Goal: Task Accomplishment & Management: Complete application form

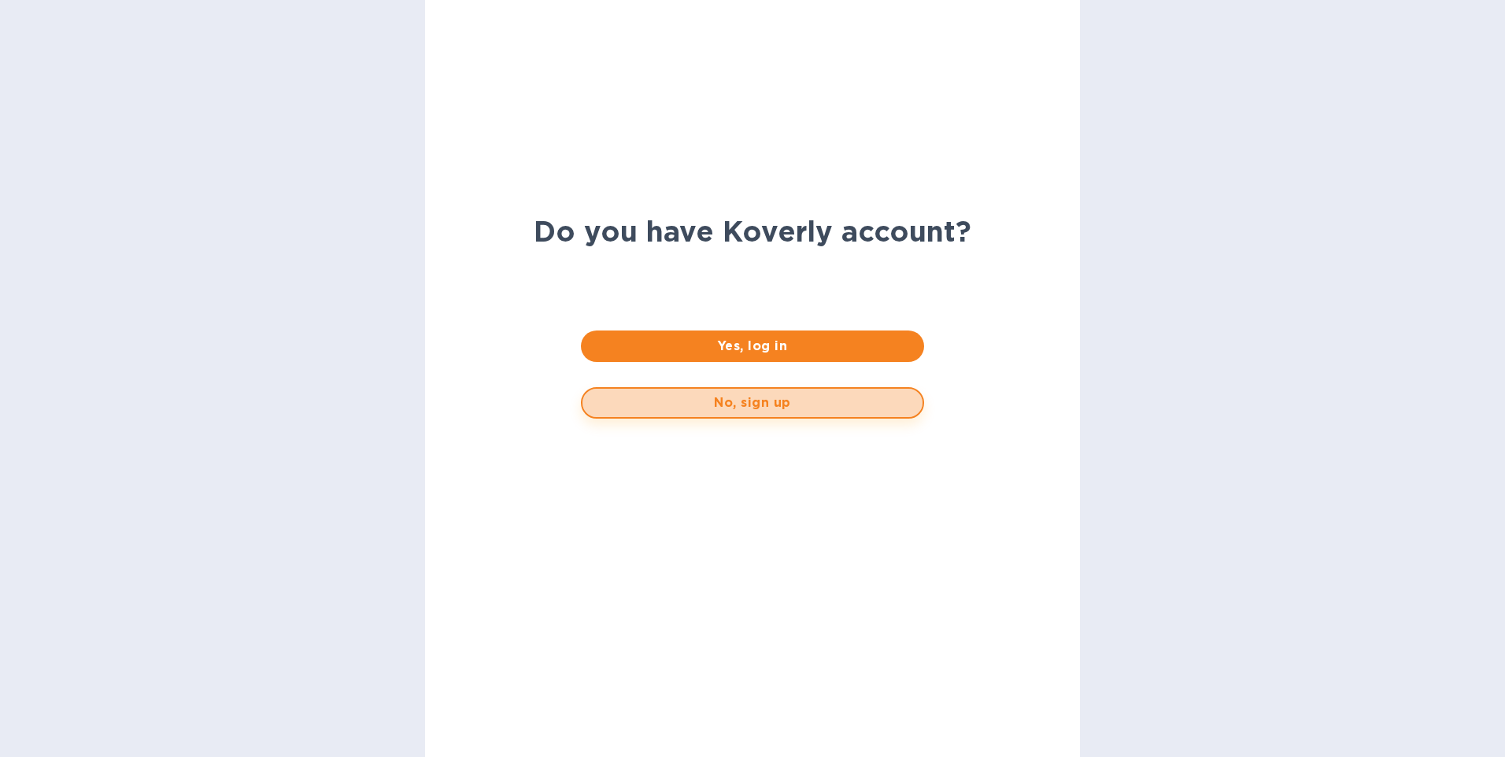
click at [755, 407] on span "No, sign up" at bounding box center [752, 402] width 314 height 19
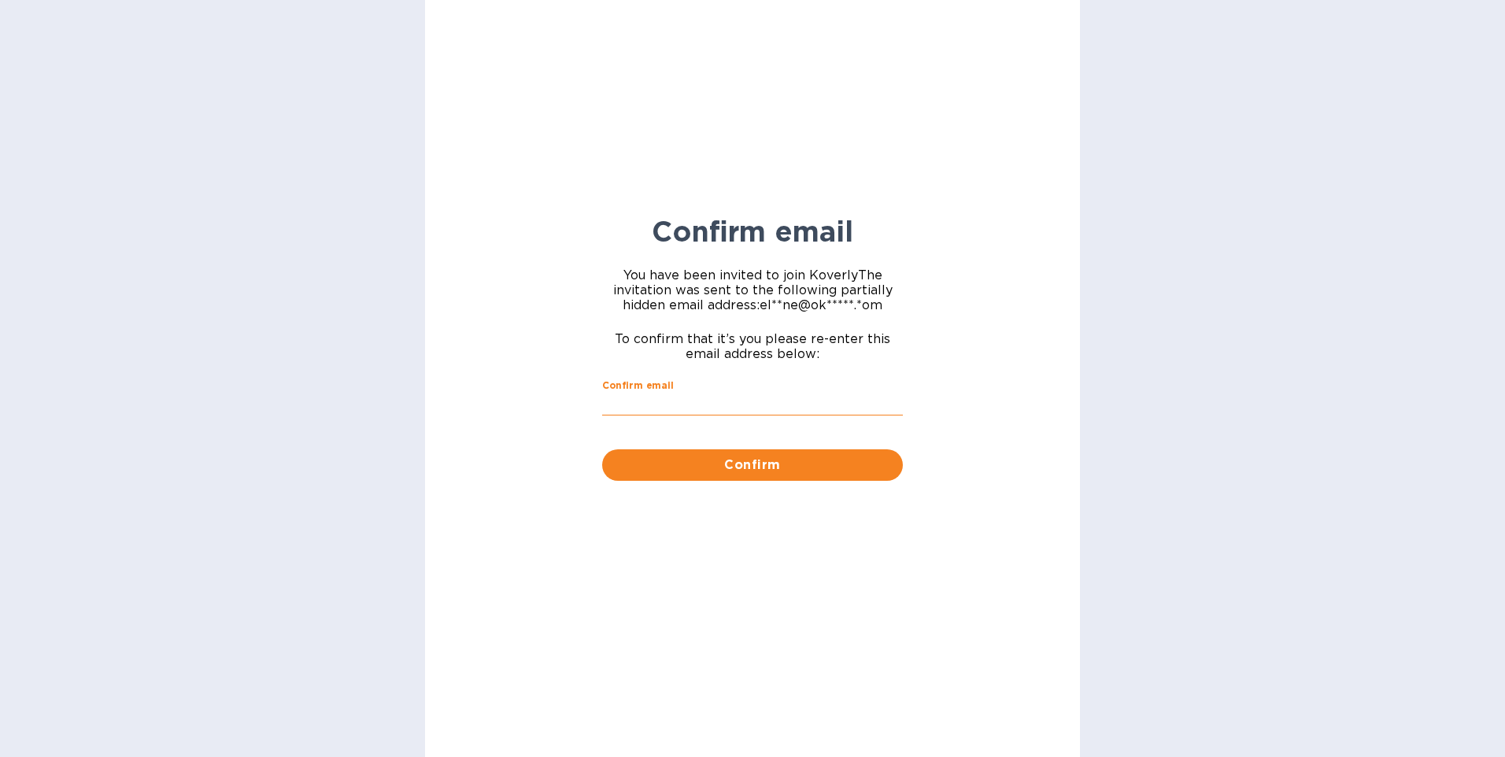
click at [646, 397] on input "Confirm email" at bounding box center [752, 405] width 301 height 24
type input "[PERSON_NAME][EMAIL_ADDRESS][DOMAIN_NAME]"
click at [775, 468] on span "Confirm" at bounding box center [752, 465] width 275 height 19
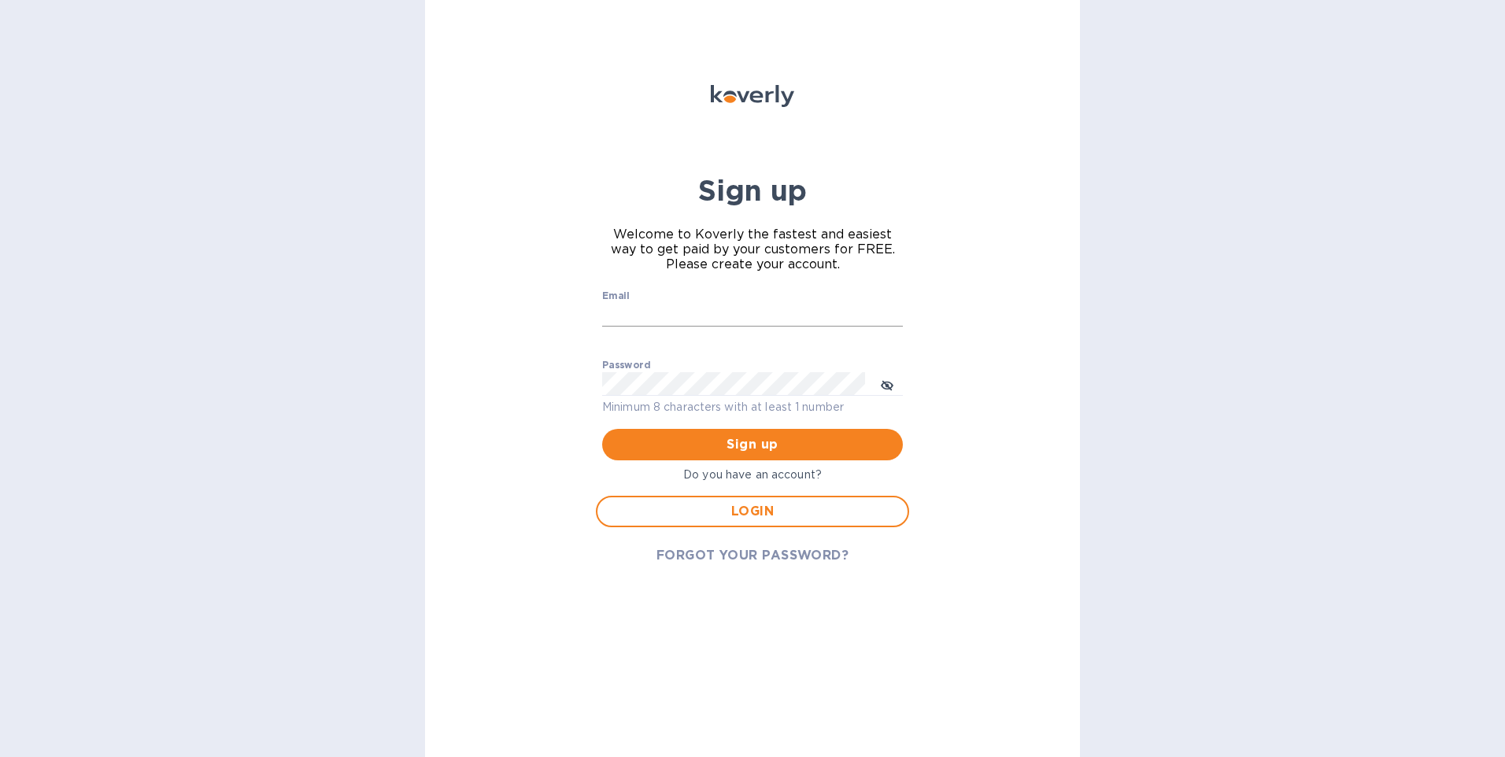
click at [663, 317] on input "Email" at bounding box center [752, 315] width 301 height 24
drag, startPoint x: 750, startPoint y: 317, endPoint x: 578, endPoint y: 326, distance: 172.5
click at [551, 312] on div "Sign up Welcome to Koverly the fastest and easiest way to get paid by your cust…" at bounding box center [752, 378] width 655 height 757
type input "elaine@okktoys.com"
click at [887, 386] on icon "toggle password visibility" at bounding box center [886, 385] width 9 height 9
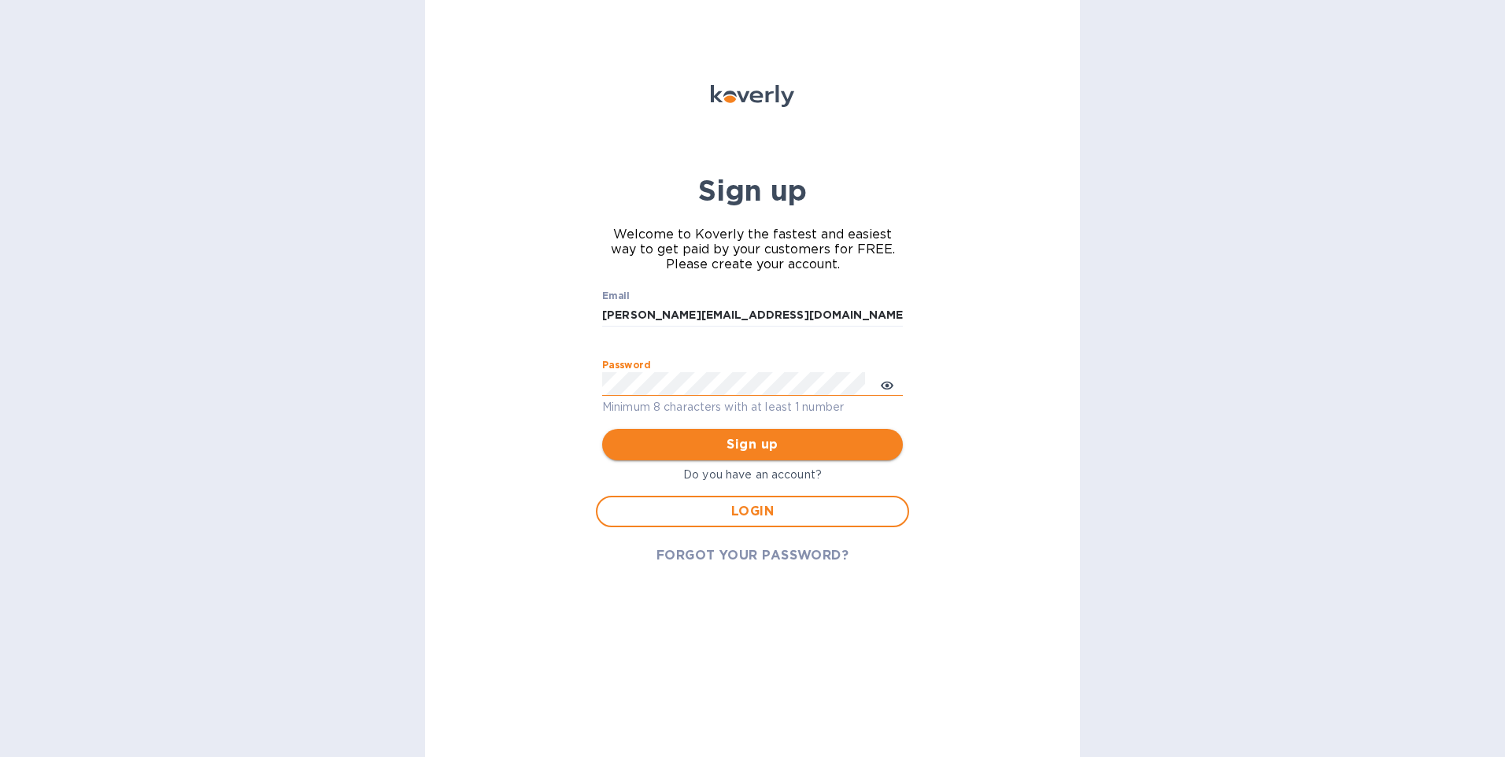
click at [760, 445] on span "Sign up" at bounding box center [752, 444] width 275 height 19
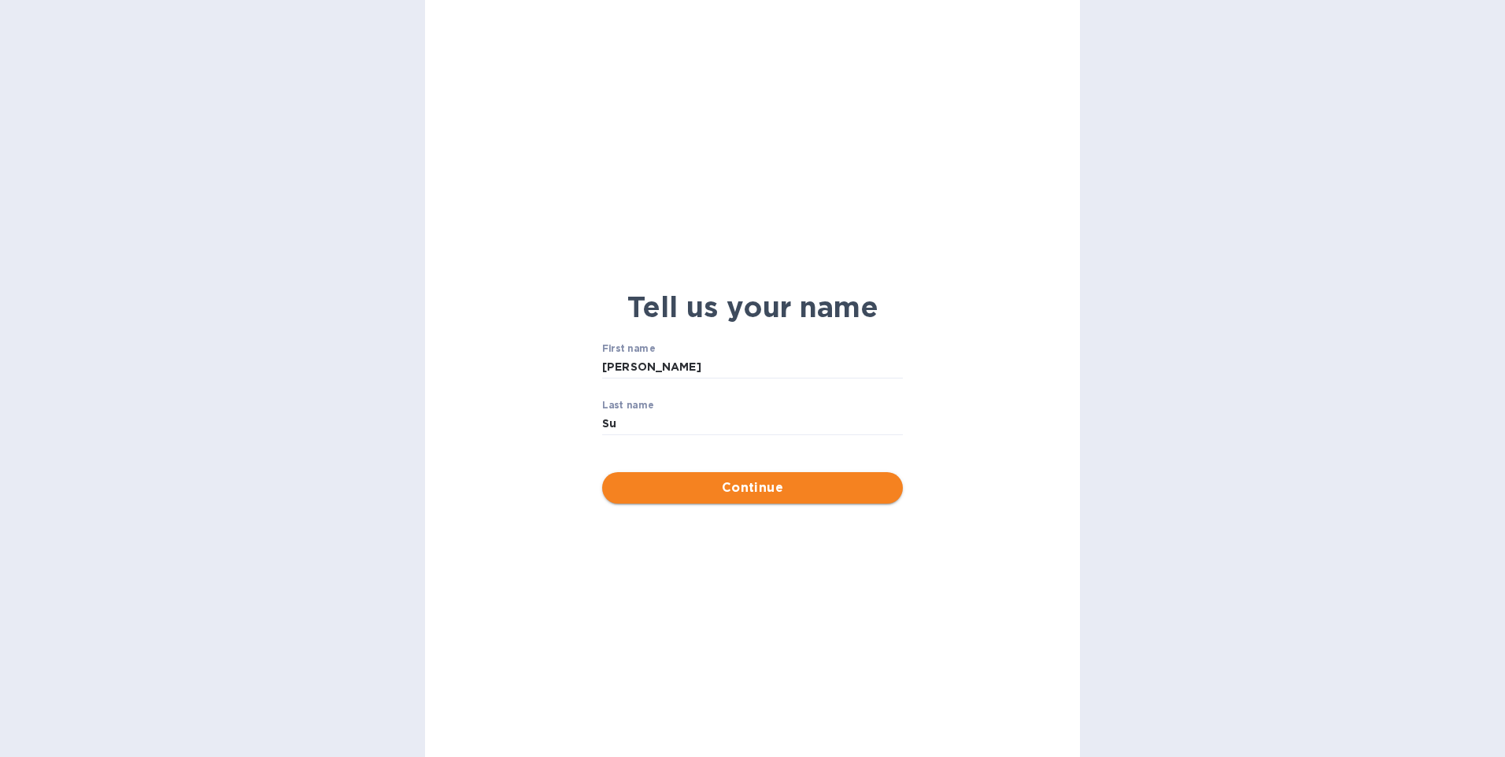
click at [779, 488] on span "Continue" at bounding box center [752, 487] width 275 height 19
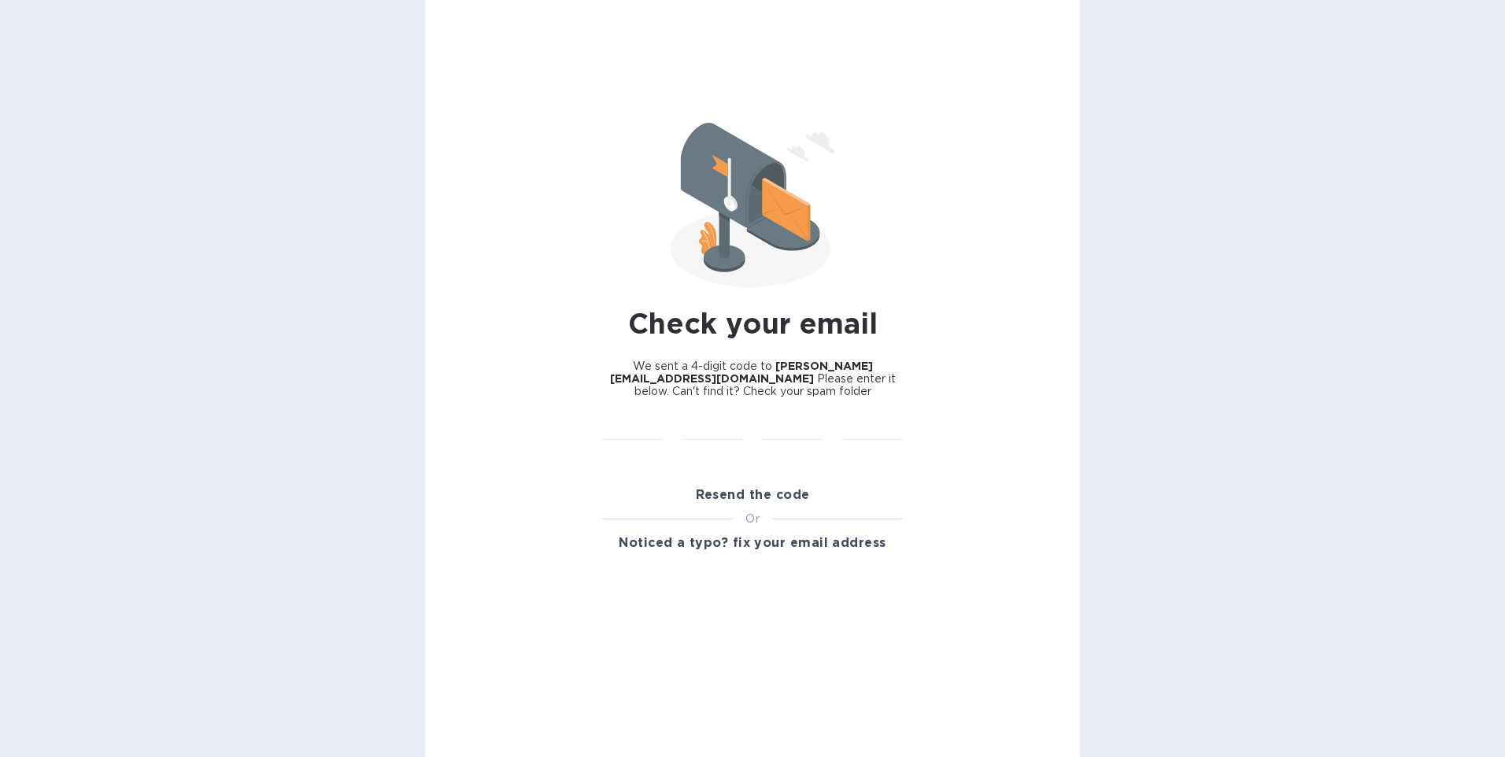
click at [676, 412] on div "​" at bounding box center [713, 438] width 80 height 63
click at [622, 416] on input "text" at bounding box center [632, 428] width 61 height 24
type input "5"
type input "8"
type input "6"
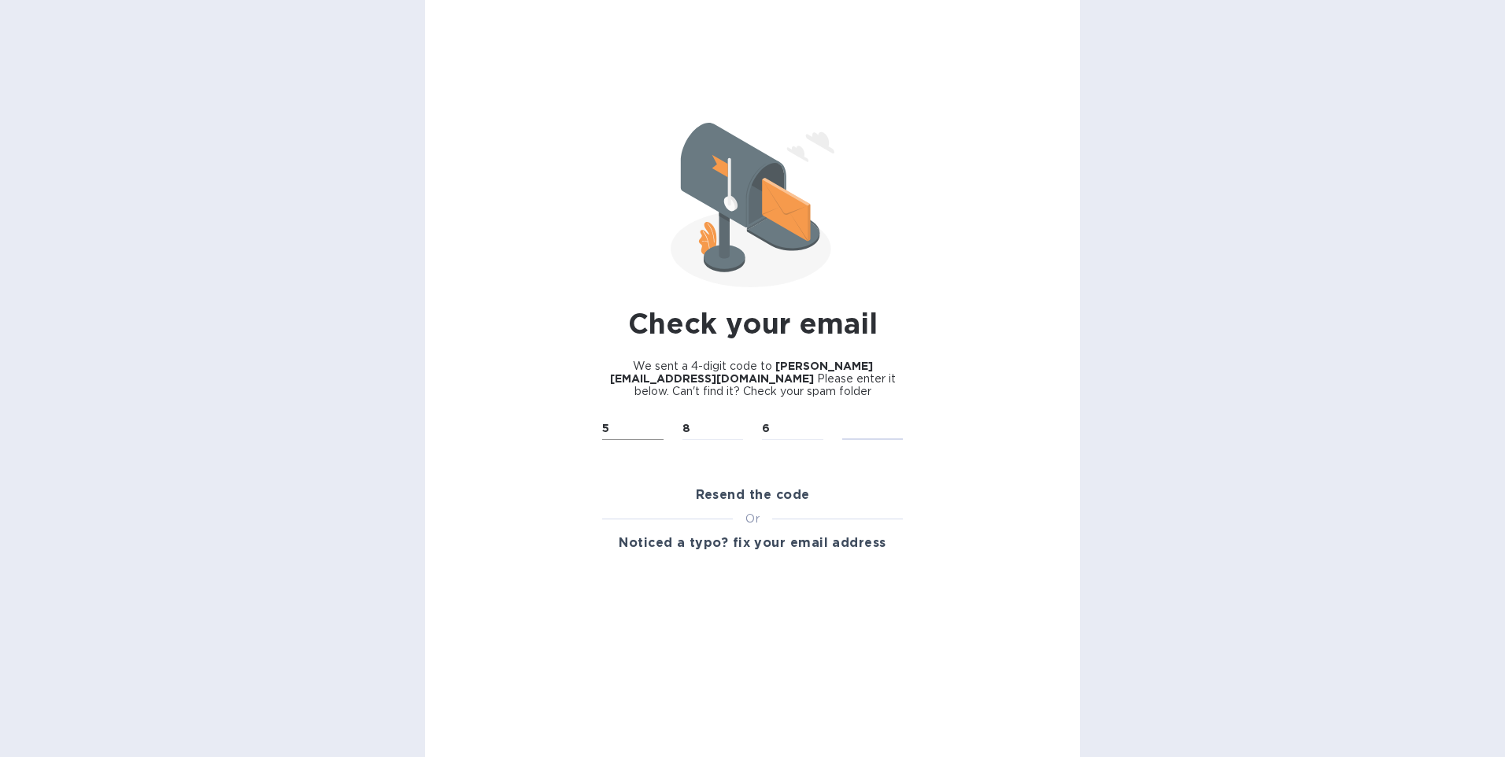
type input "2"
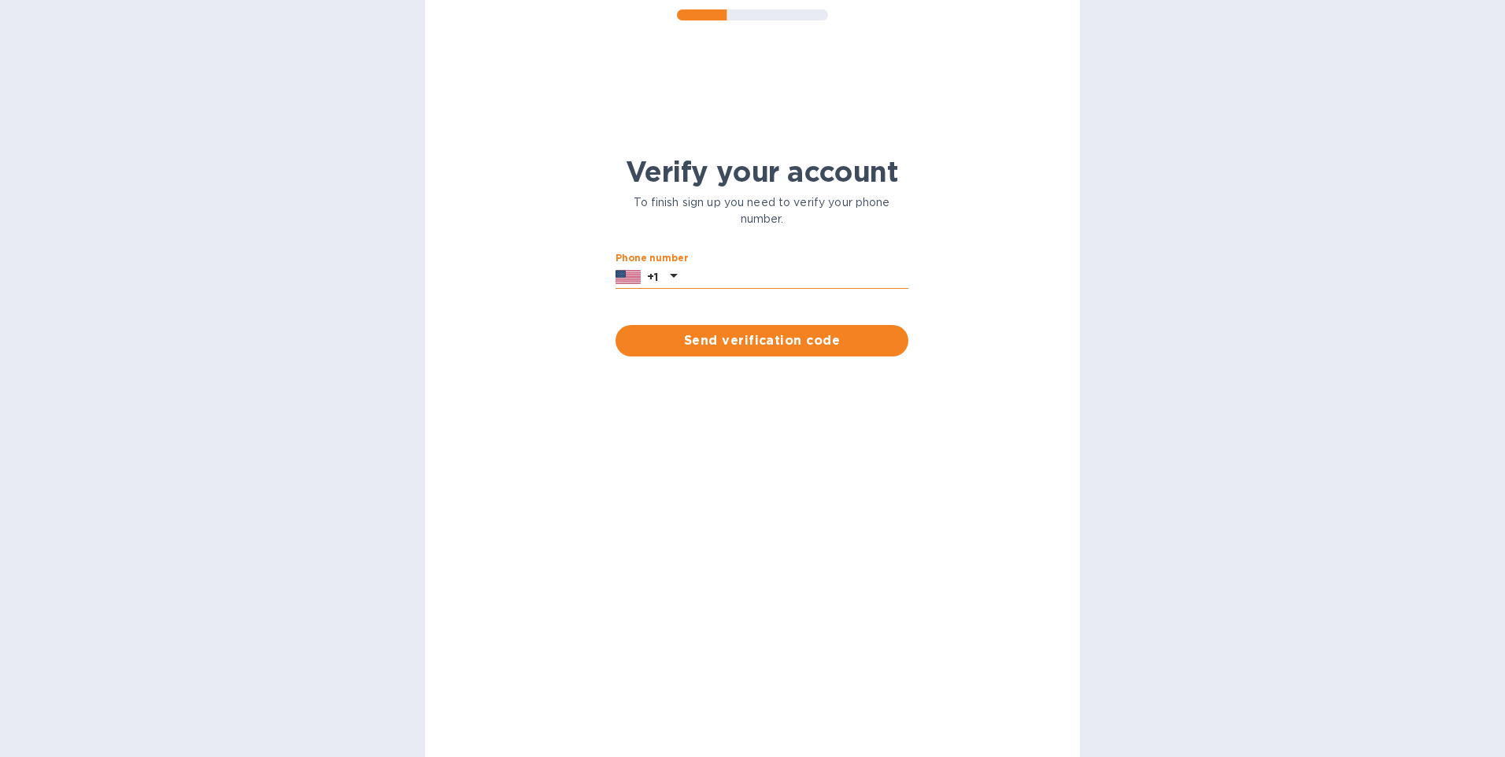
click at [707, 279] on input "text" at bounding box center [795, 277] width 225 height 24
type input "6267577638"
click at [748, 342] on span "Send verification code" at bounding box center [762, 340] width 268 height 19
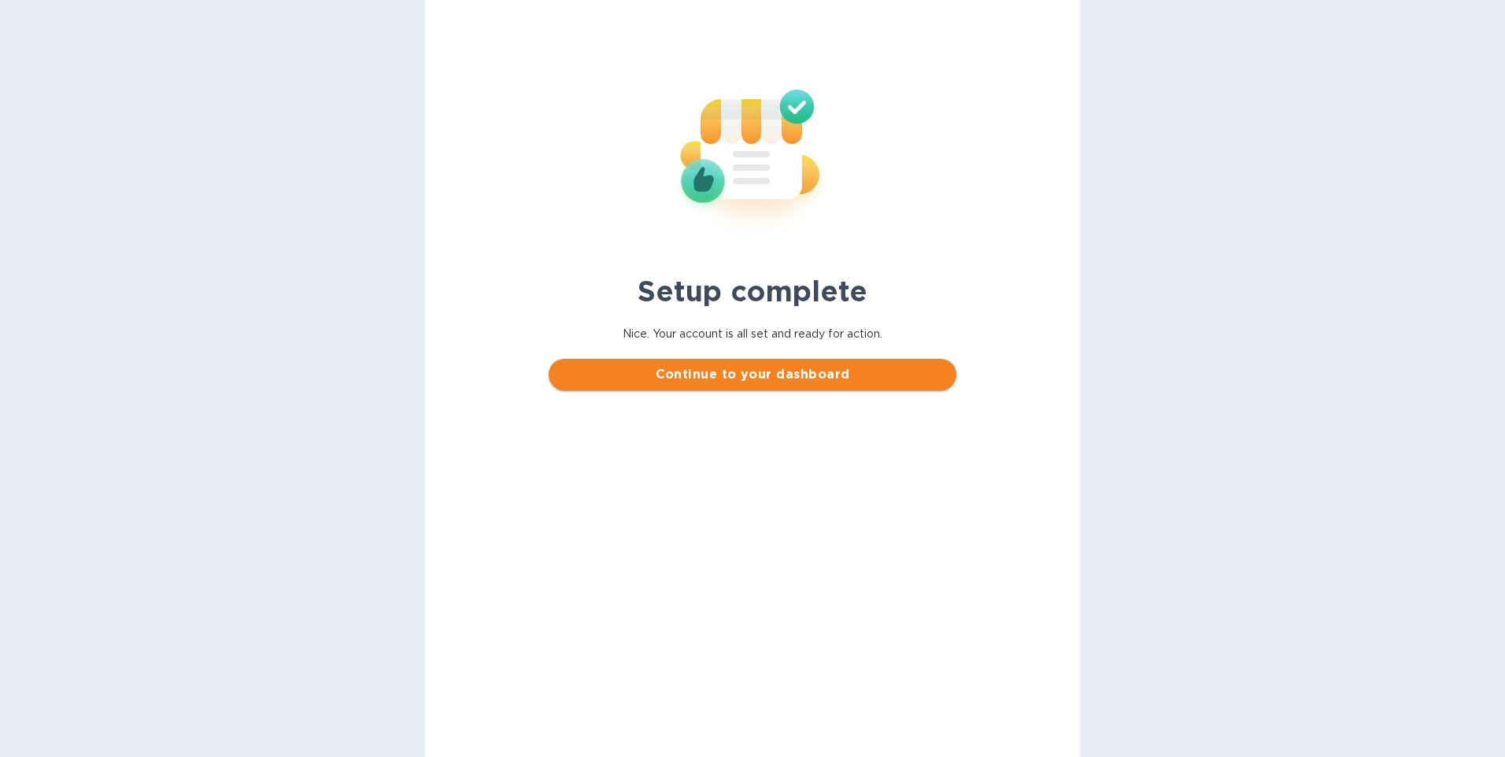
click at [795, 375] on span "Continue to your dashboard" at bounding box center [752, 374] width 382 height 19
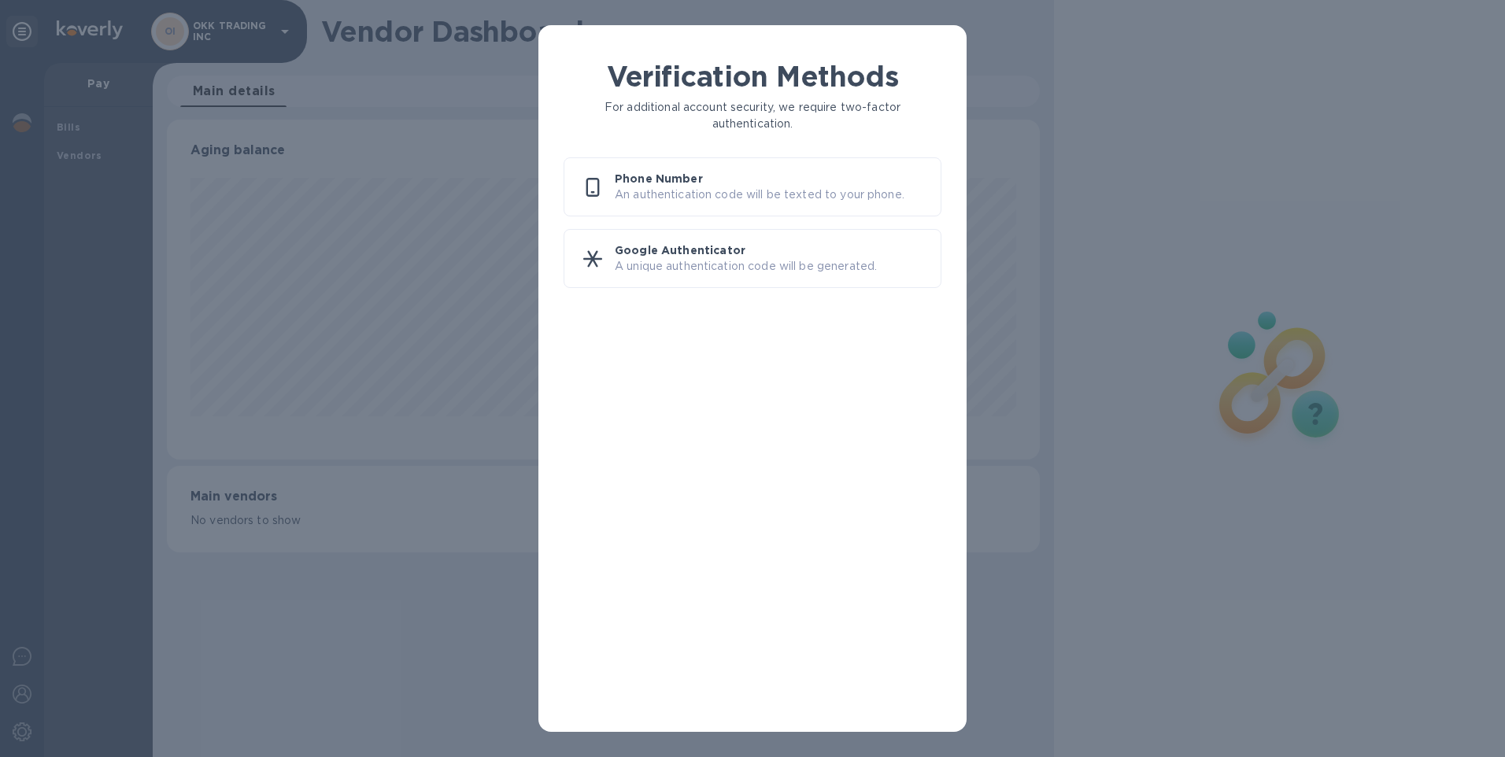
scroll to position [340, 873]
click at [599, 184] on icon at bounding box center [592, 187] width 13 height 19
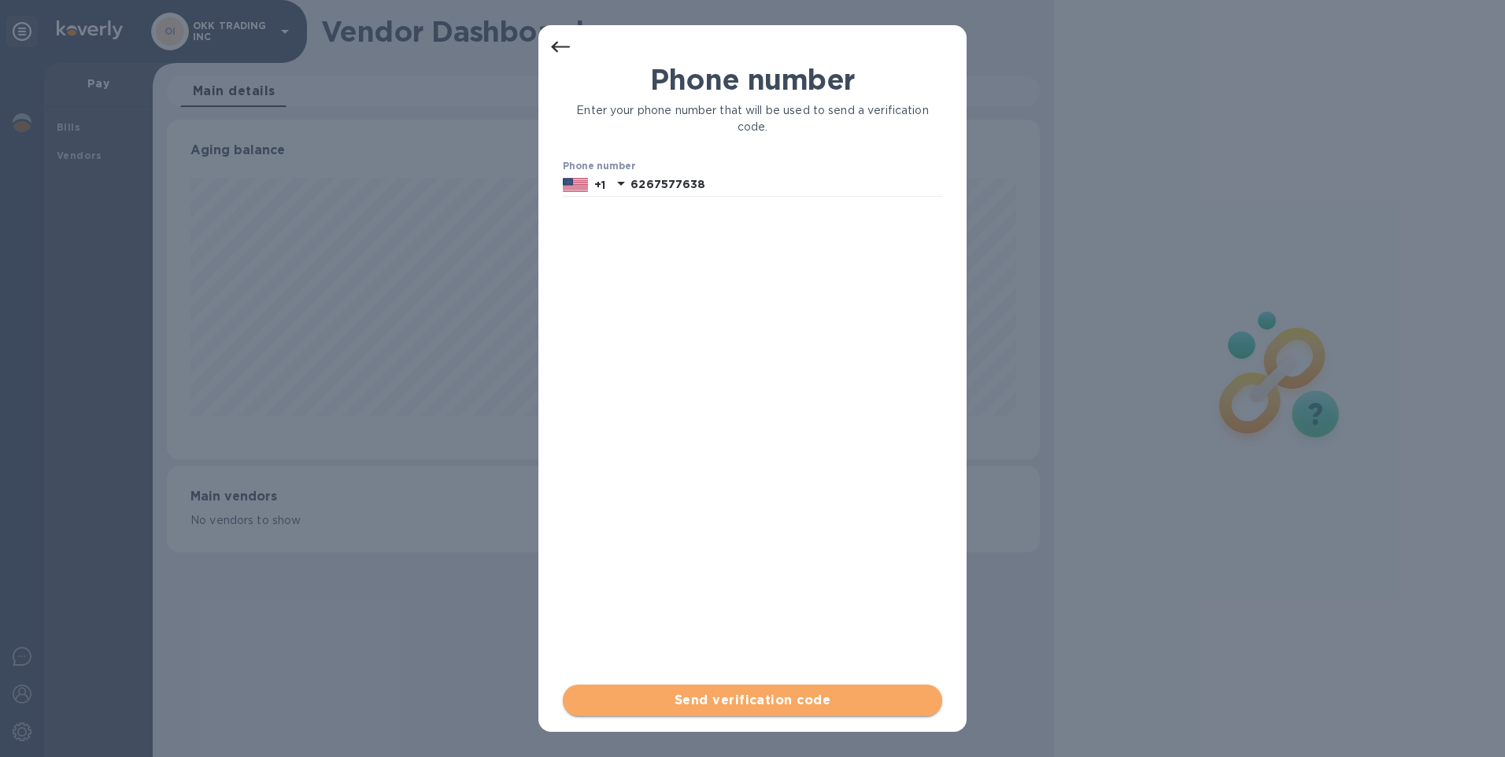
click at [726, 701] on span "Send verification code" at bounding box center [752, 700] width 354 height 19
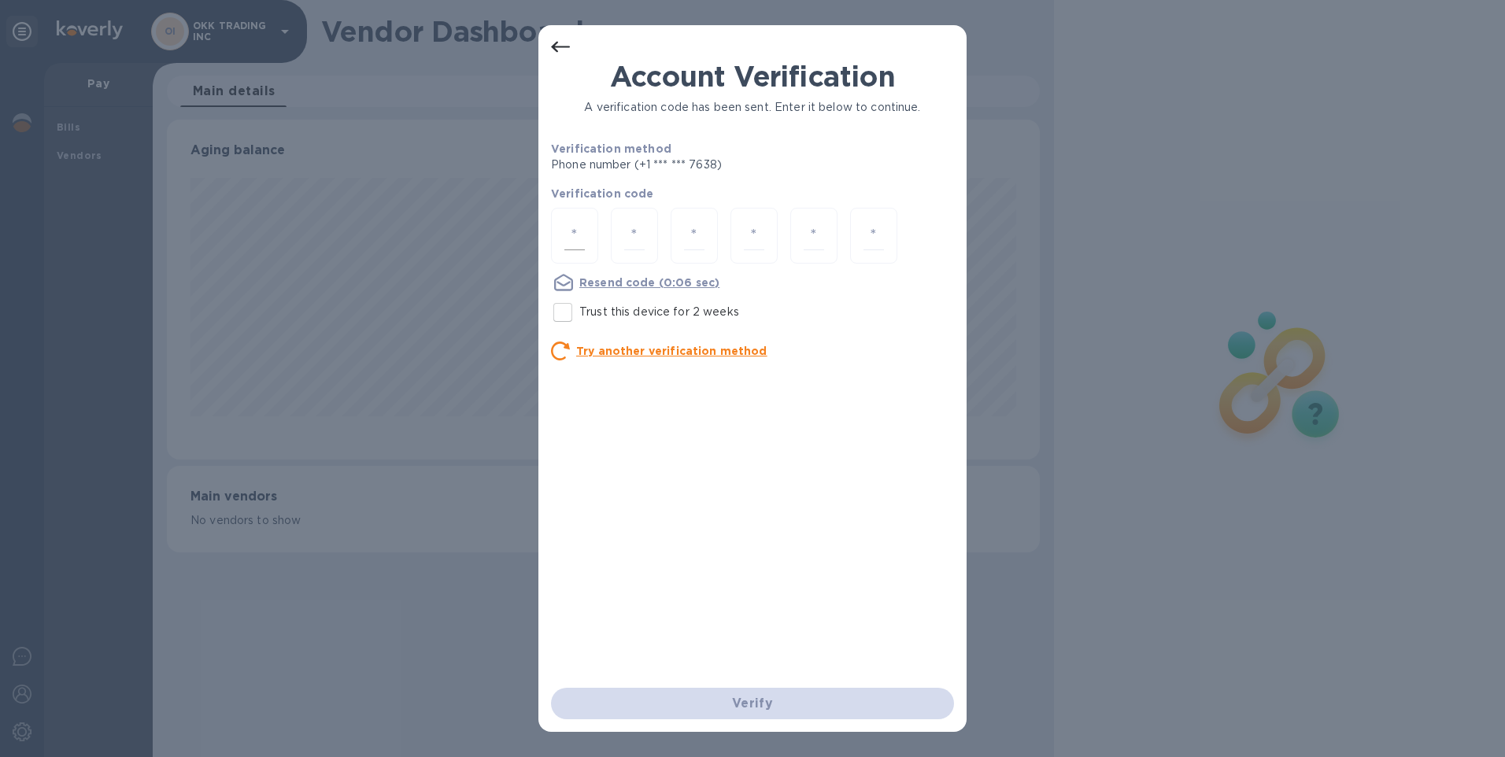
click at [585, 239] on div at bounding box center [574, 236] width 47 height 56
type input "2"
type input "7"
type input "0"
type input "6"
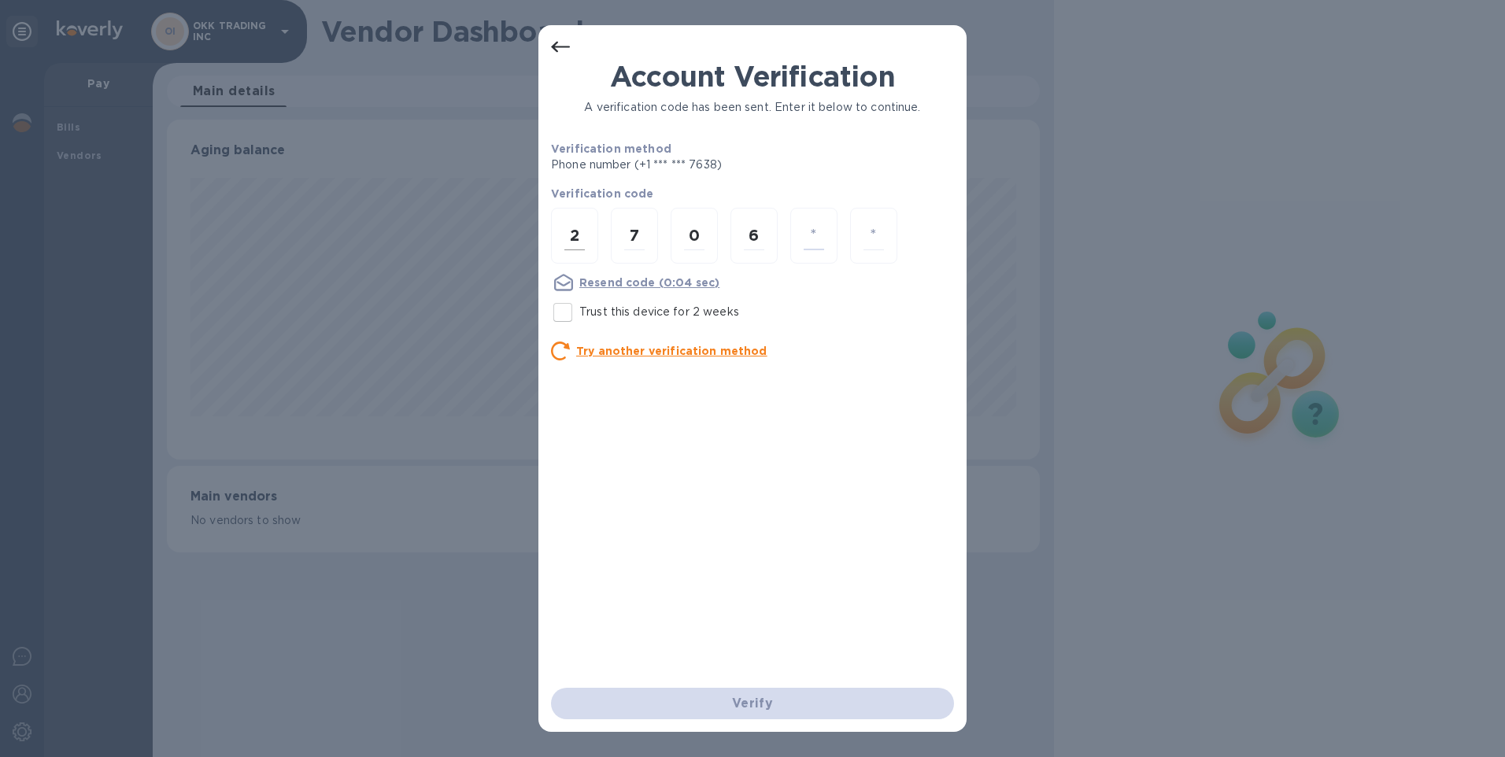
type input "2"
type input "0"
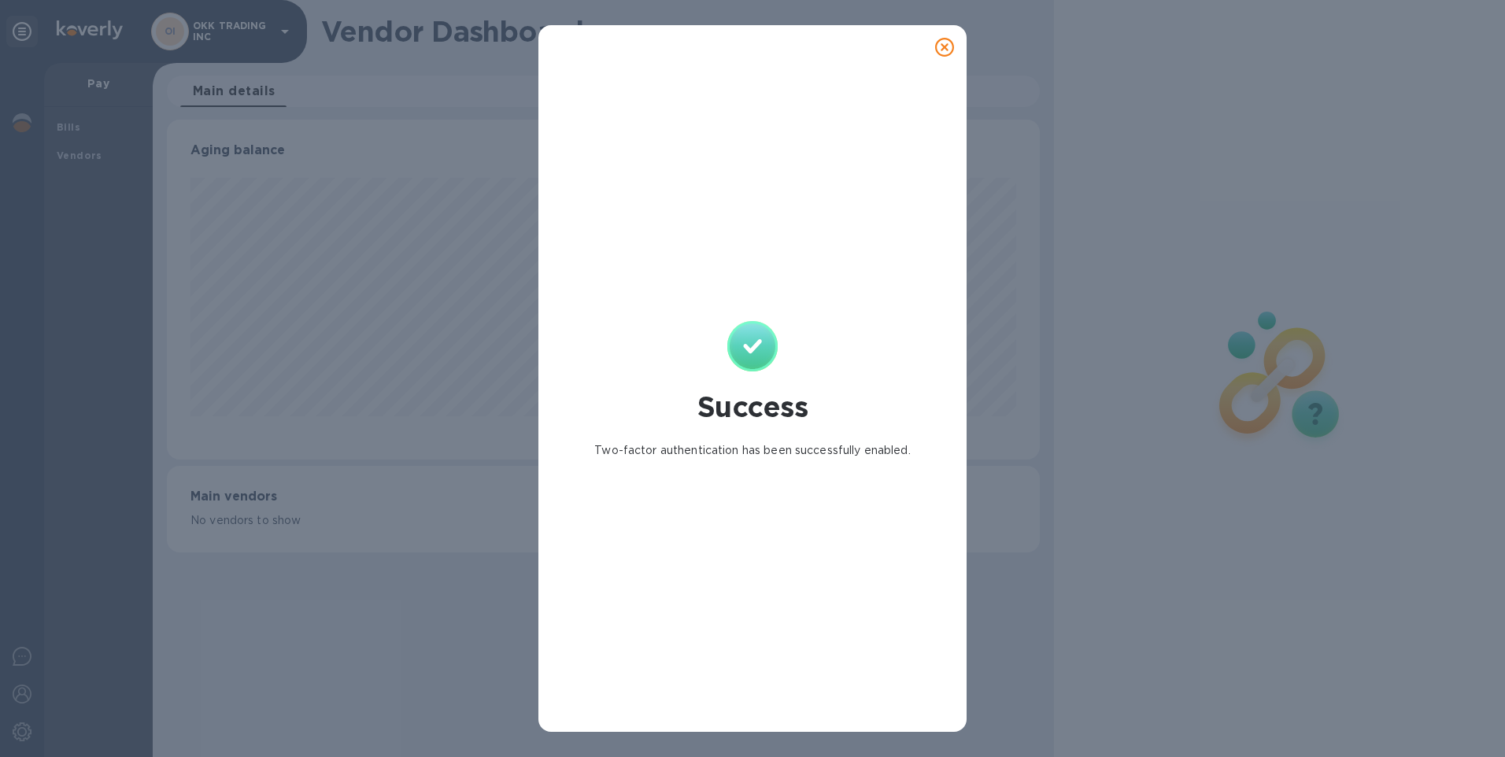
click at [947, 44] on icon at bounding box center [944, 47] width 19 height 19
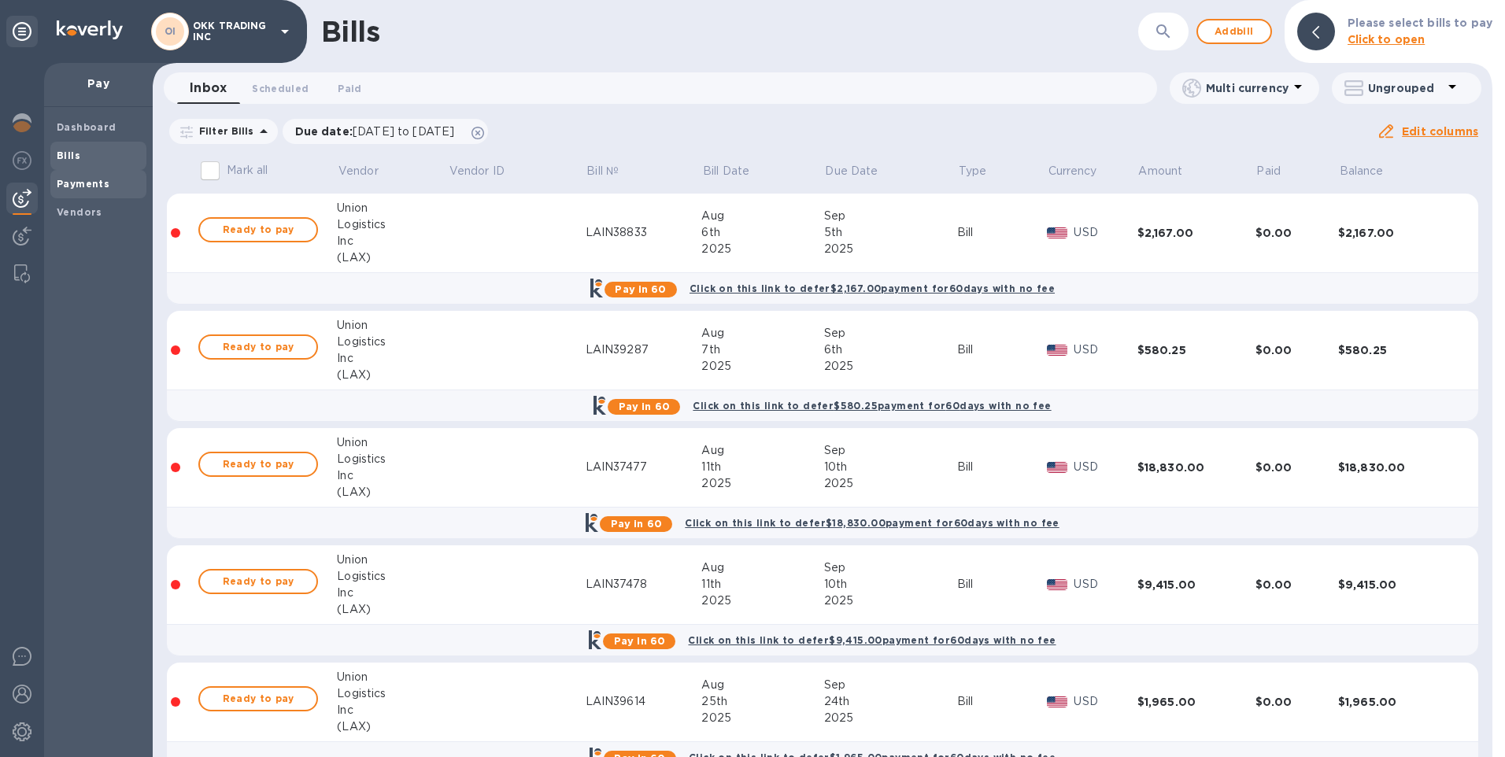
click at [84, 183] on b "Payments" at bounding box center [83, 184] width 53 height 12
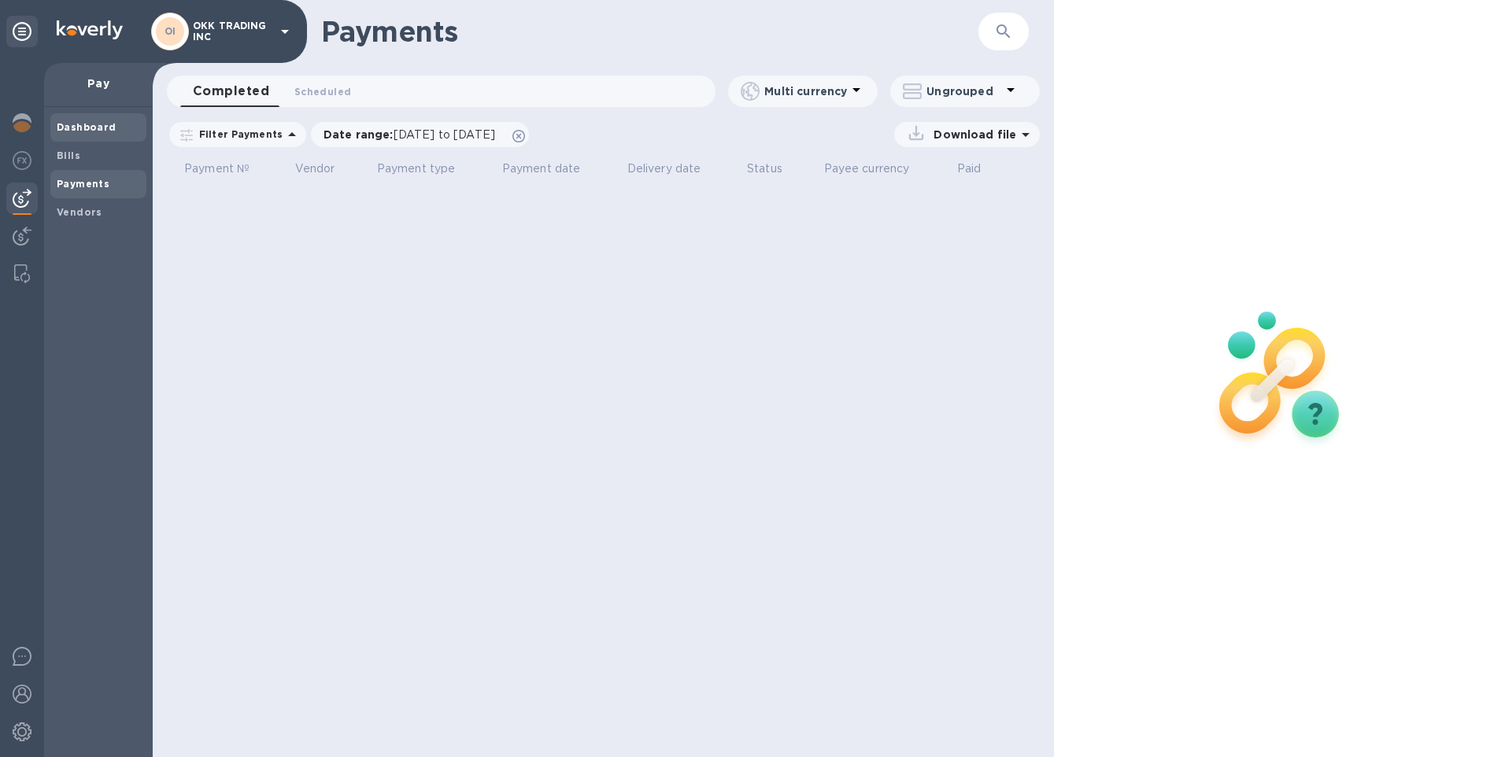
click at [83, 124] on b "Dashboard" at bounding box center [87, 127] width 60 height 12
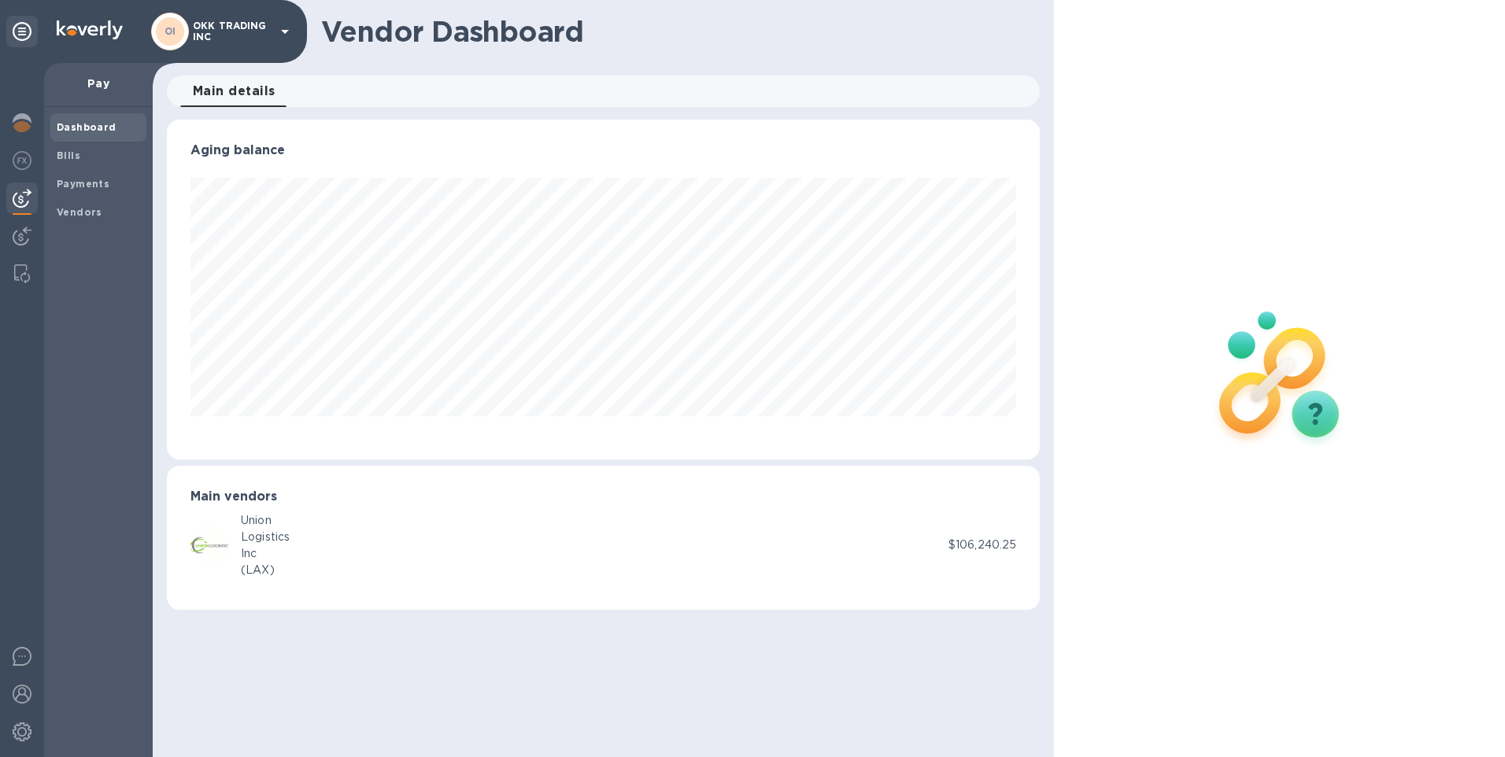
scroll to position [340, 873]
click at [65, 157] on b "Bills" at bounding box center [69, 156] width 24 height 12
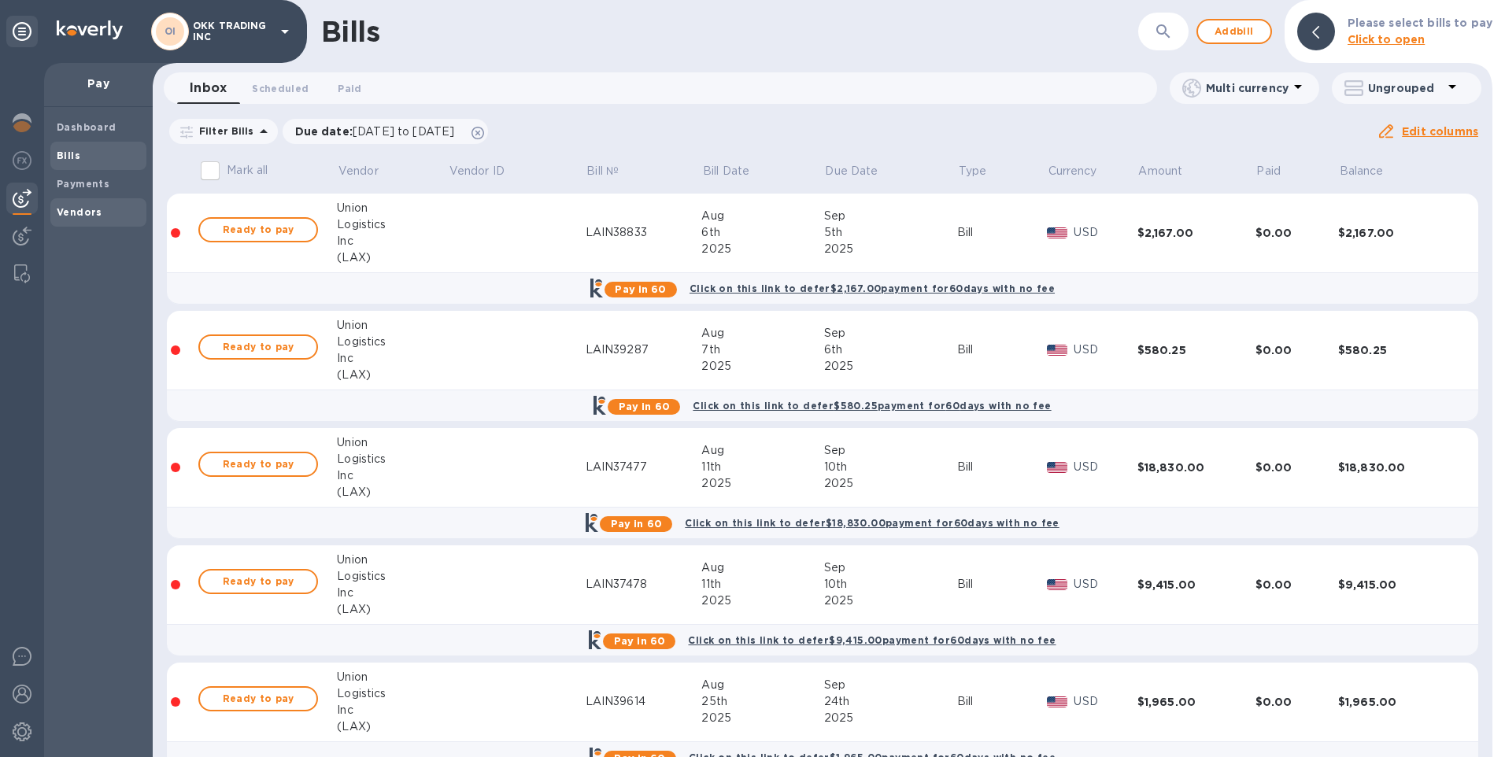
click at [83, 206] on b "Vendors" at bounding box center [80, 212] width 46 height 12
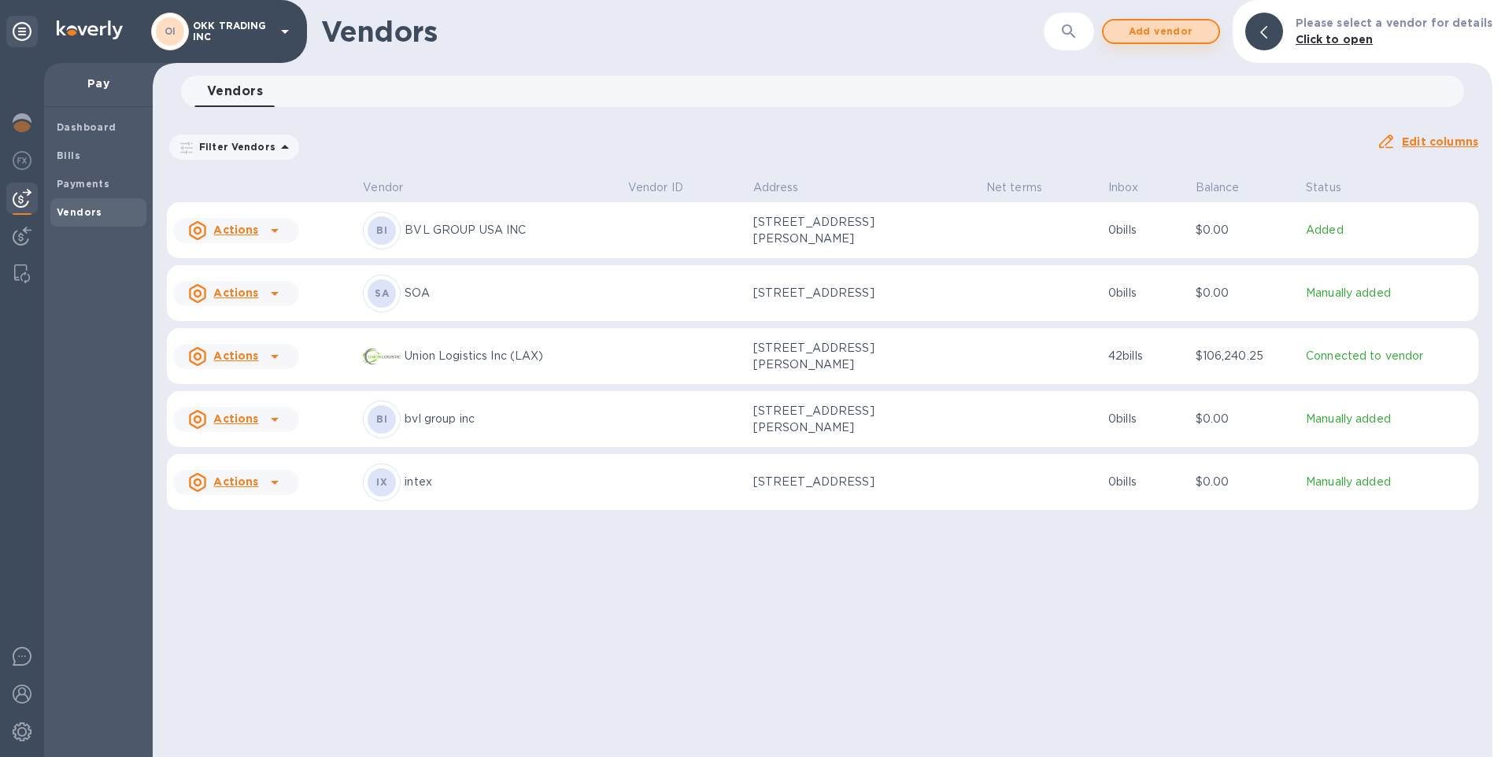
click at [1172, 31] on span "Add vendor" at bounding box center [1161, 31] width 90 height 19
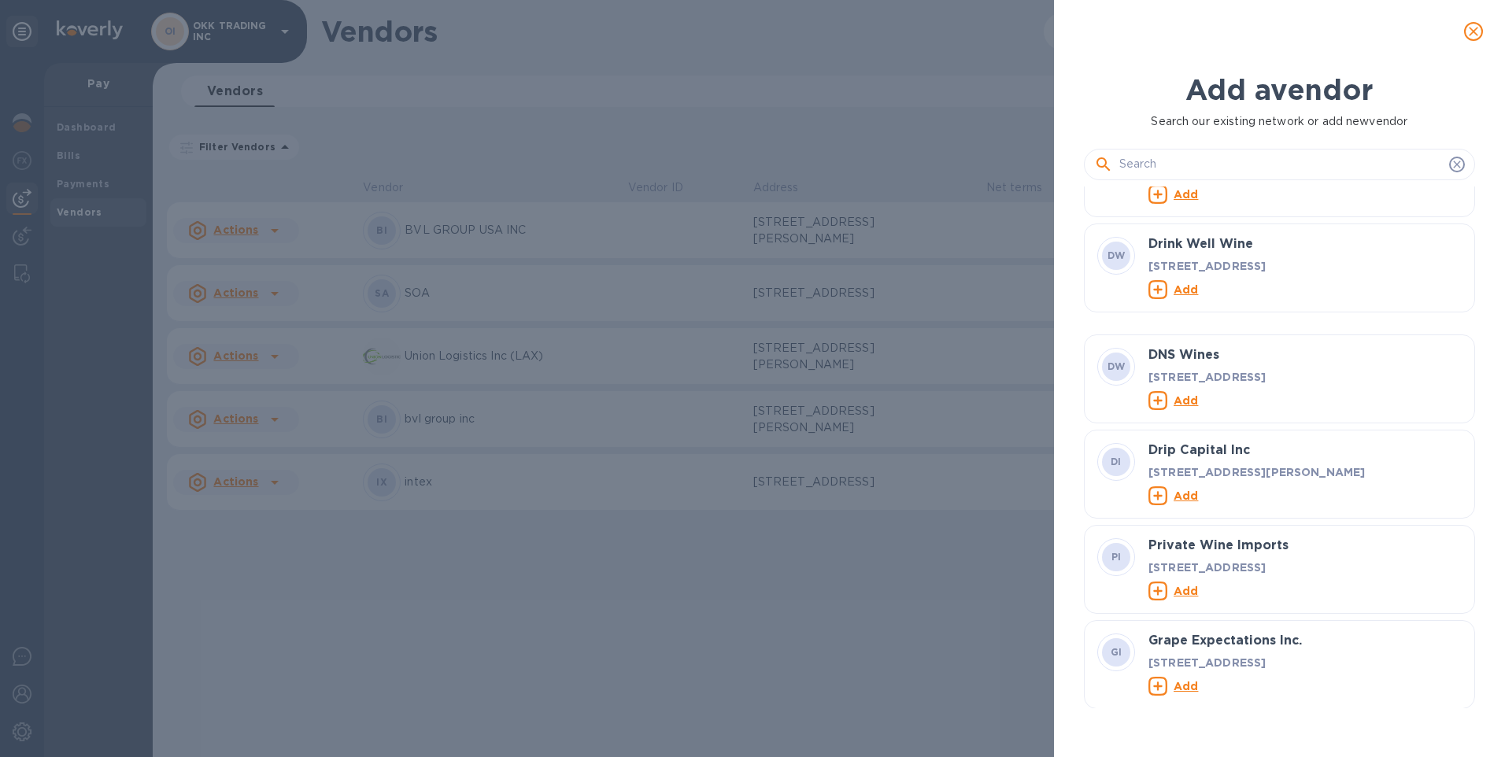
scroll to position [79, 0]
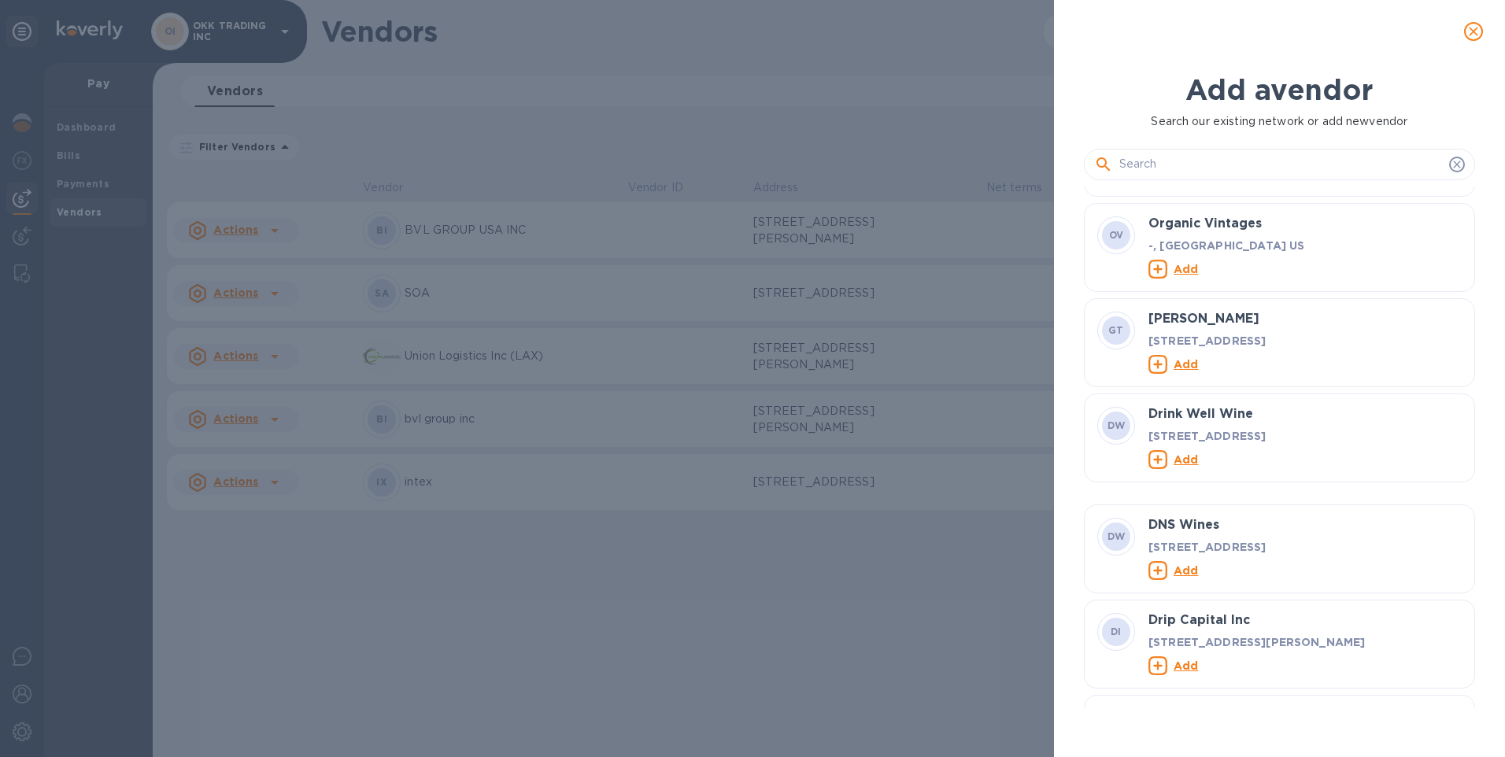
click at [1138, 166] on input "text" at bounding box center [1280, 165] width 323 height 24
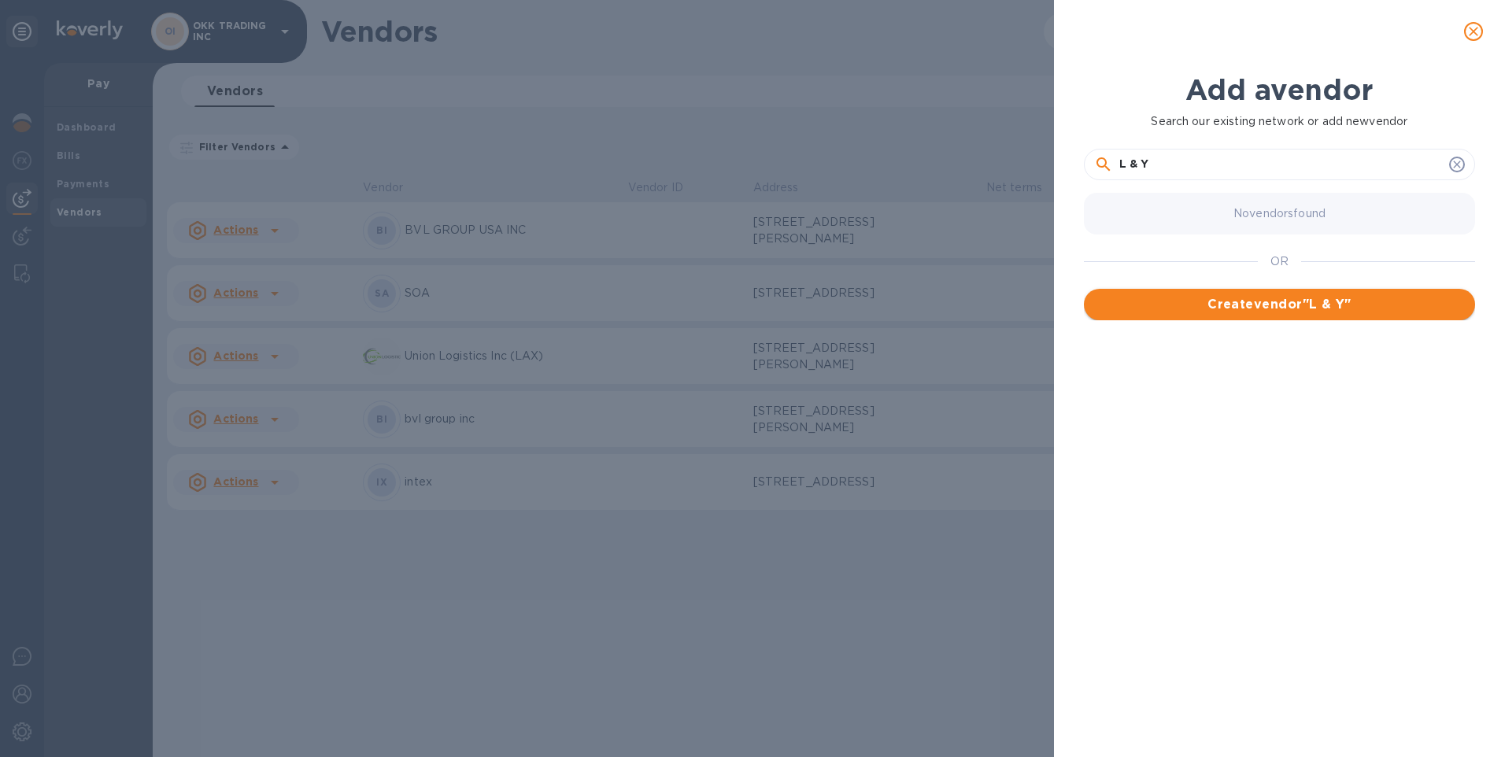
type input "L & Y"
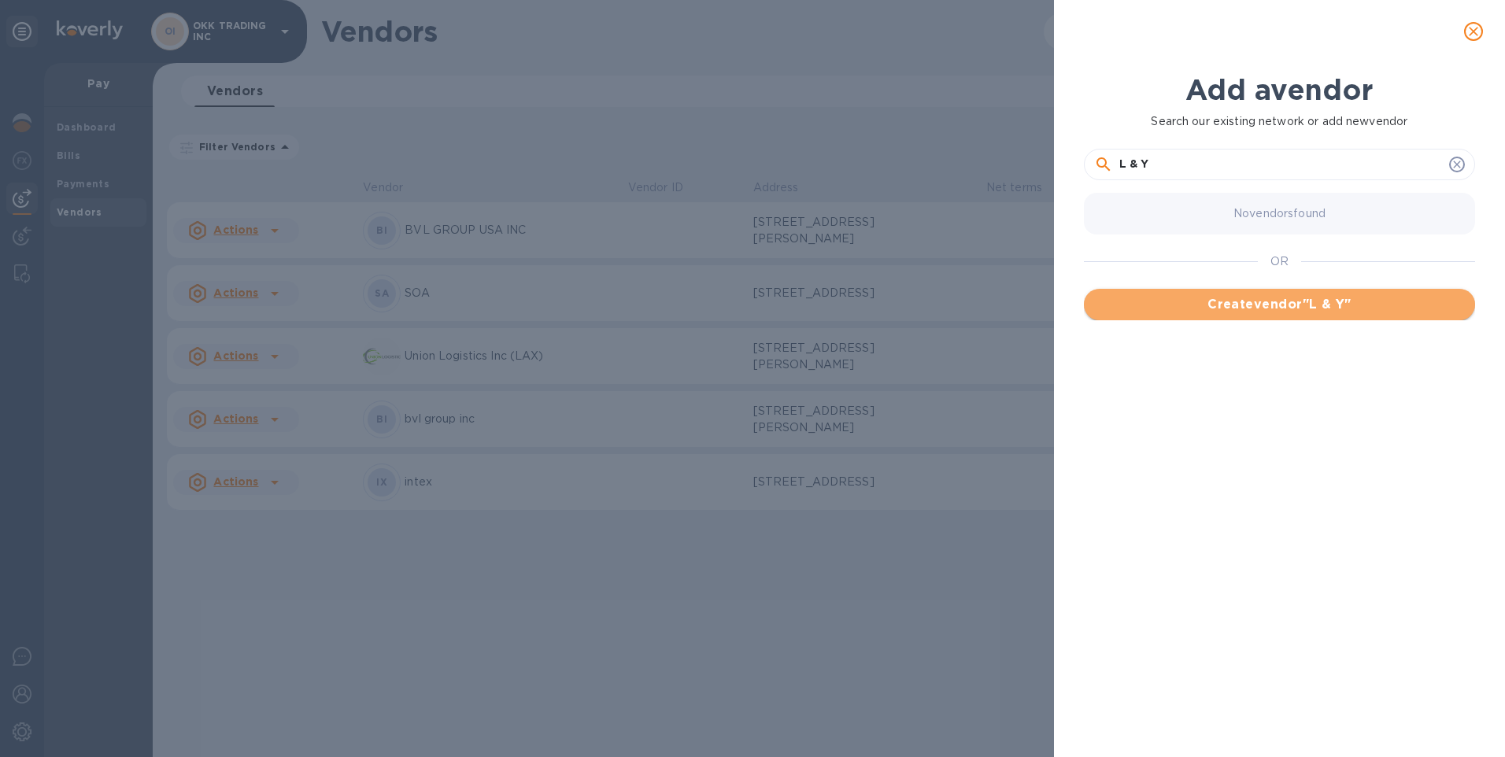
click at [1266, 305] on span "Create vendor " L & Y "" at bounding box center [1279, 304] width 366 height 19
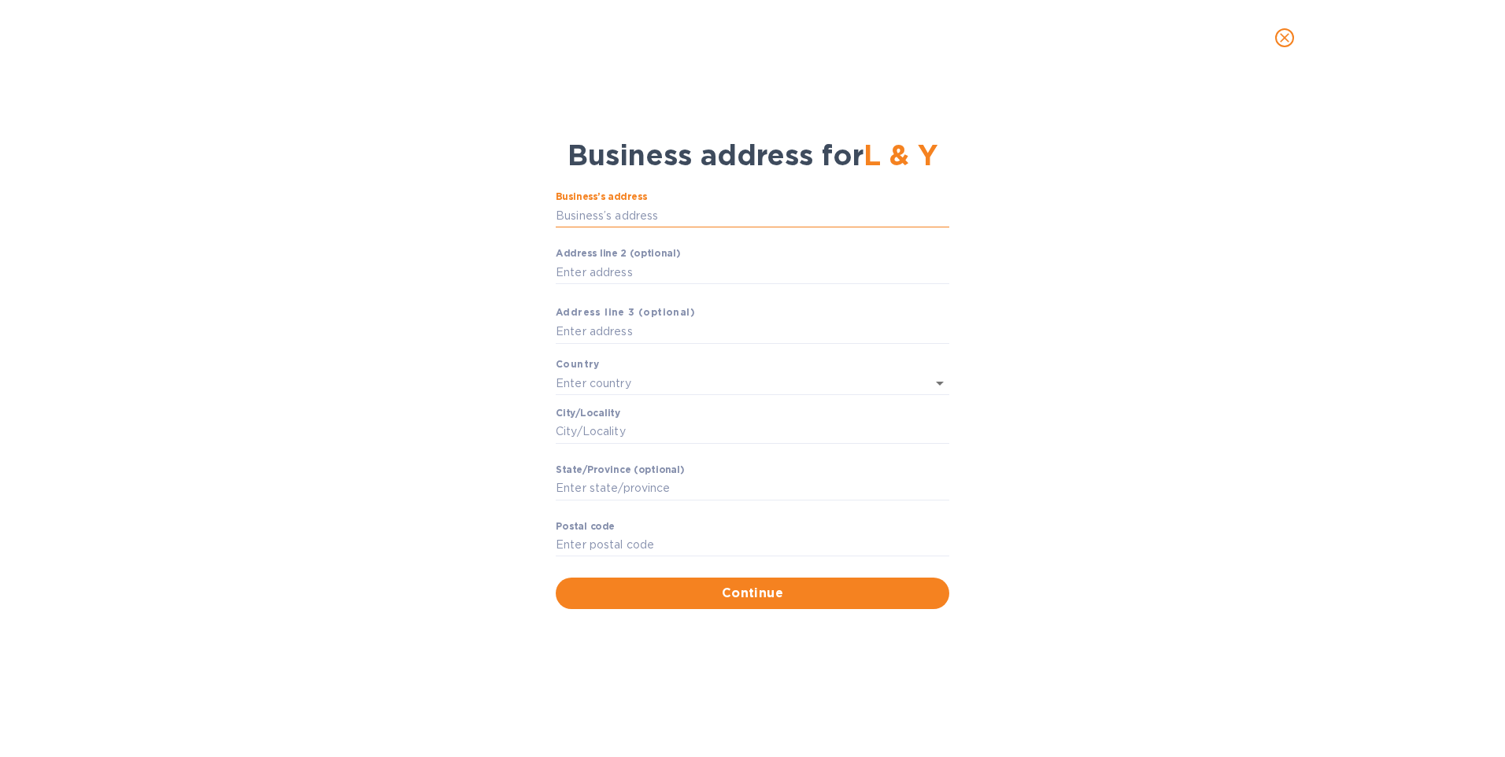
click at [685, 221] on input "Business’s аddress" at bounding box center [752, 216] width 393 height 24
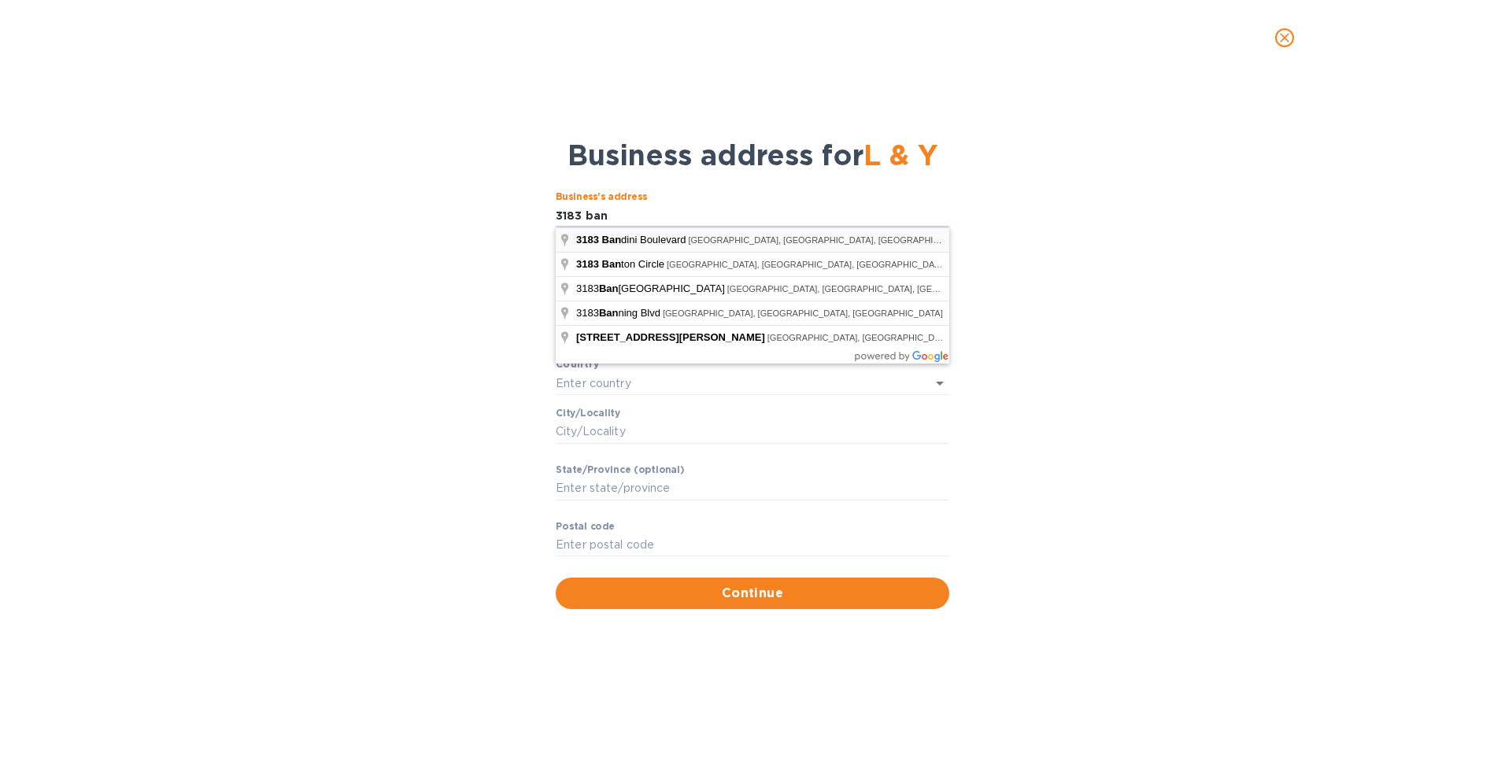
type input "[STREET_ADDRESS]"
type input "[GEOGRAPHIC_DATA]"
type input "[PERSON_NAME]"
type input "CA"
type input "90058"
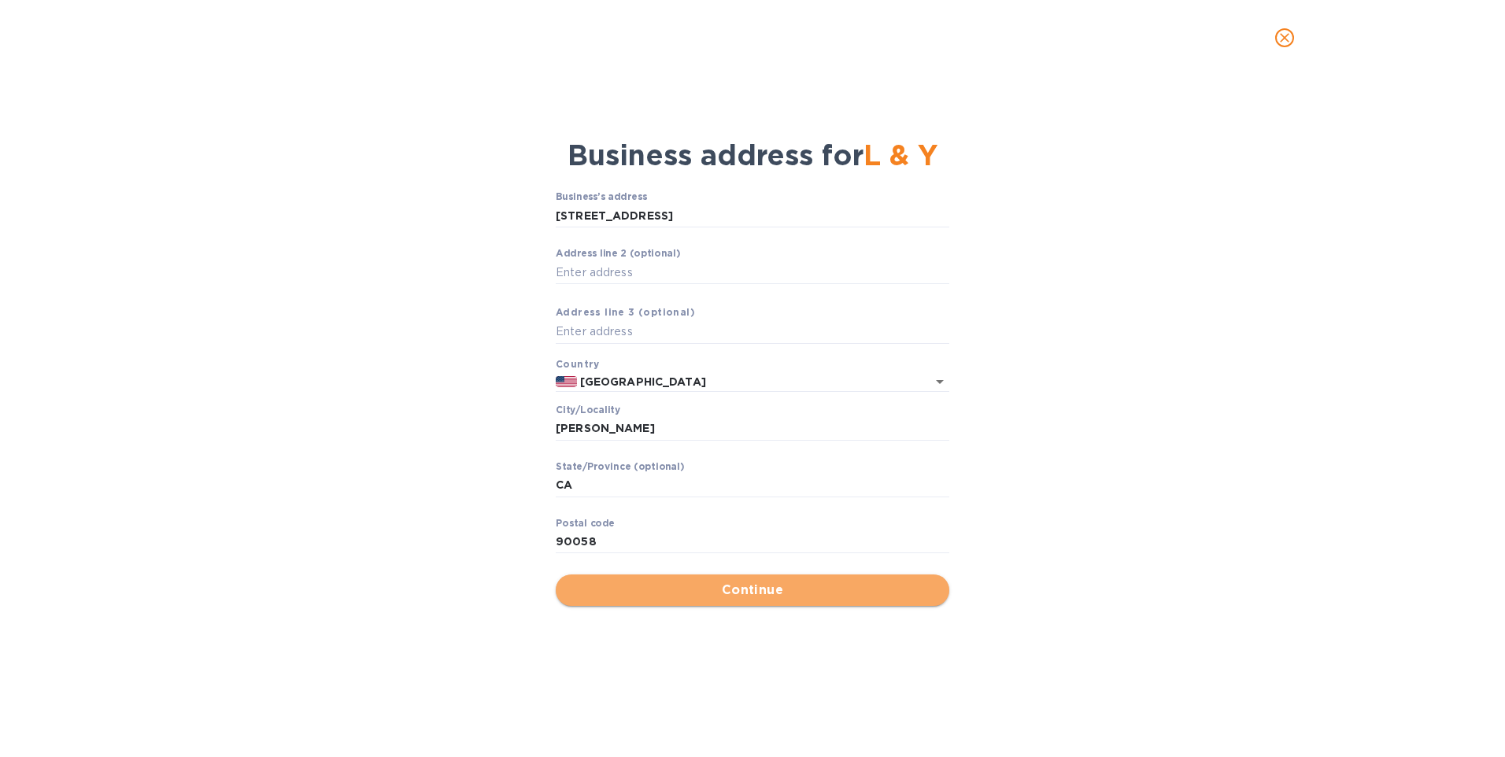
click at [787, 592] on span "Continue" at bounding box center [752, 590] width 368 height 19
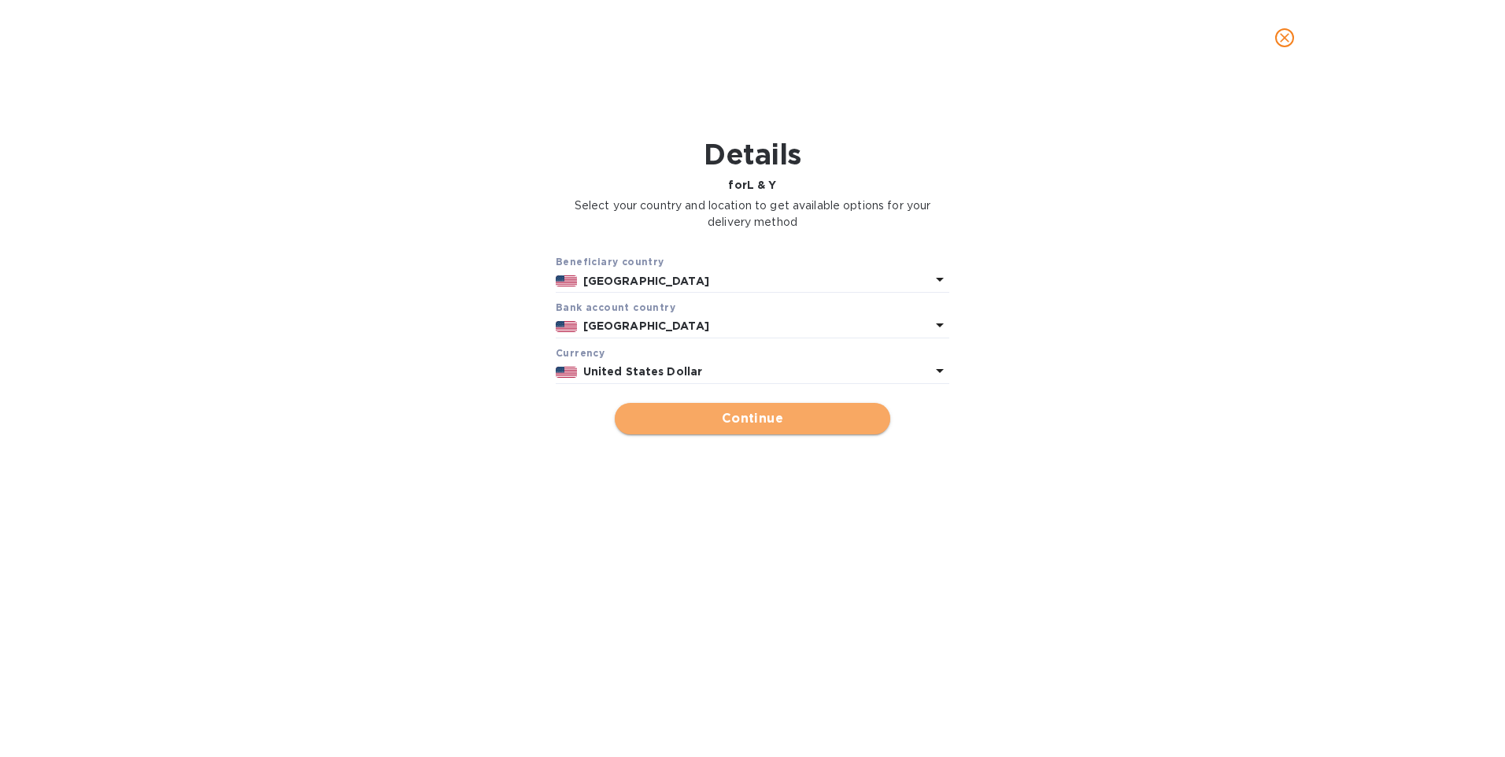
click at [770, 420] on span "Continue" at bounding box center [752, 418] width 250 height 19
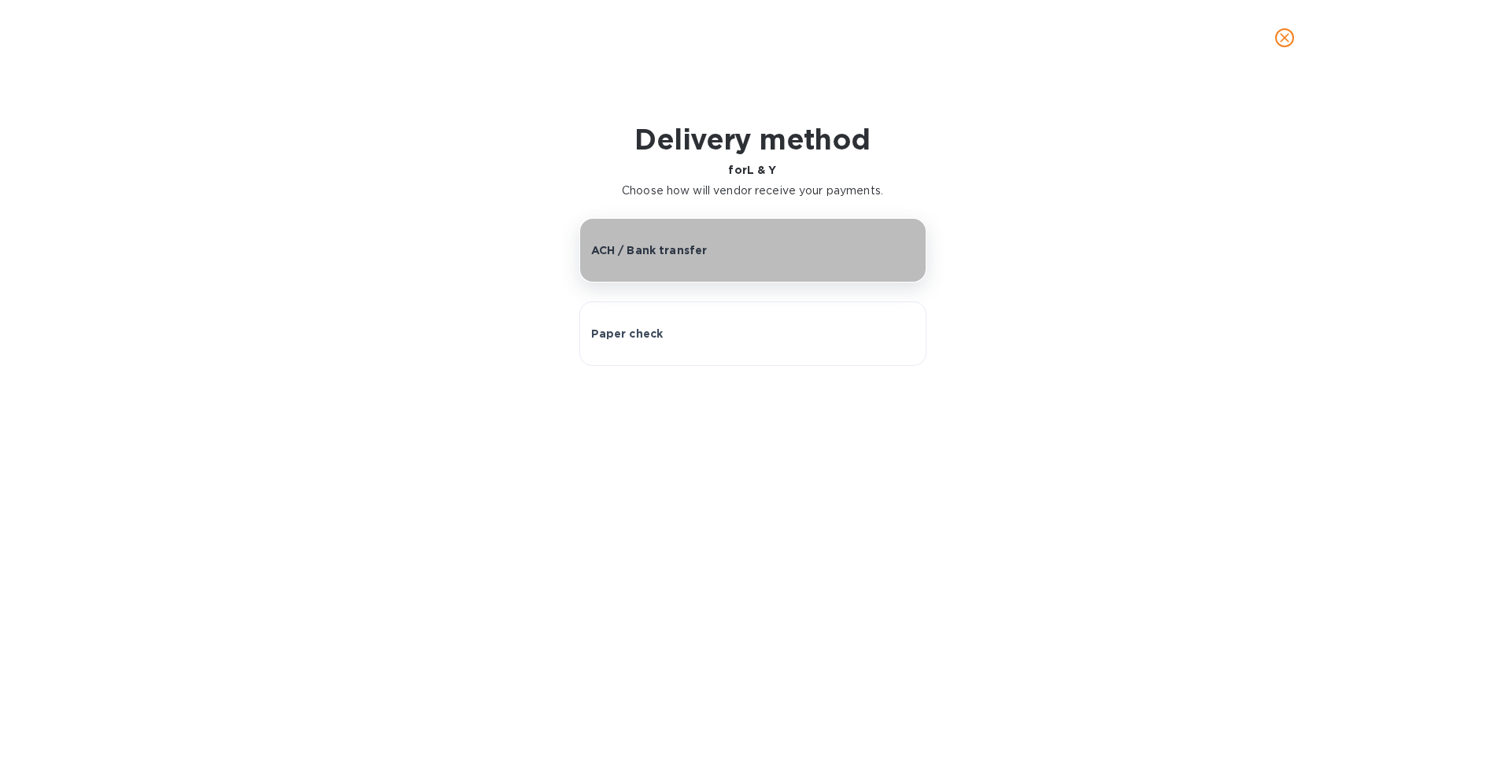
click at [677, 252] on p "ACH / Bank transfer" at bounding box center [649, 250] width 116 height 16
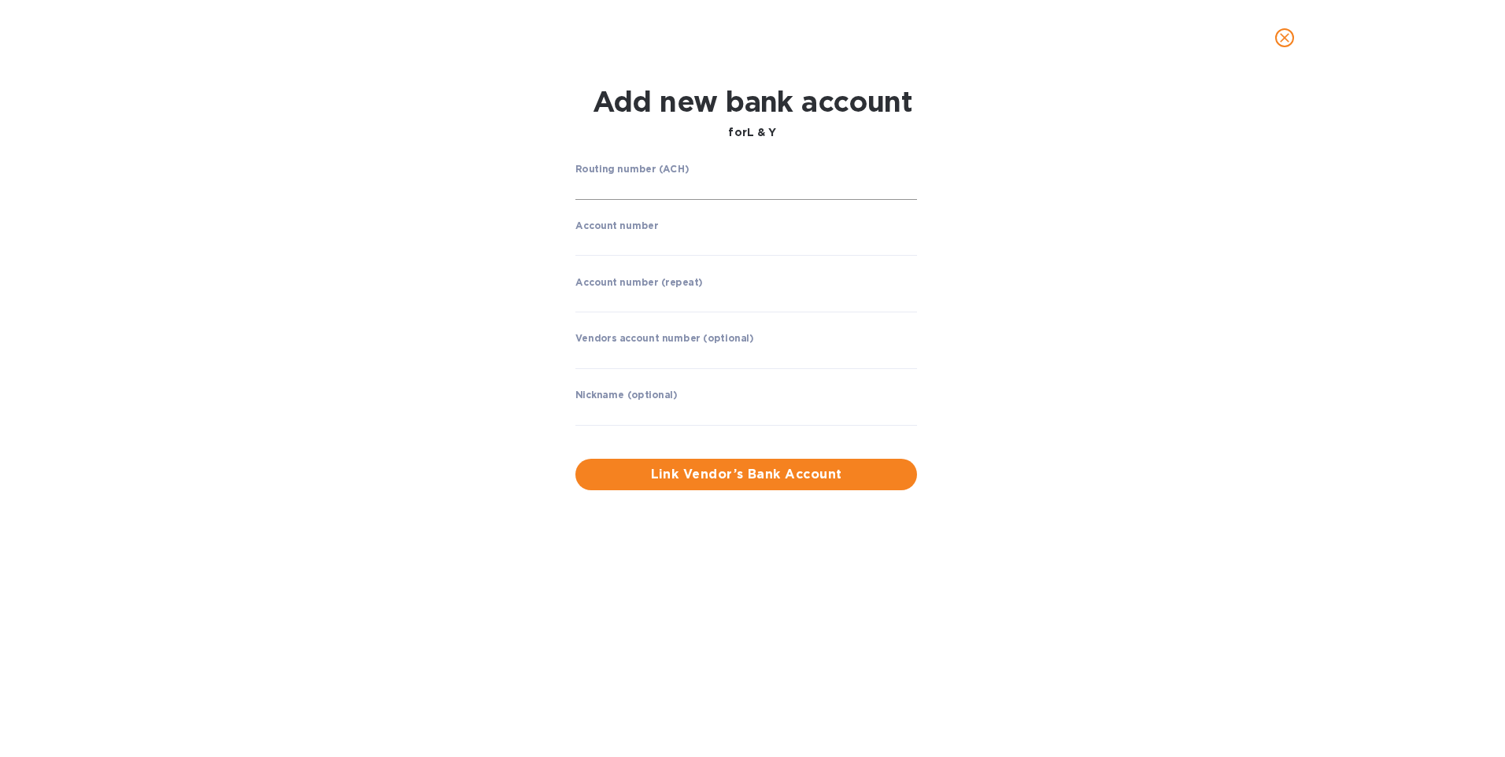
click at [685, 190] on input "string" at bounding box center [746, 188] width 342 height 24
type input "121000358"
click at [638, 249] on input "string" at bounding box center [746, 244] width 342 height 24
type input "325141351128"
click at [618, 302] on input "string" at bounding box center [746, 300] width 342 height 24
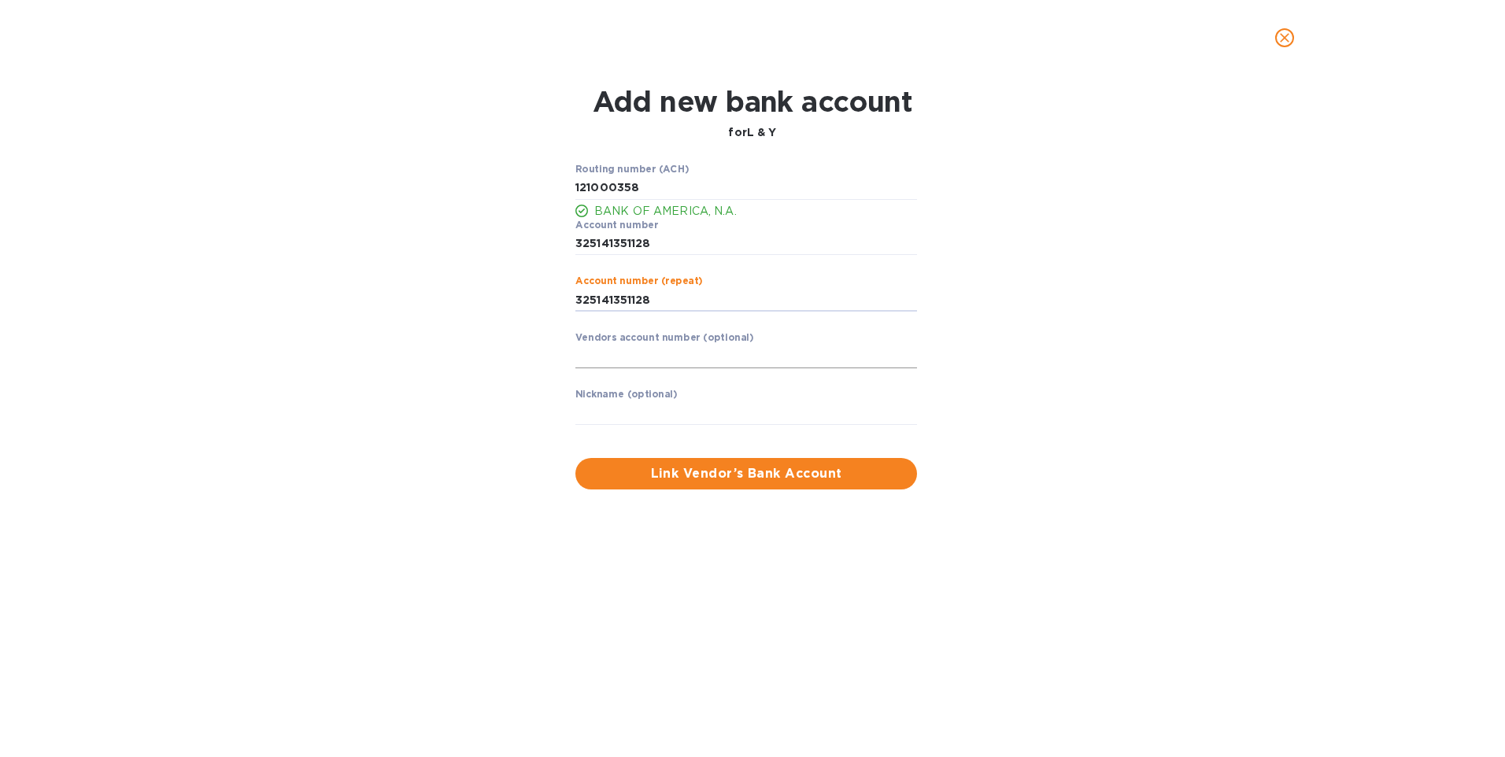
type input "325141351128"
click at [626, 353] on input "text" at bounding box center [746, 357] width 342 height 24
click at [636, 412] on input "text" at bounding box center [746, 413] width 342 height 24
type input "L&Y"
click at [773, 474] on span "Link Vendor’s Bank Account" at bounding box center [746, 473] width 316 height 19
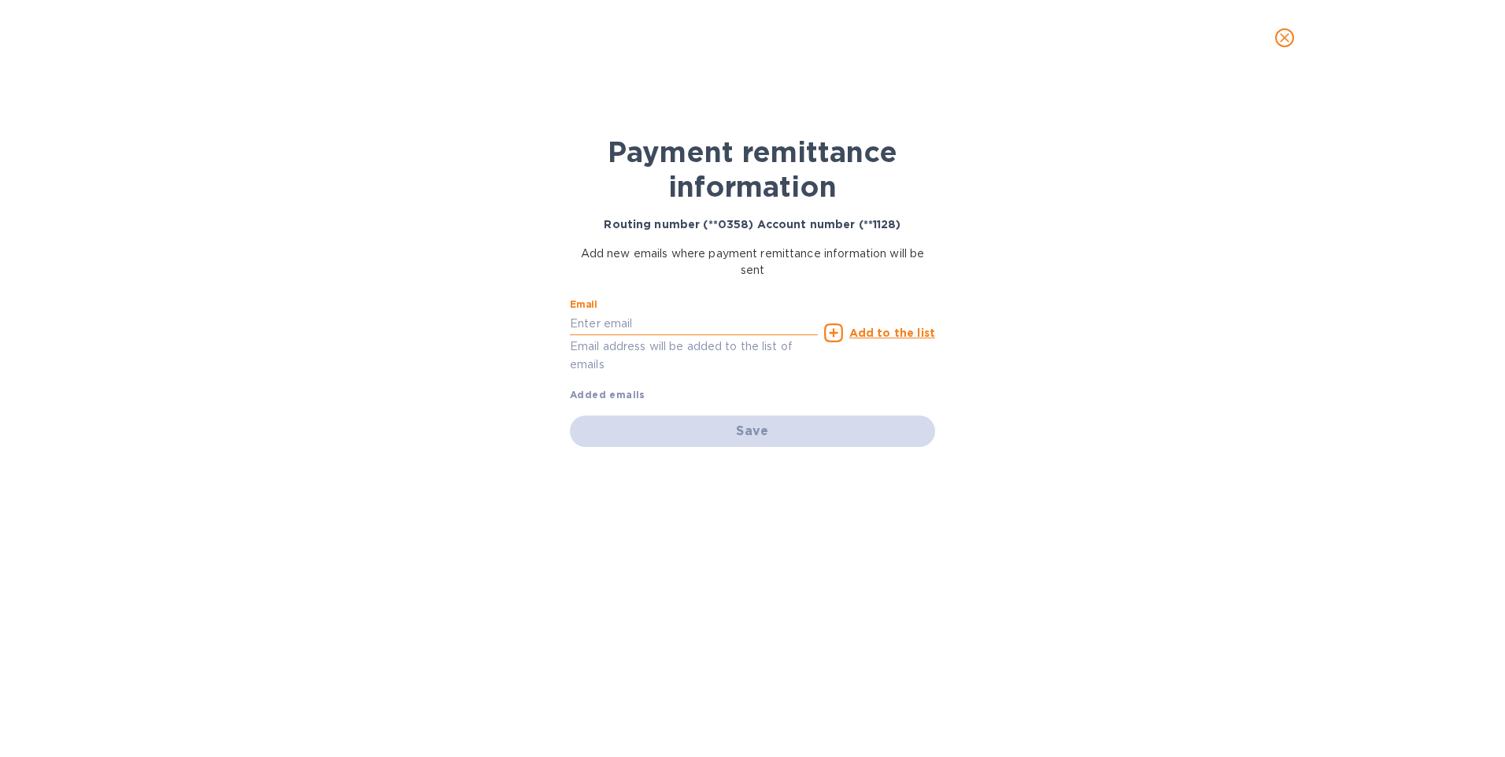
click at [657, 328] on input "text" at bounding box center [694, 324] width 248 height 24
type input "[EMAIL_ADDRESS][DOMAIN_NAME]"
click at [888, 328] on u "Add to the list" at bounding box center [892, 333] width 86 height 13
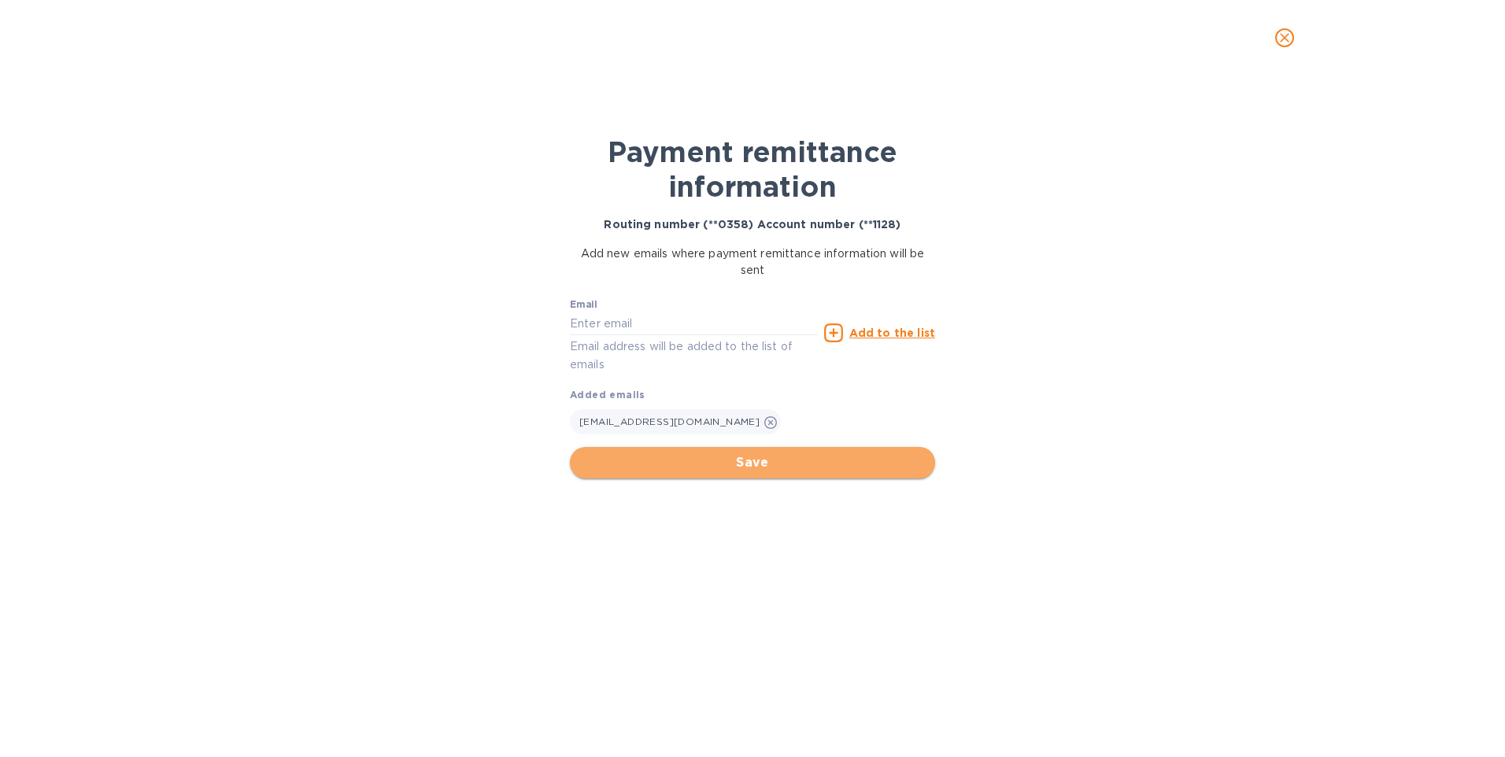
click at [773, 459] on span "Save" at bounding box center [752, 462] width 340 height 19
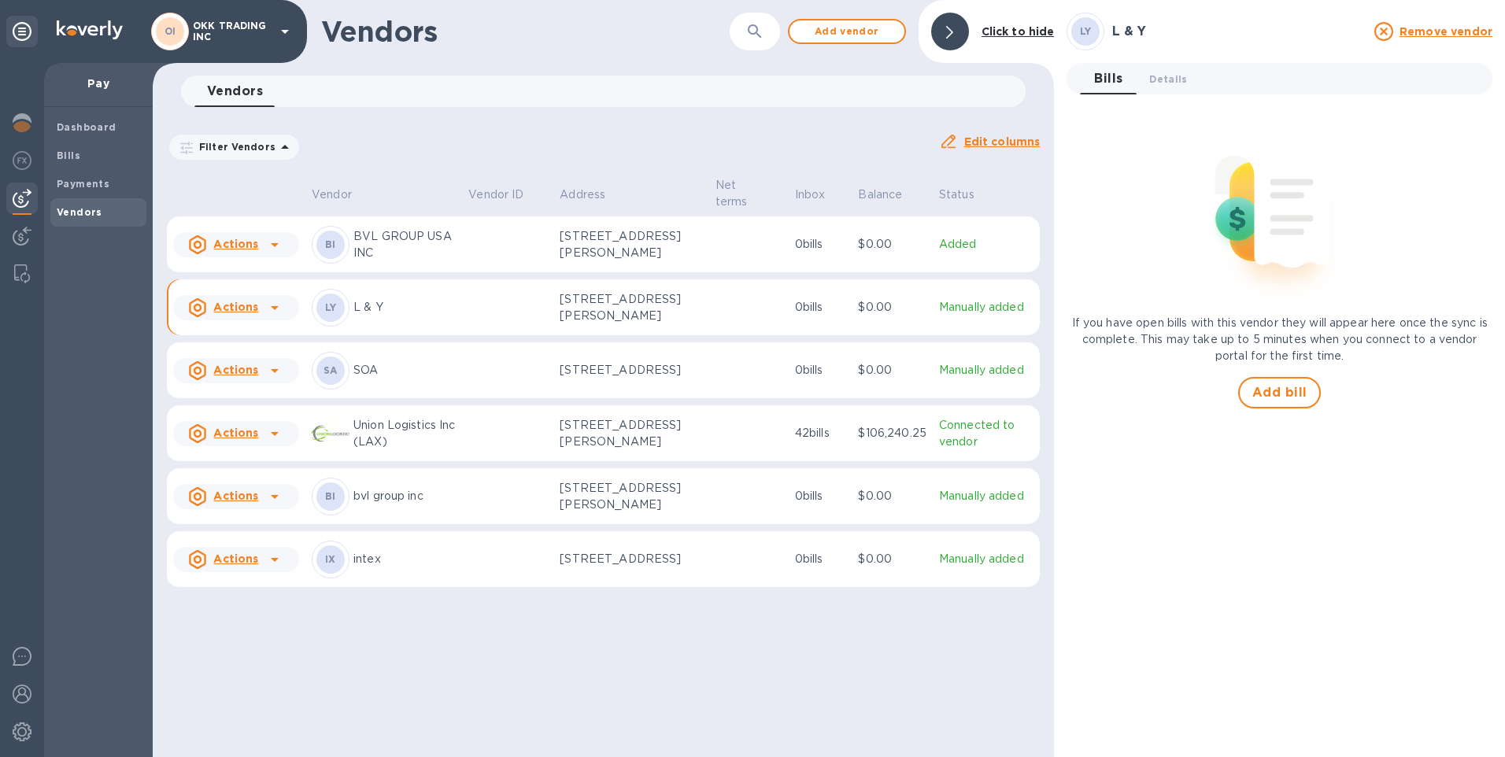
click at [265, 312] on icon at bounding box center [274, 307] width 19 height 19
click at [264, 380] on b "Add new bill" at bounding box center [253, 381] width 73 height 13
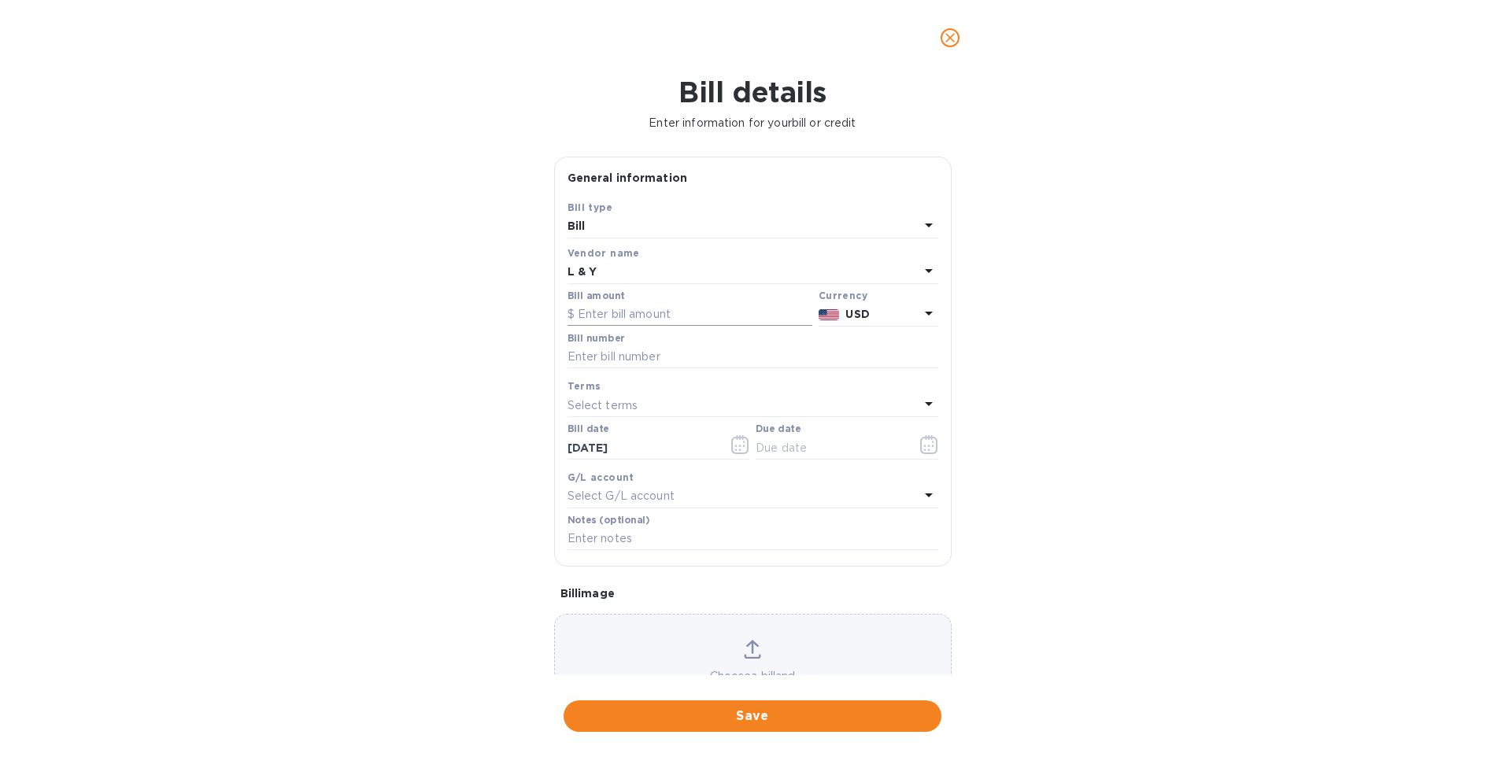
click at [632, 311] on input "text" at bounding box center [689, 315] width 245 height 24
type input "16,138.90"
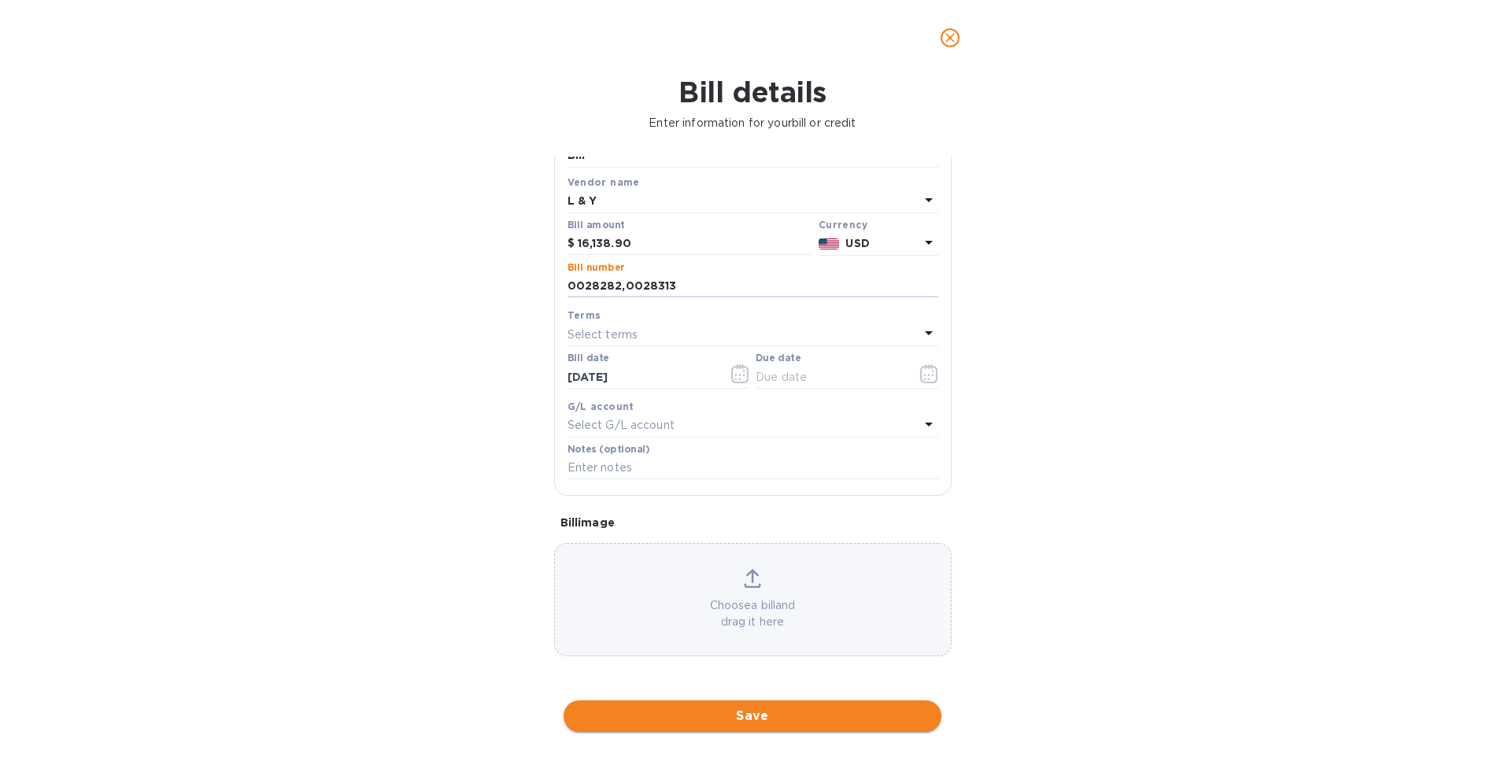
type input "0028282,0028313"
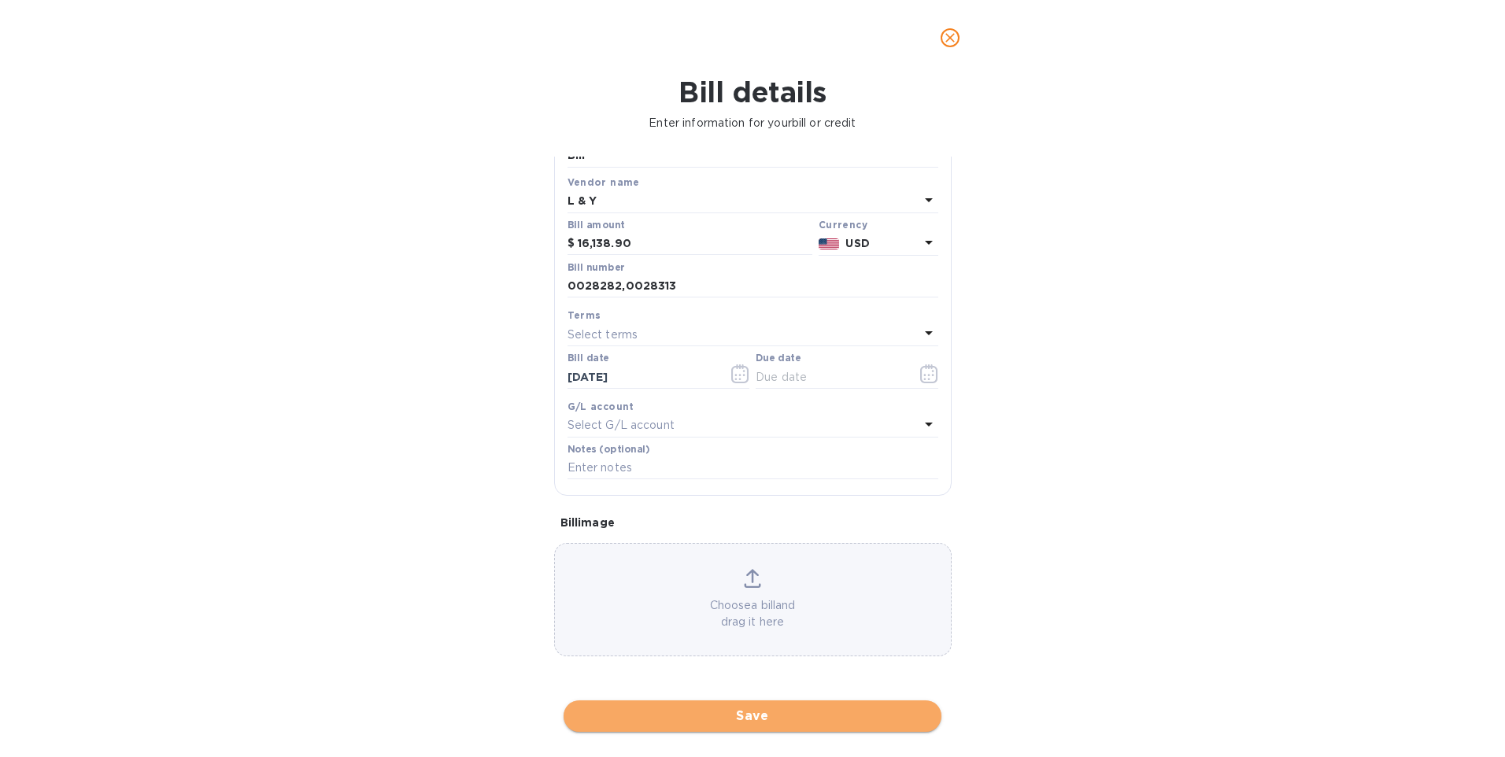
click at [746, 715] on span "Save" at bounding box center [752, 716] width 353 height 19
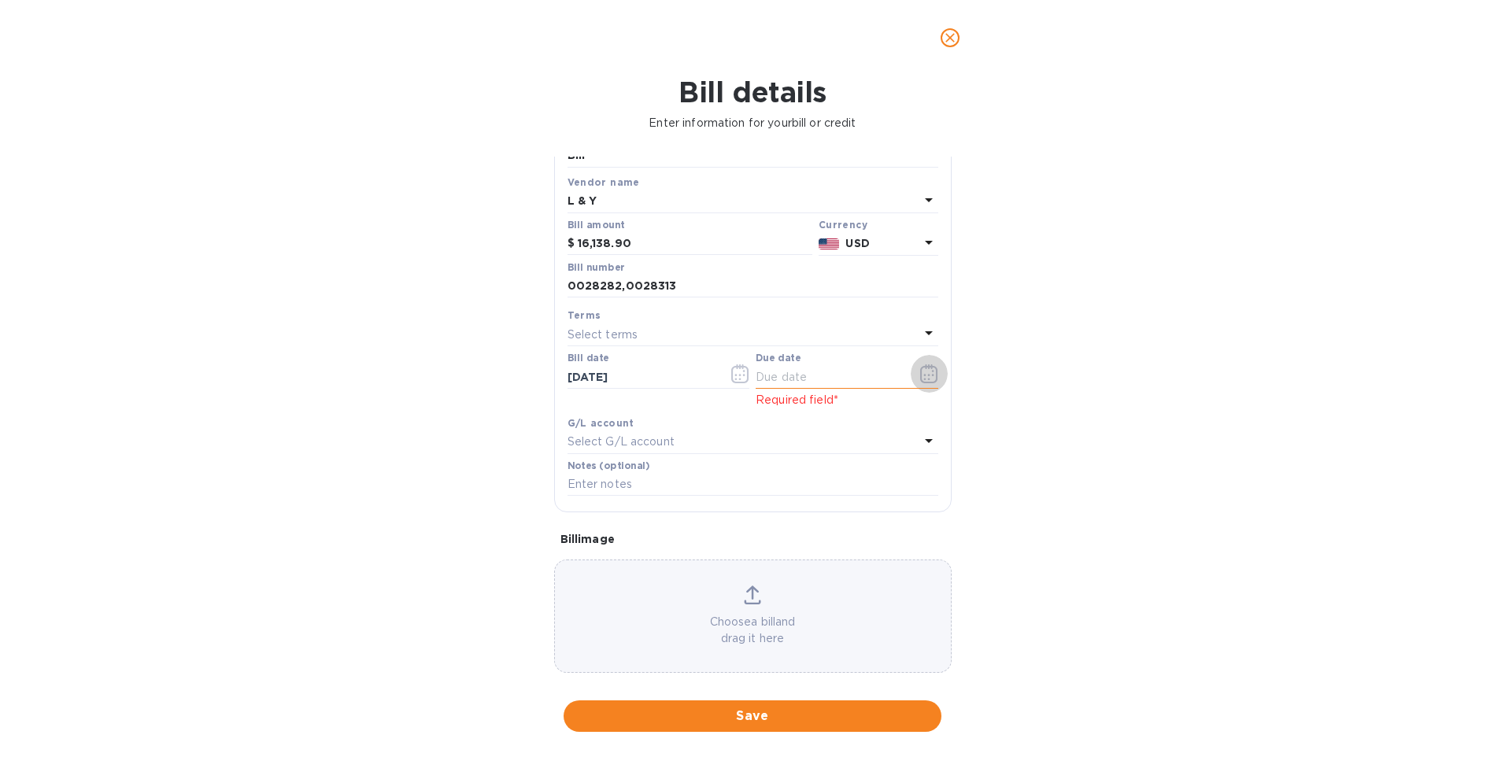
click at [922, 373] on icon "button" at bounding box center [929, 373] width 18 height 19
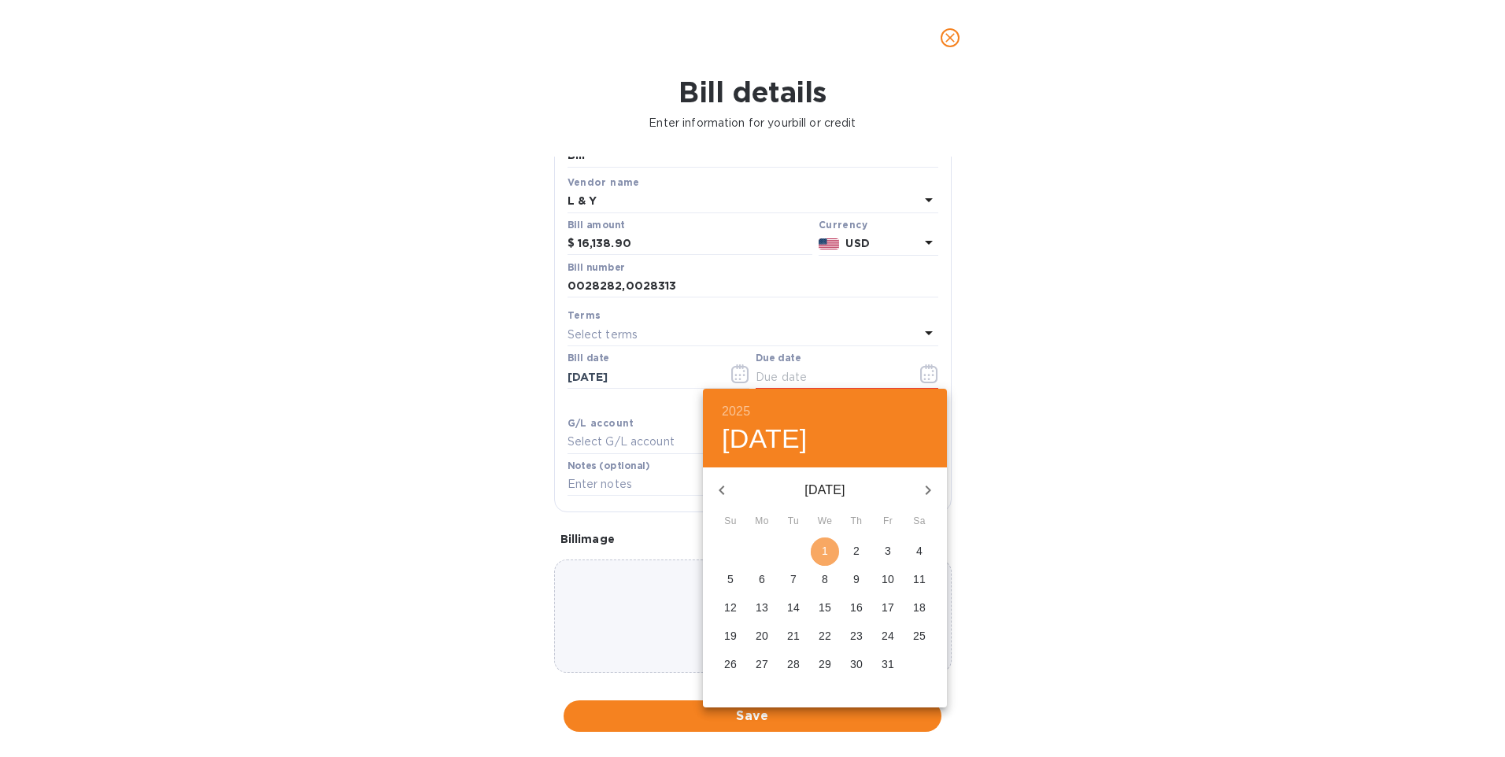
click at [825, 547] on p "1" at bounding box center [825, 551] width 6 height 16
type input "[DATE]"
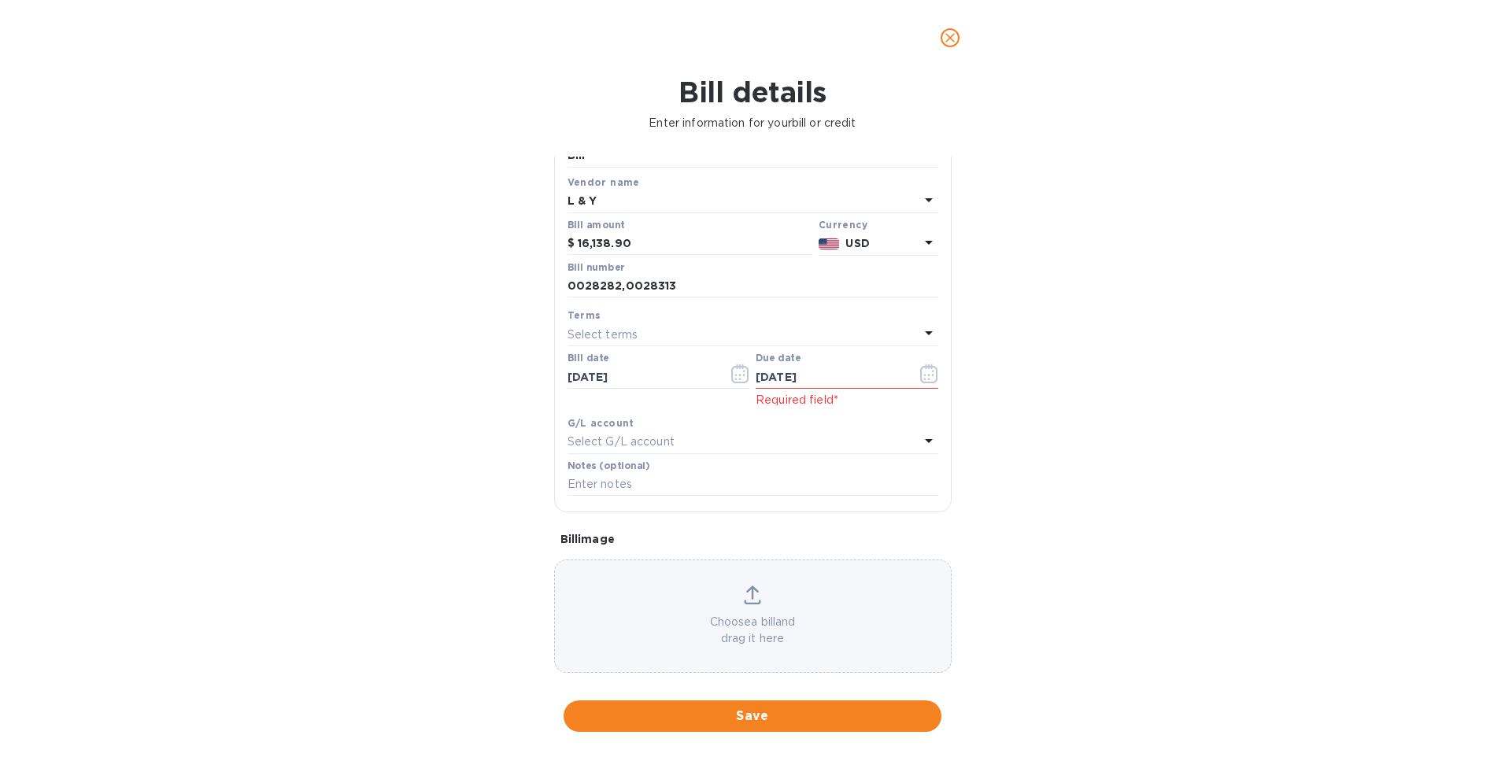
scroll to position [87, 0]
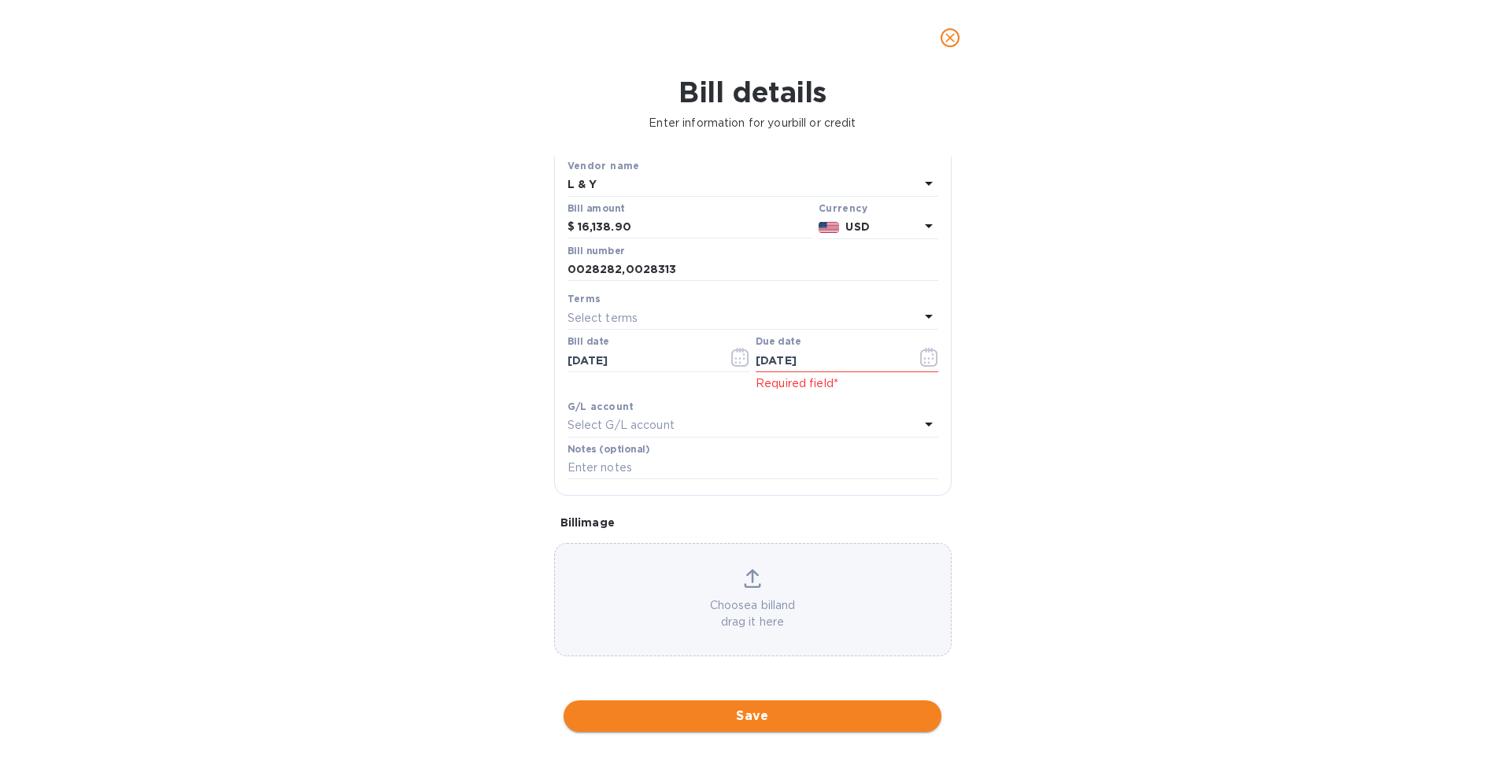
click at [759, 719] on span "Save" at bounding box center [752, 716] width 353 height 19
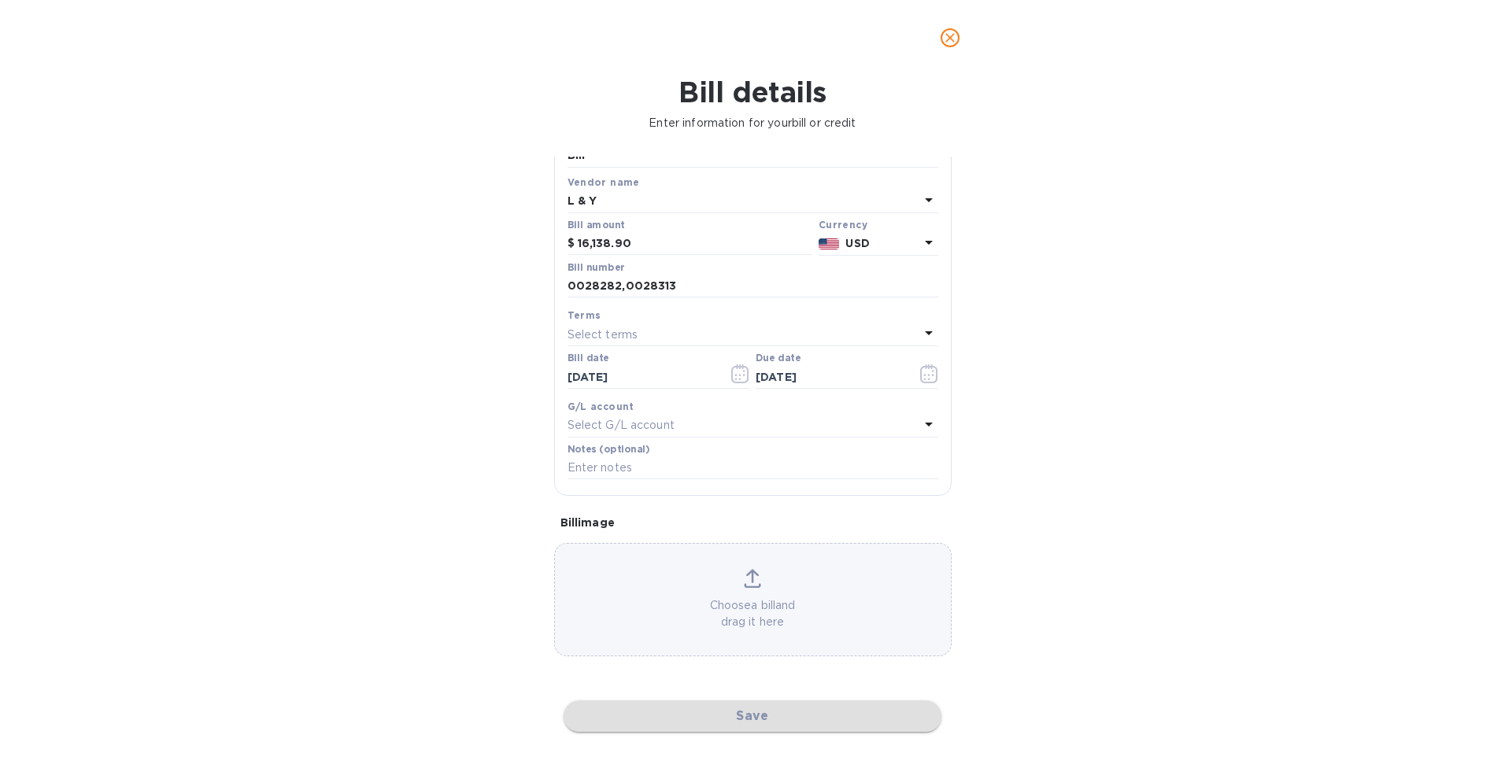
scroll to position [71, 0]
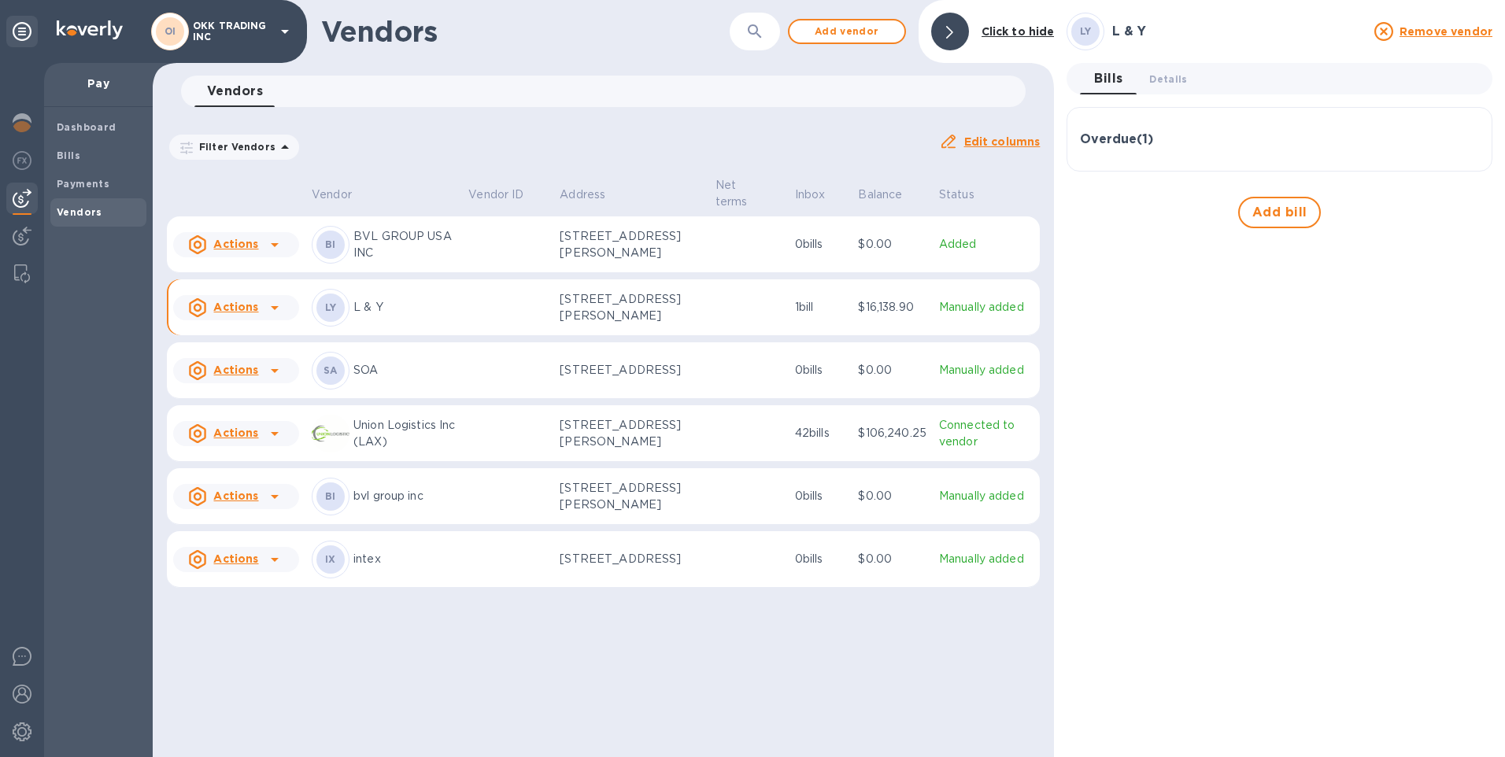
click at [271, 314] on icon at bounding box center [274, 307] width 19 height 19
click at [76, 182] on div at bounding box center [752, 378] width 1505 height 757
click at [72, 183] on b "Payments" at bounding box center [83, 184] width 53 height 12
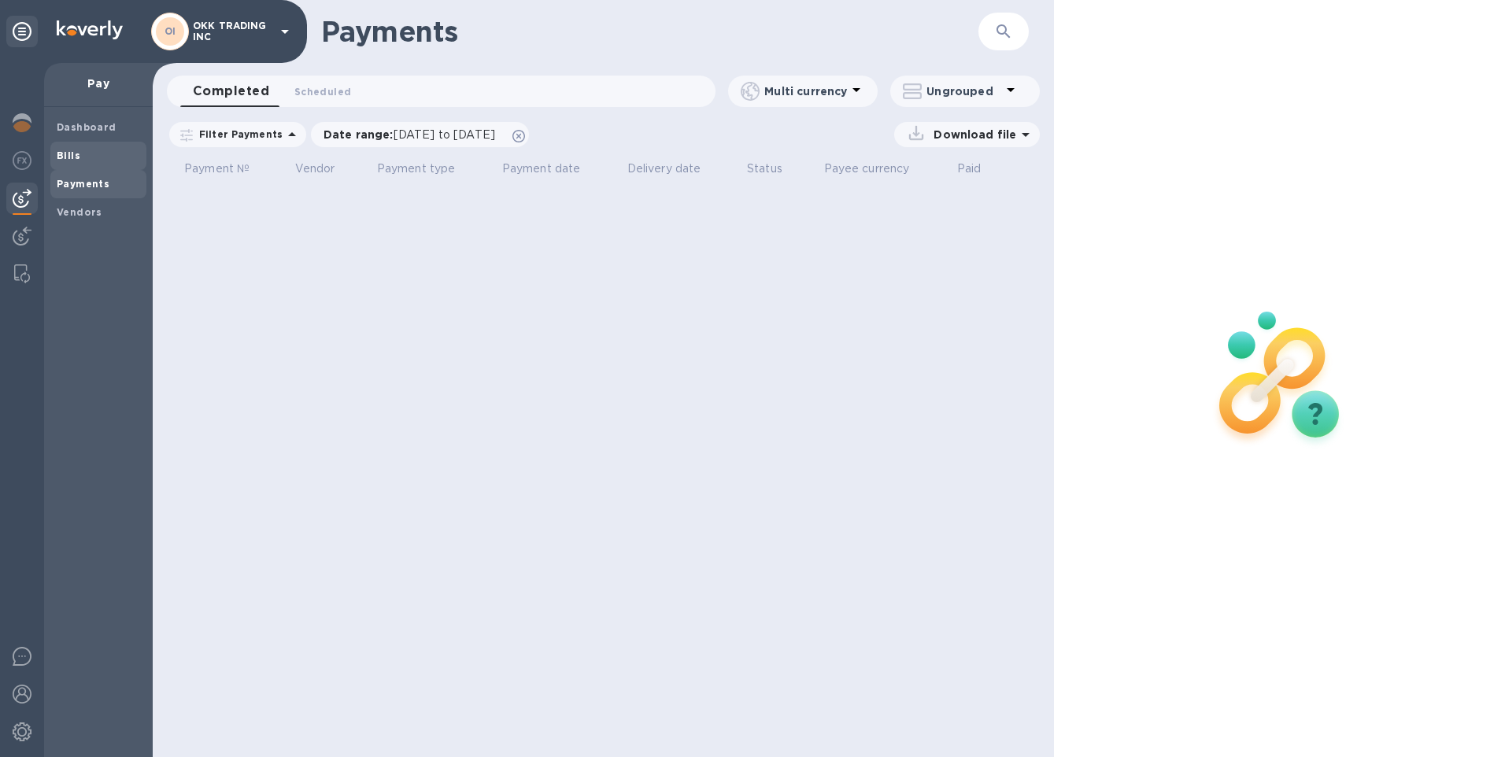
click at [68, 152] on b "Bills" at bounding box center [69, 156] width 24 height 12
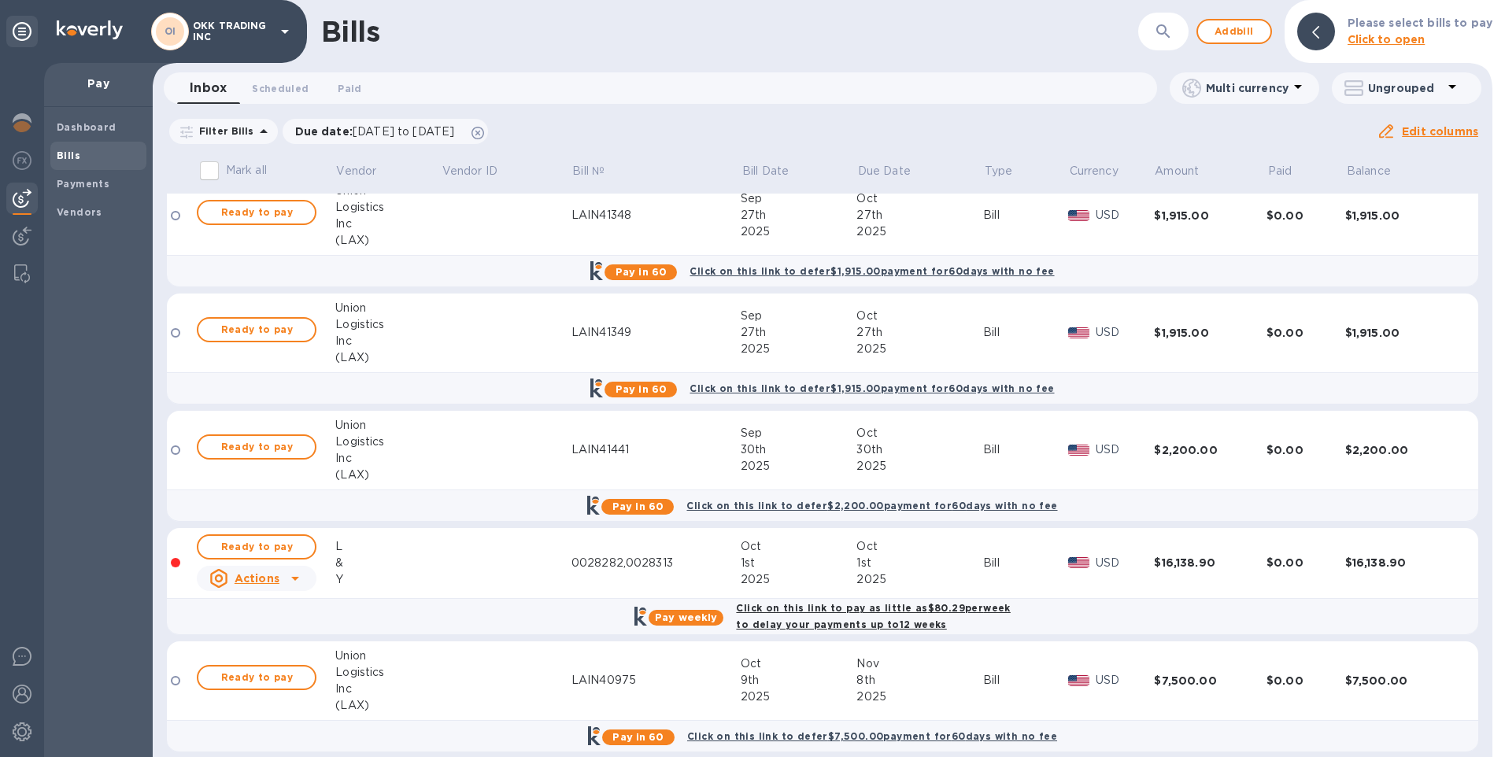
scroll to position [4370, 0]
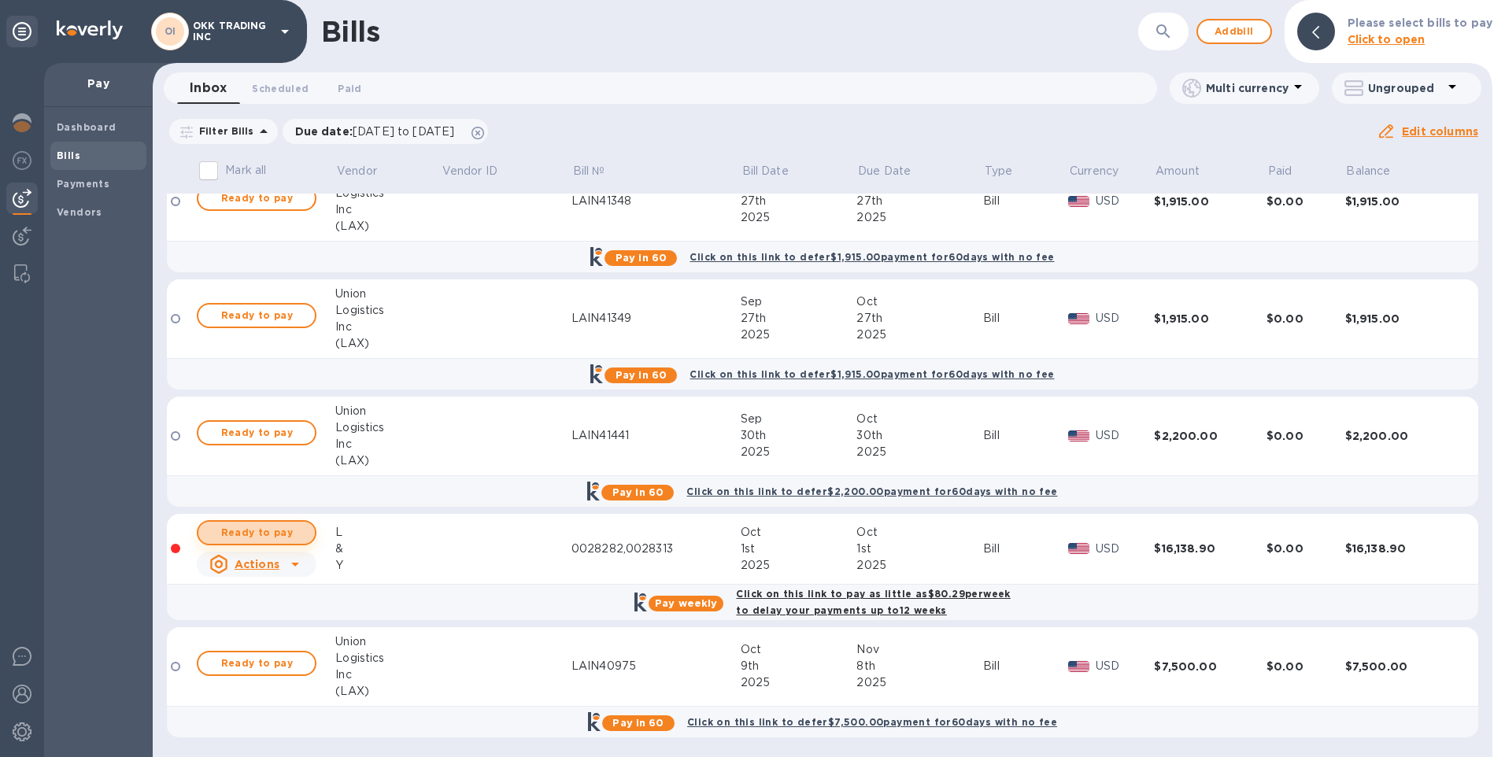
click at [274, 530] on span "Ready to pay" at bounding box center [256, 532] width 91 height 19
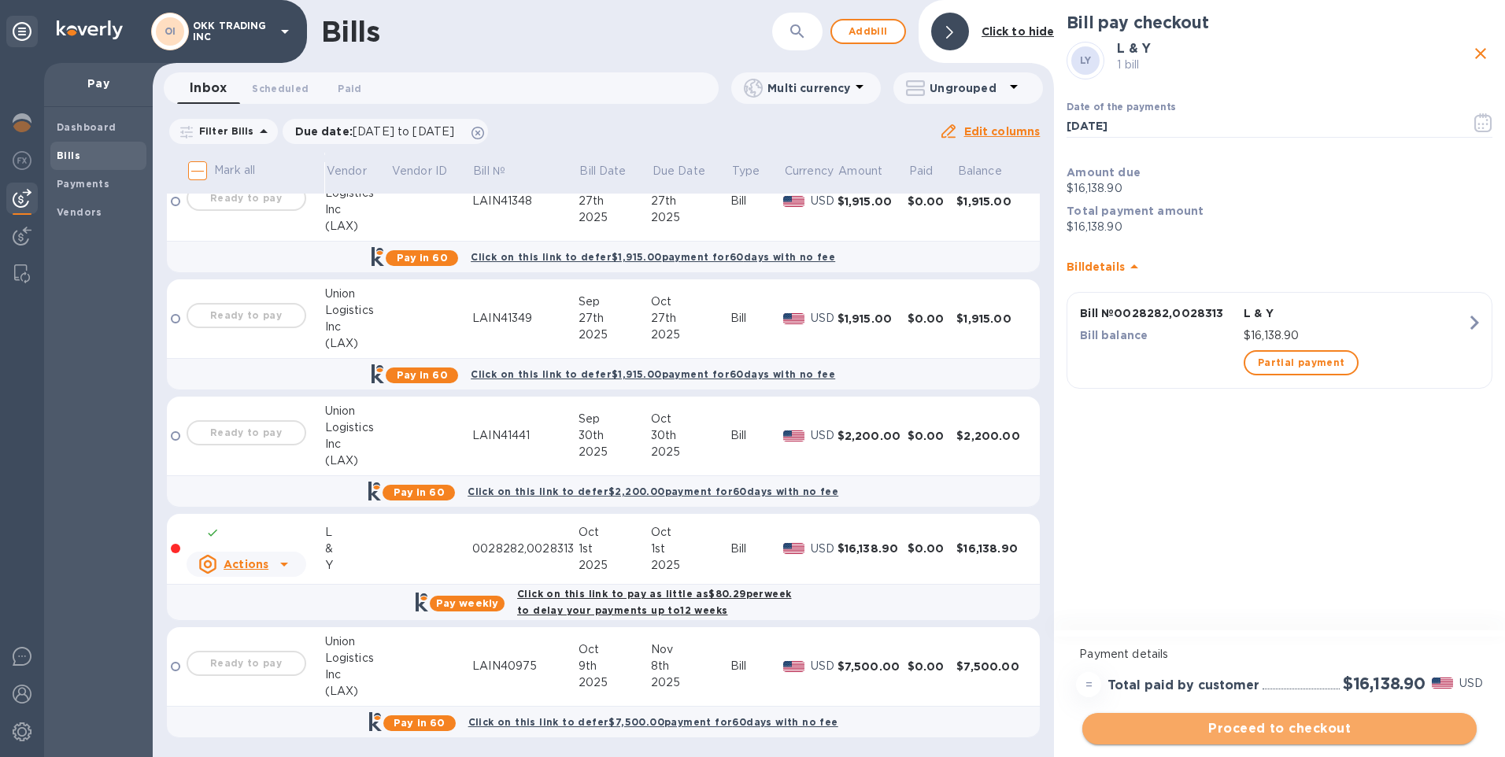
click at [1292, 730] on span "Proceed to checkout" at bounding box center [1279, 728] width 369 height 19
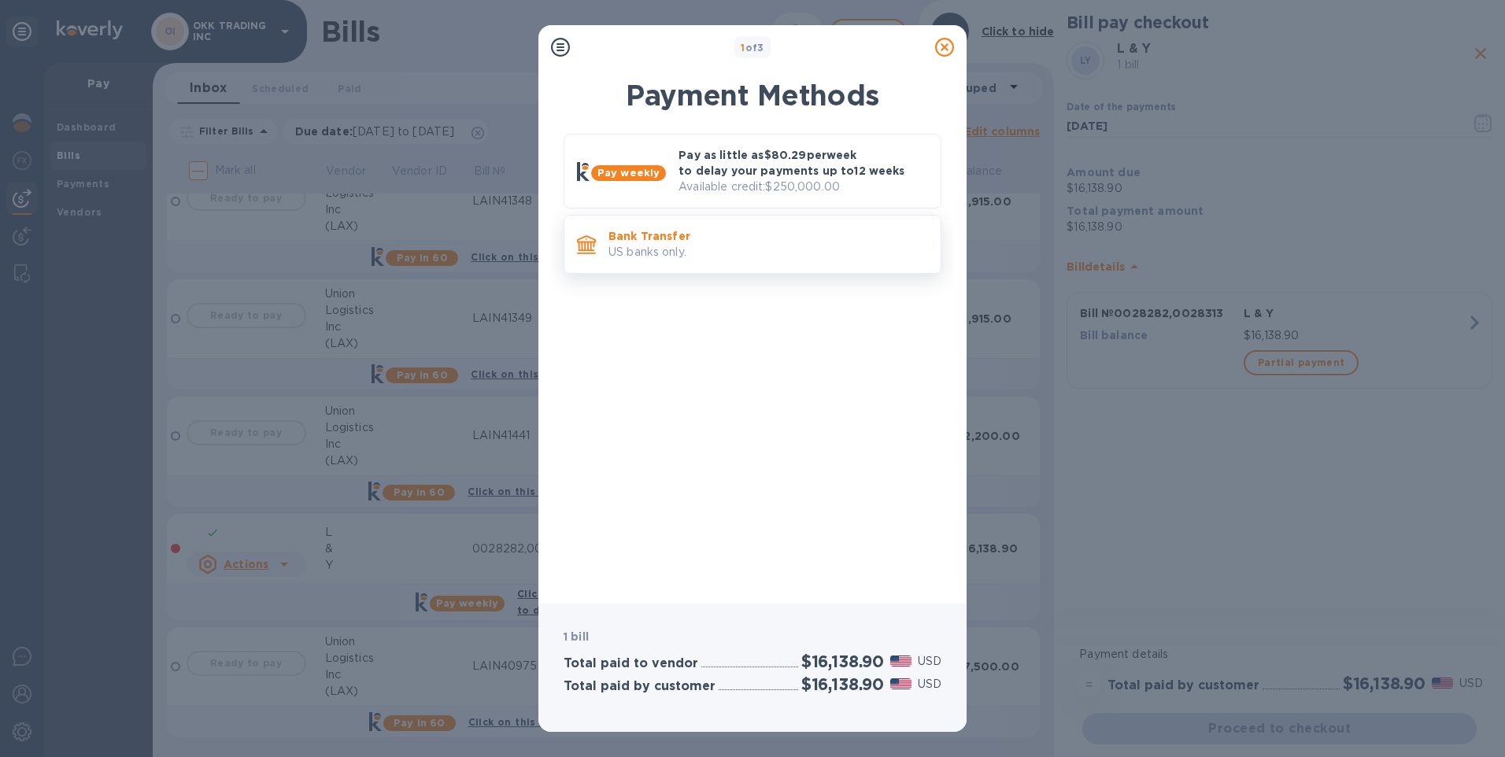
click at [650, 249] on p "US banks only." at bounding box center [767, 252] width 319 height 17
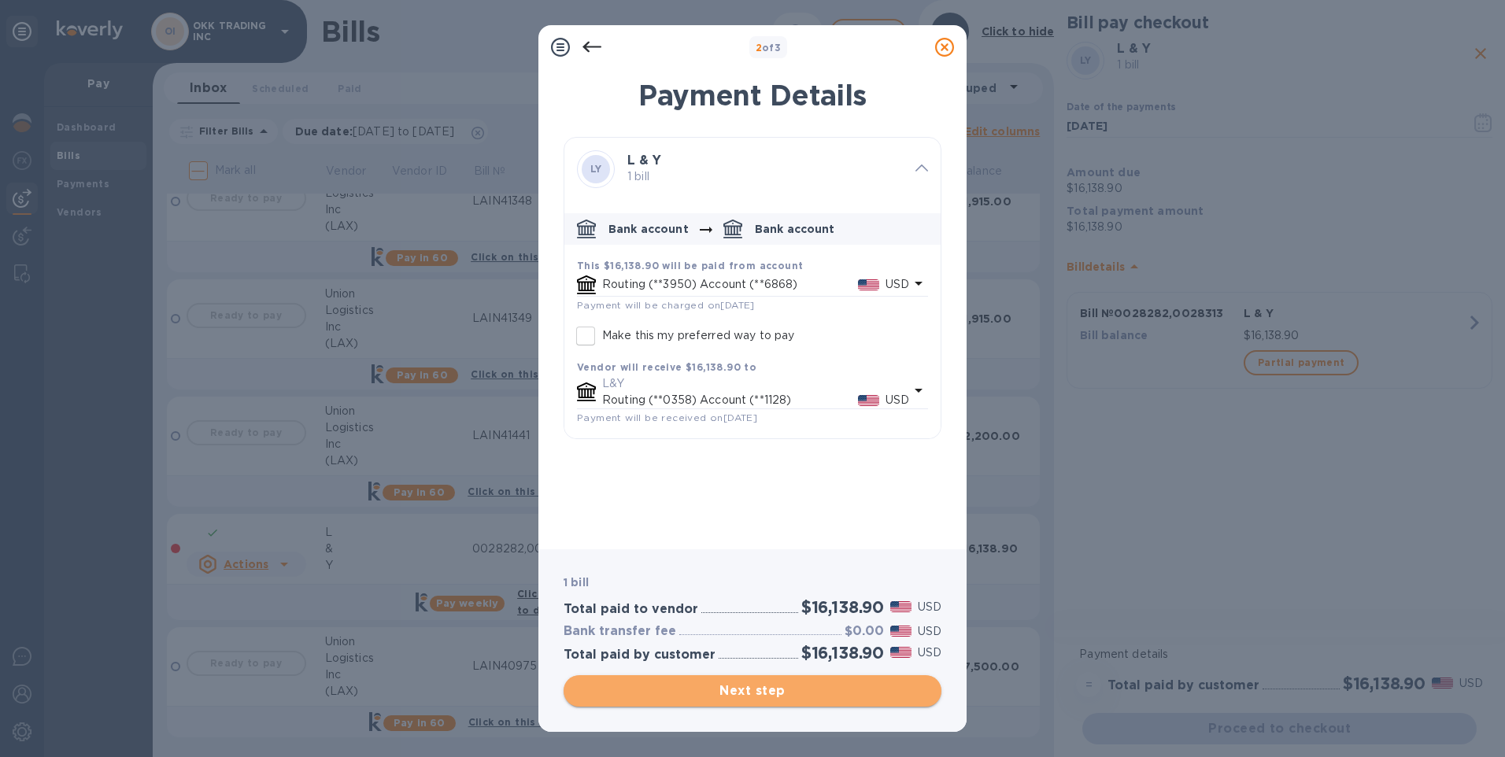
click at [768, 691] on span "Next step" at bounding box center [752, 690] width 353 height 19
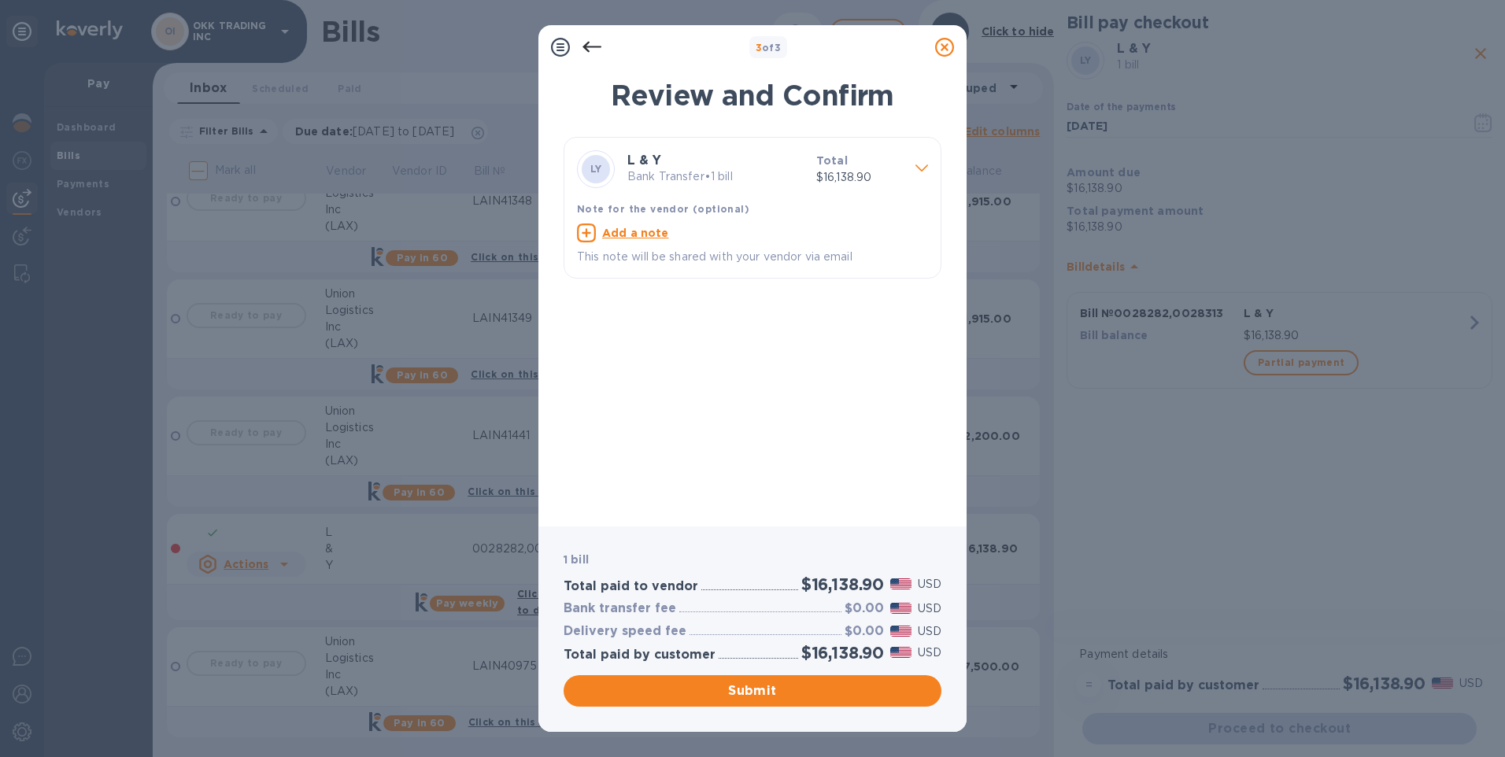
click at [594, 44] on icon at bounding box center [591, 47] width 19 height 19
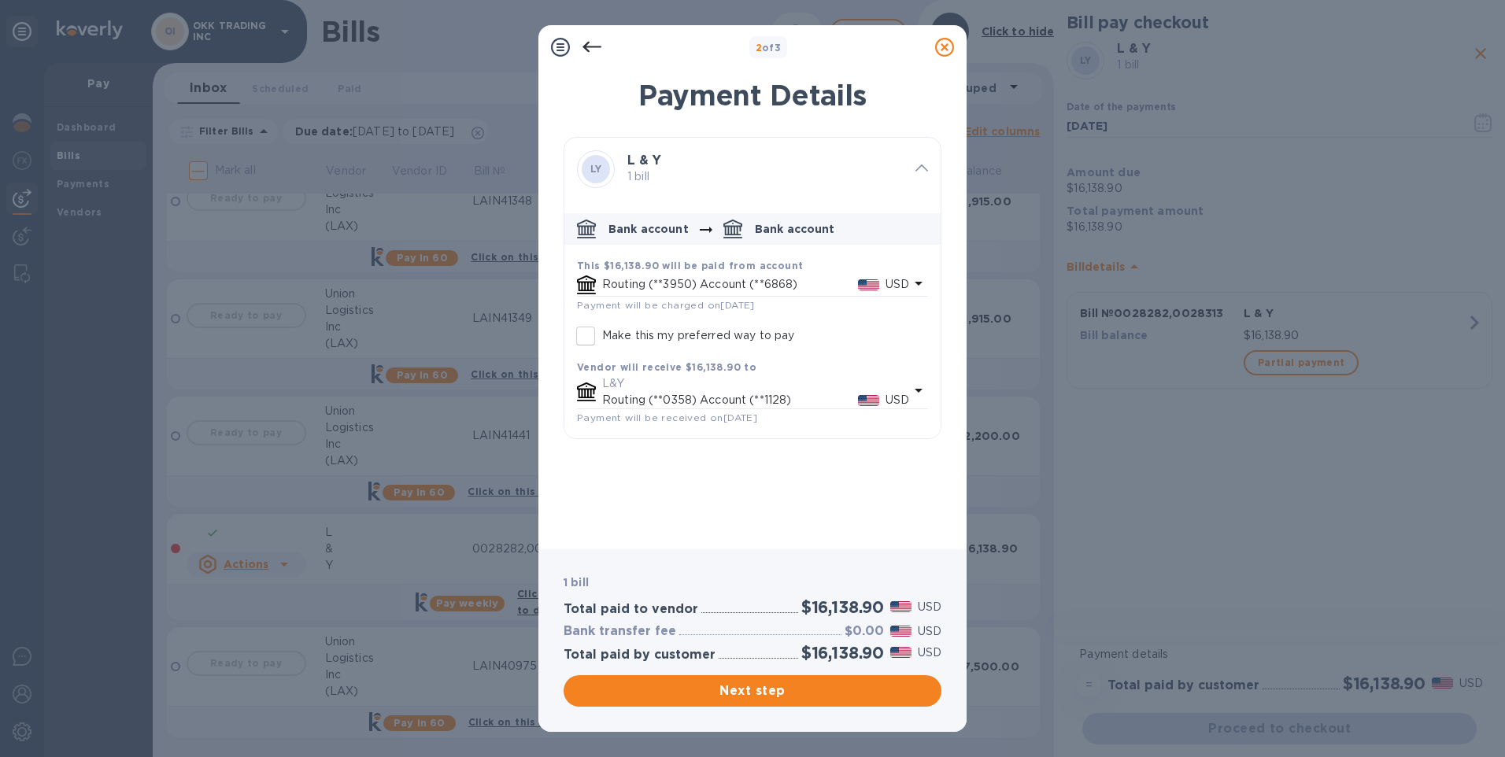
click at [646, 276] on p "Routing (**3950) Account (**6868)" at bounding box center [730, 284] width 256 height 17
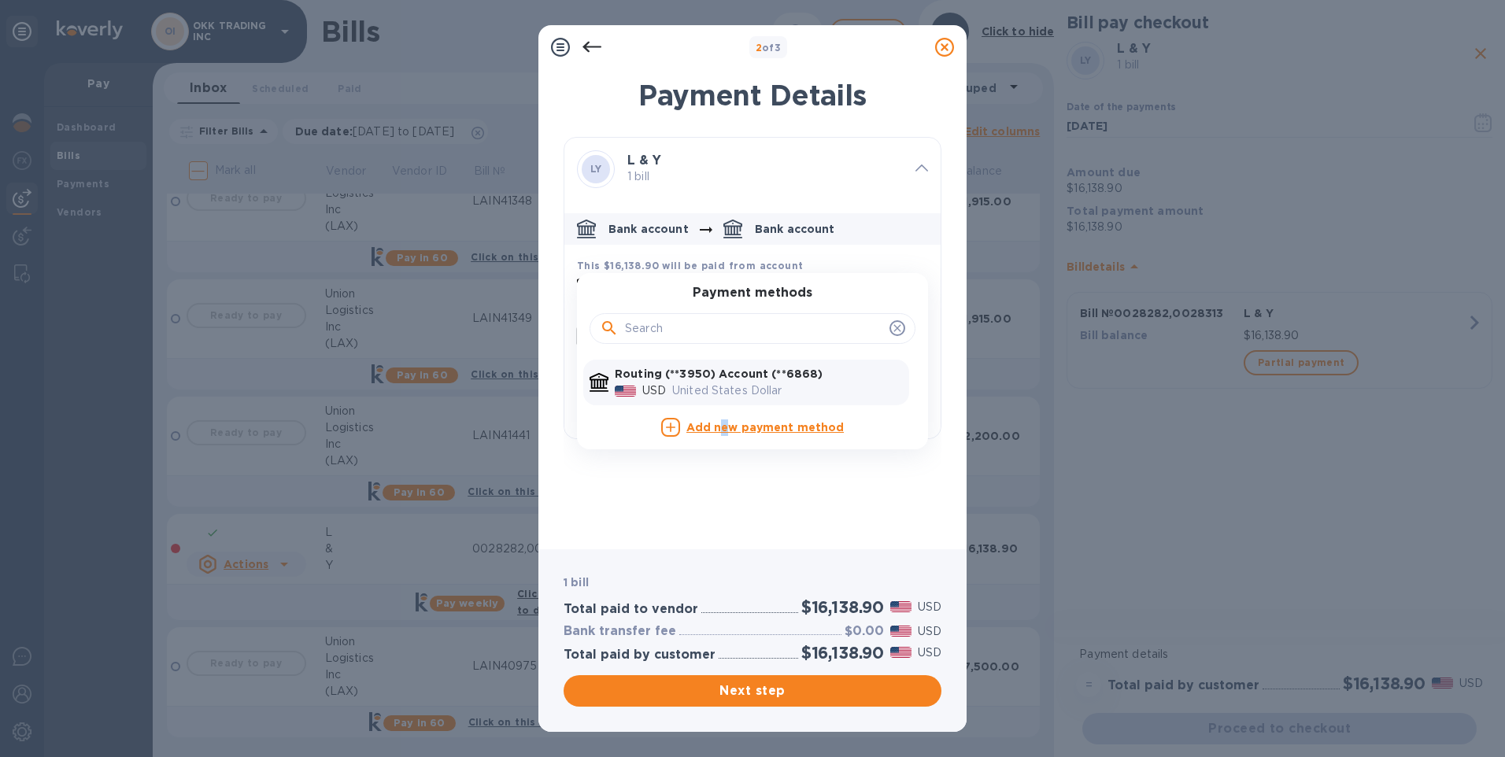
click at [727, 428] on b "Add new payment method" at bounding box center [765, 427] width 158 height 13
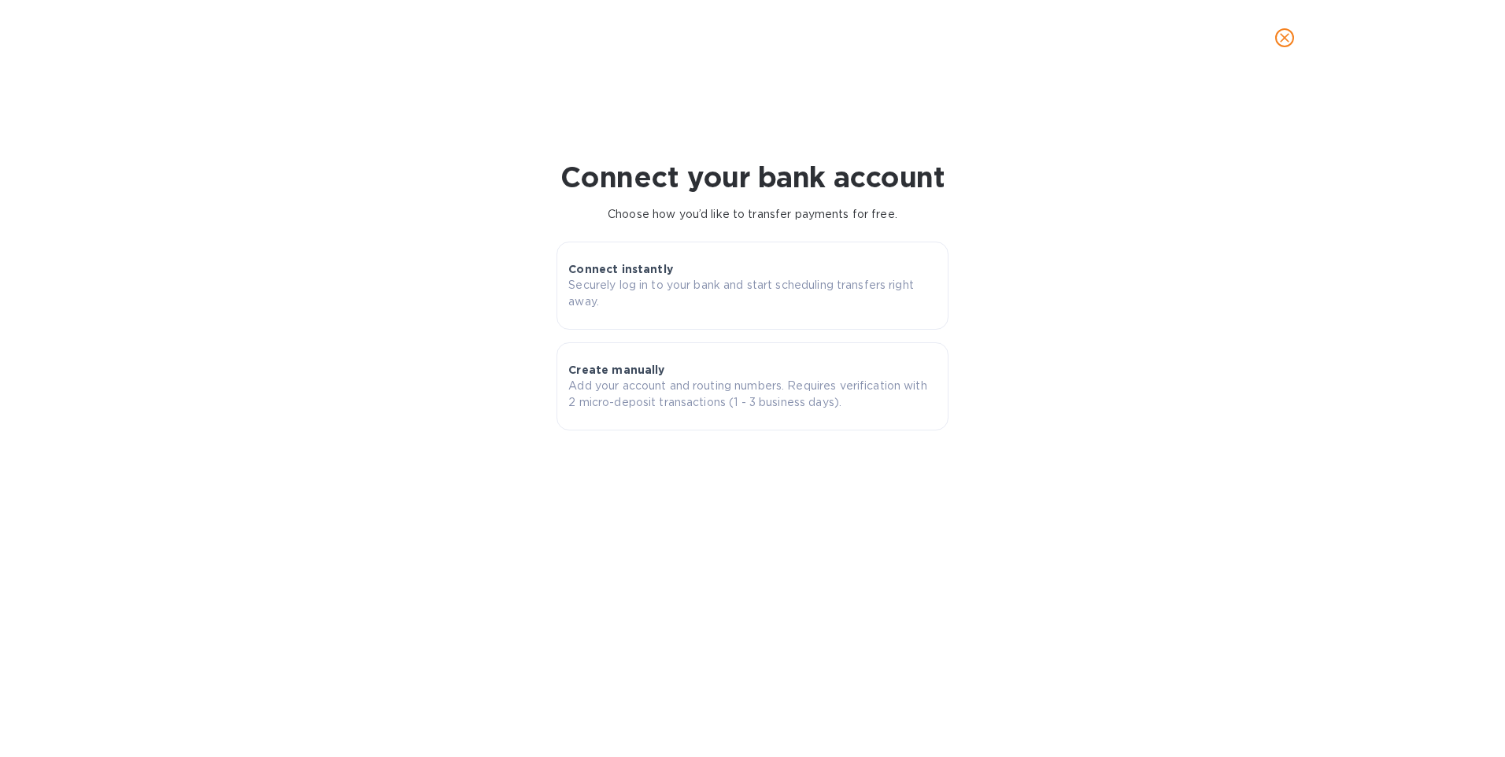
click at [1285, 26] on button "close" at bounding box center [1284, 38] width 38 height 38
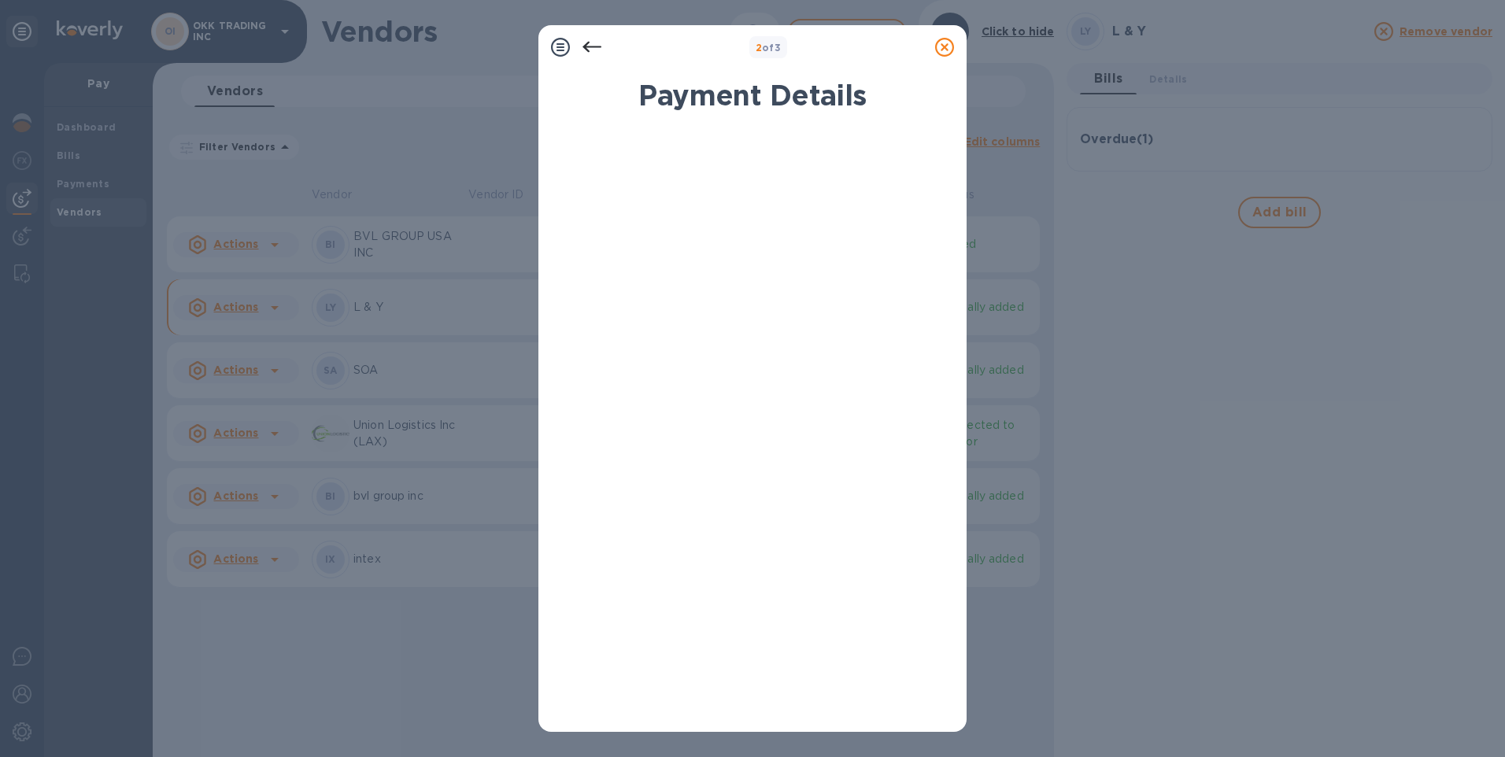
click at [946, 46] on icon at bounding box center [944, 47] width 19 height 19
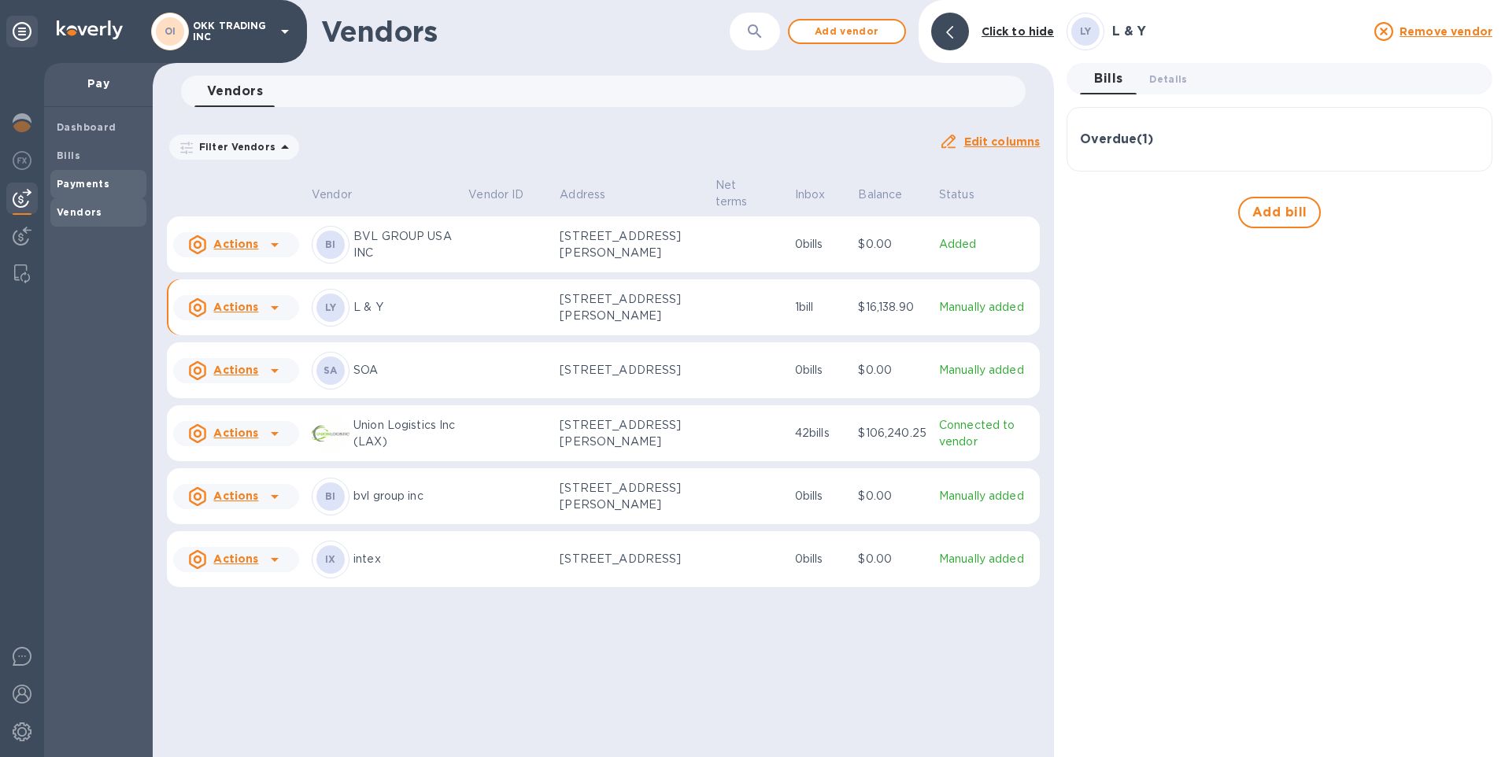
click at [87, 180] on b "Payments" at bounding box center [83, 184] width 53 height 12
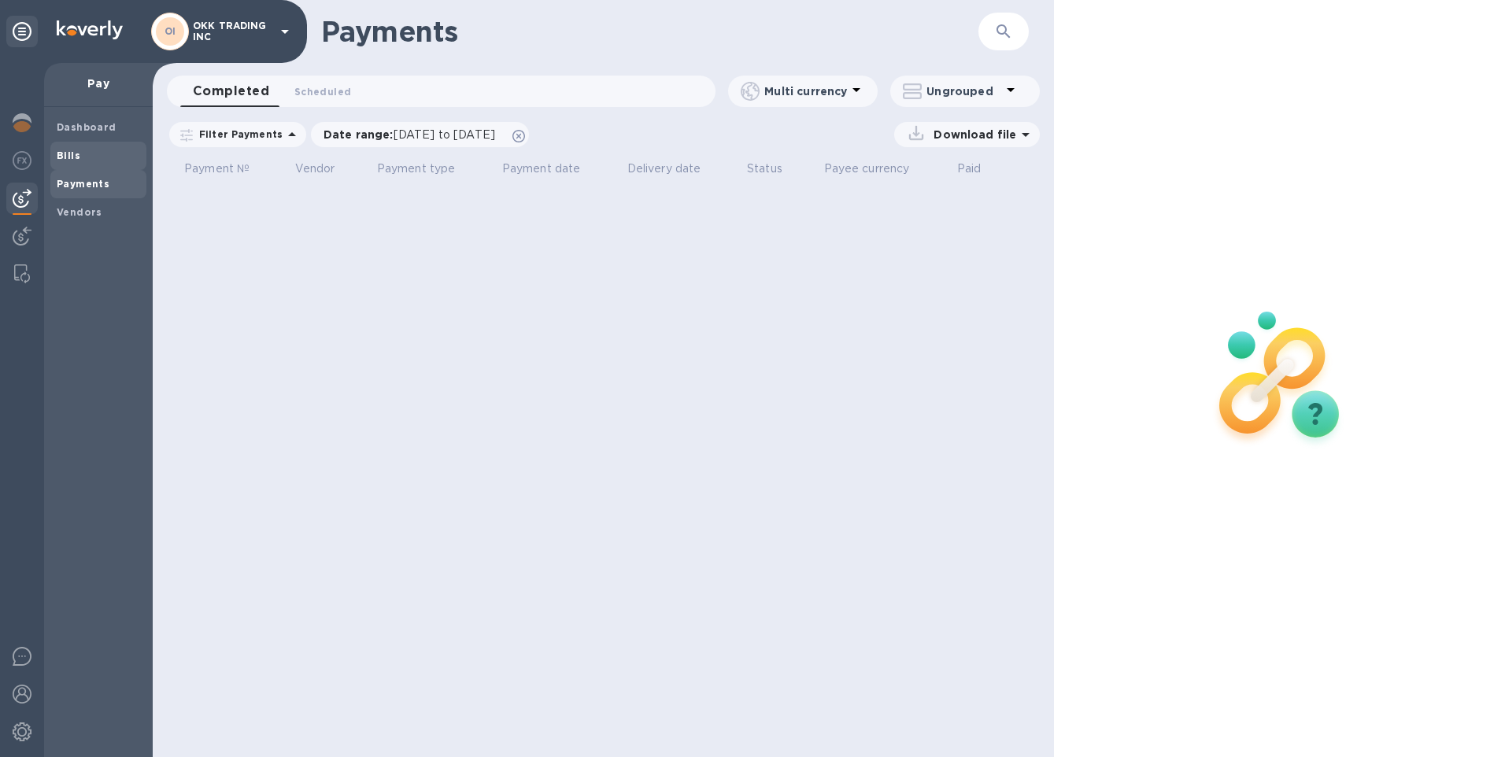
click at [79, 152] on span "Bills" at bounding box center [98, 156] width 83 height 16
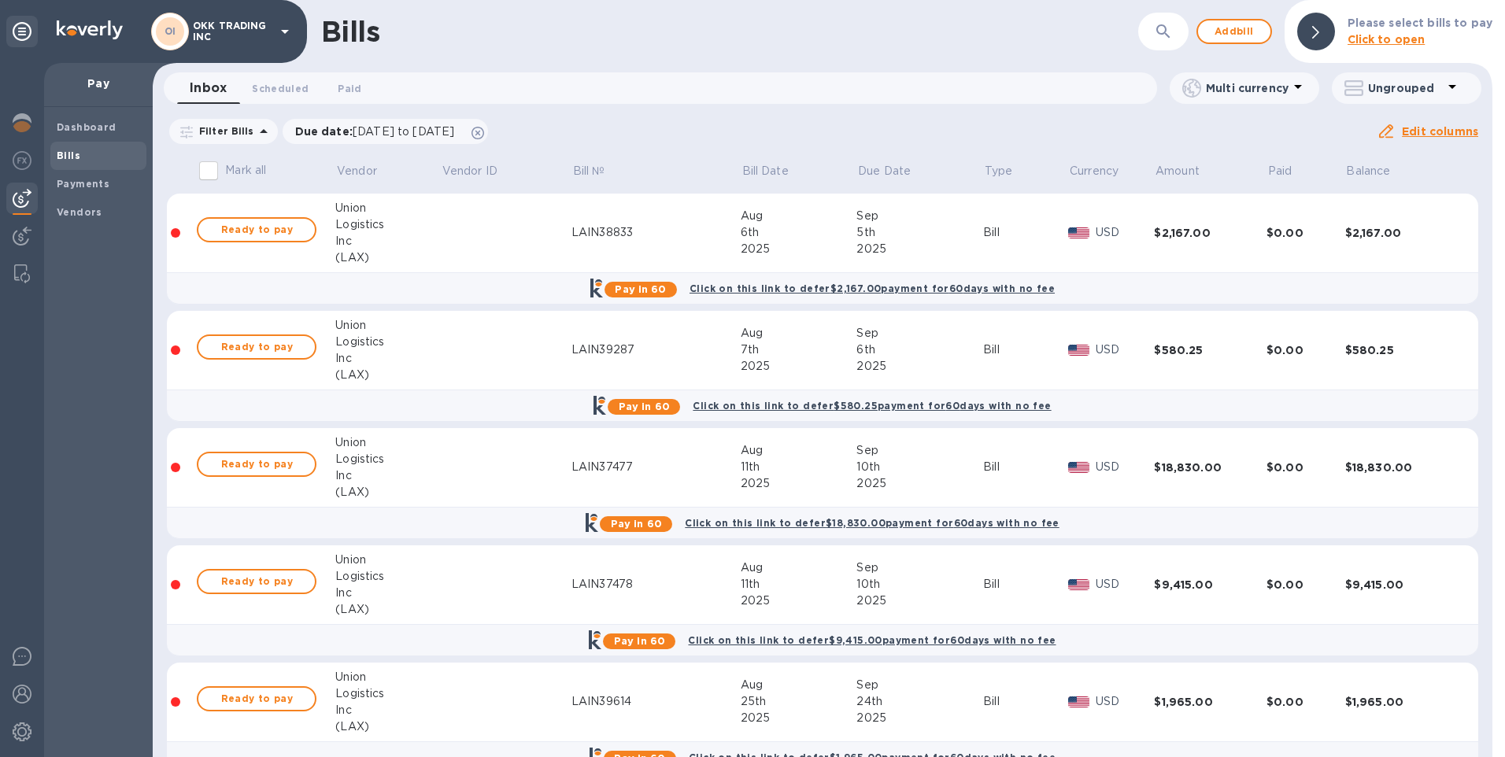
click at [246, 125] on p "Filter Bills" at bounding box center [223, 130] width 61 height 13
click at [618, 95] on div "Inbox 0 Scheduled 0 Paid 0" at bounding box center [667, 87] width 980 height 31
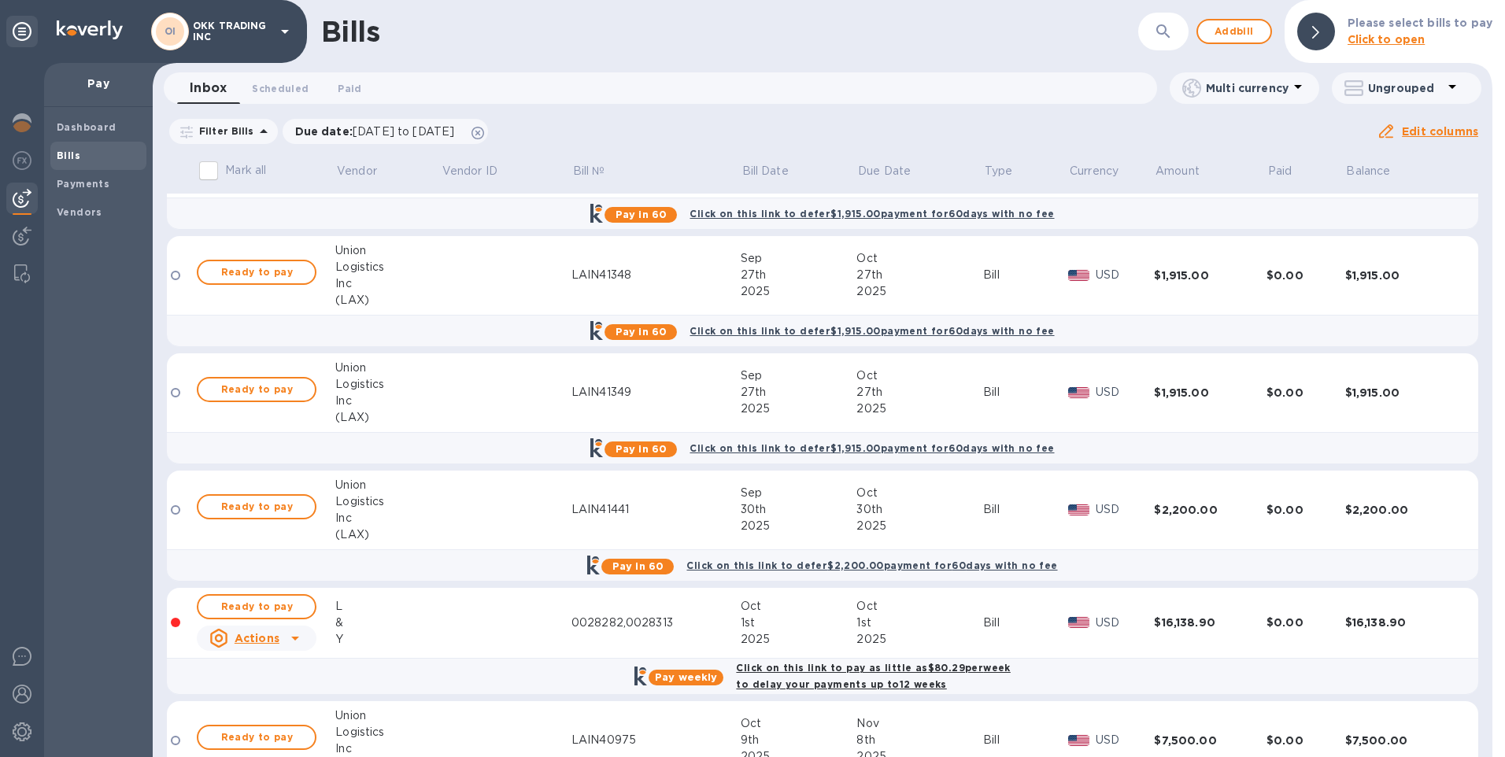
scroll to position [4370, 0]
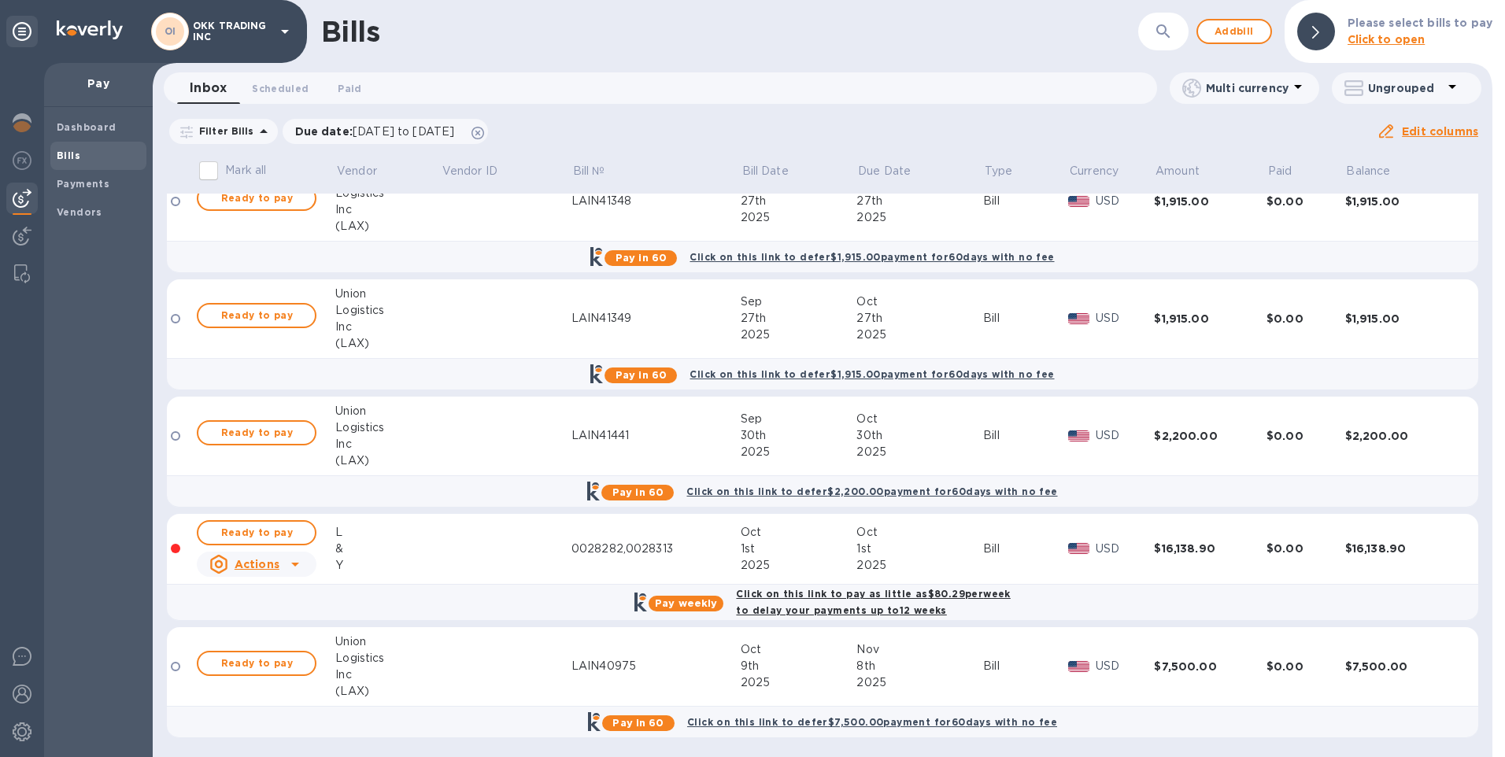
click at [835, 599] on b "Click on this link to pay as little as $80.29 per week to delay your payments u…" at bounding box center [873, 602] width 274 height 28
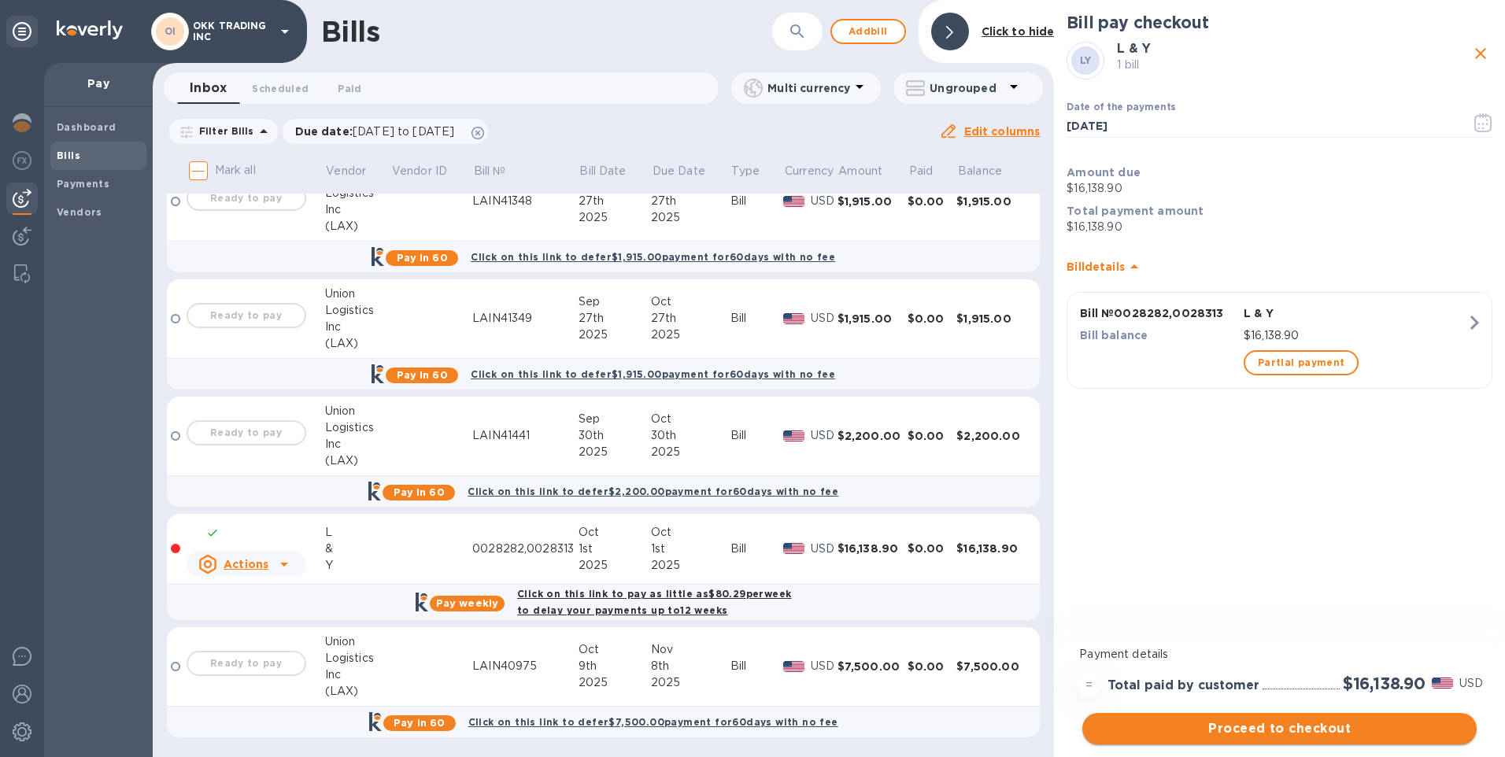
click at [1264, 721] on span "Proceed to checkout" at bounding box center [1279, 728] width 369 height 19
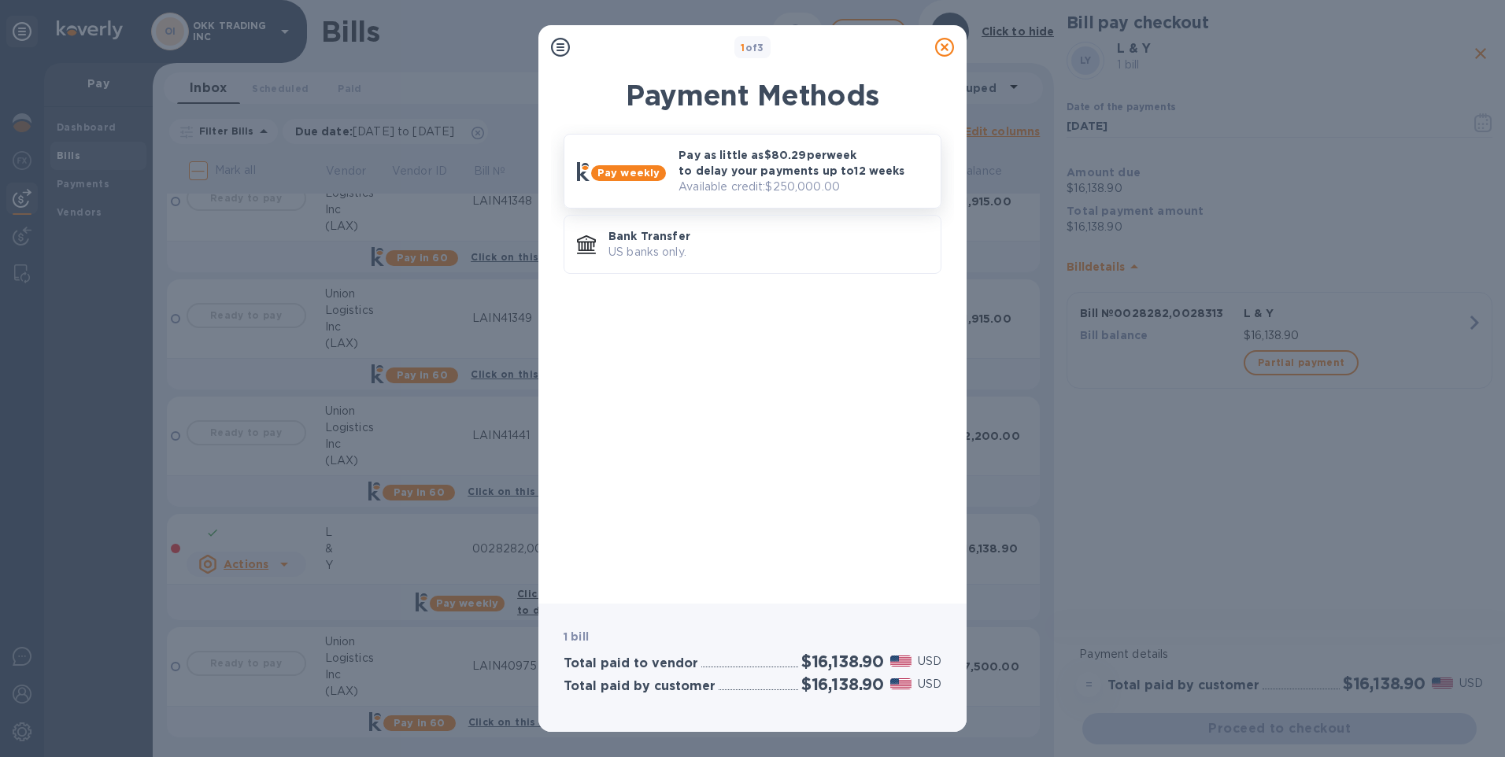
click at [731, 157] on p "Pay as little as $80.29 per week to delay your payments up to 12 weeks" at bounding box center [802, 162] width 249 height 31
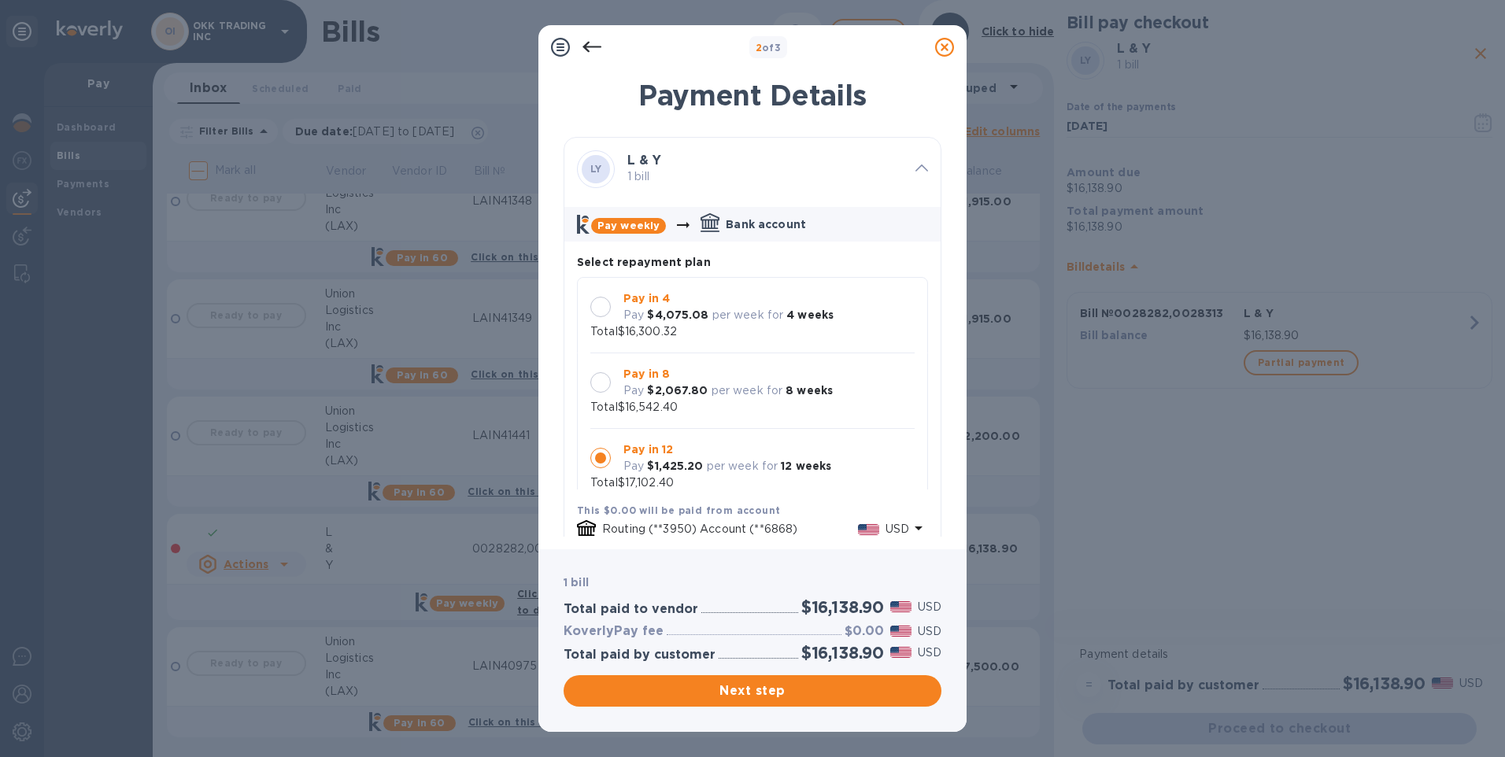
scroll to position [15, 0]
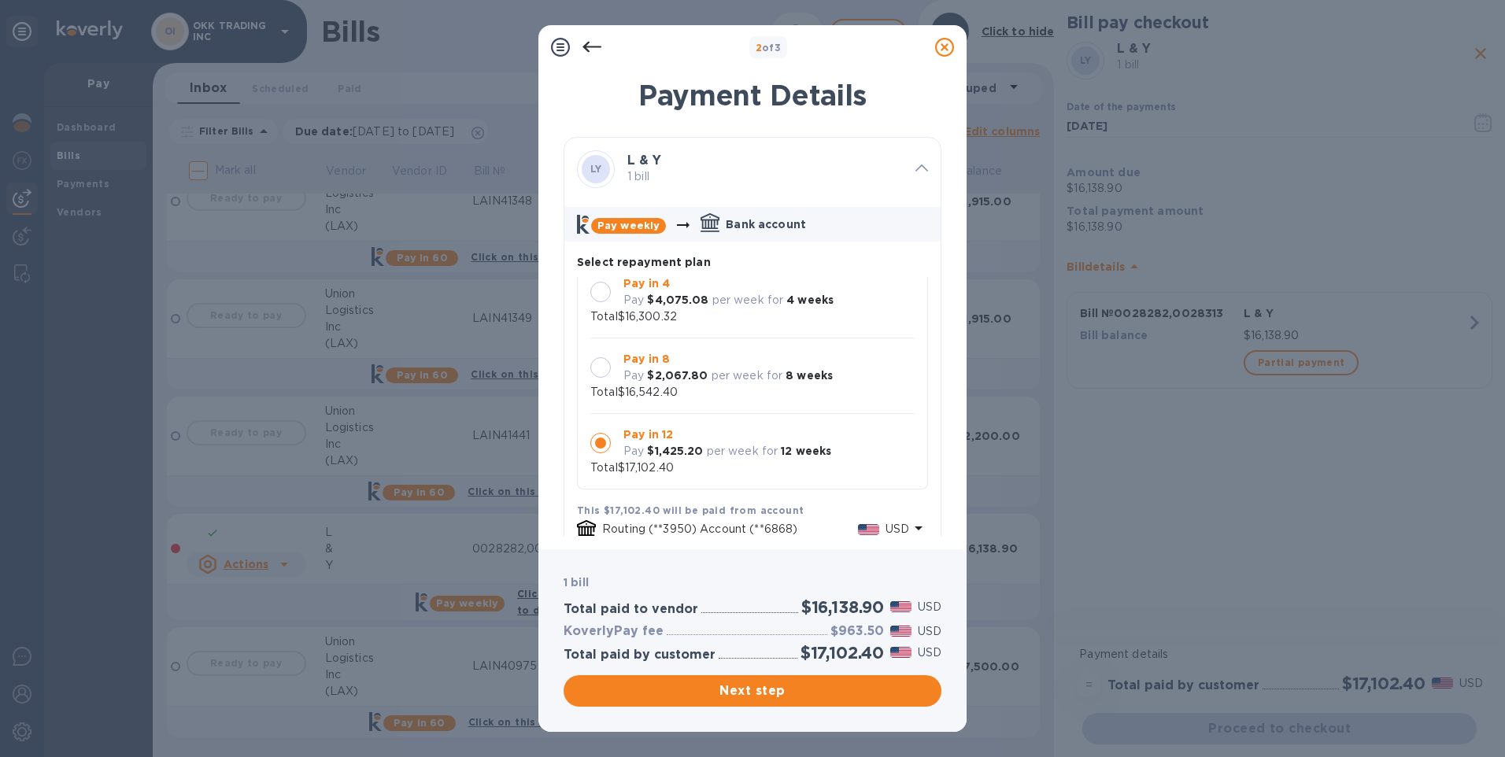
click at [600, 294] on div at bounding box center [600, 292] width 20 height 20
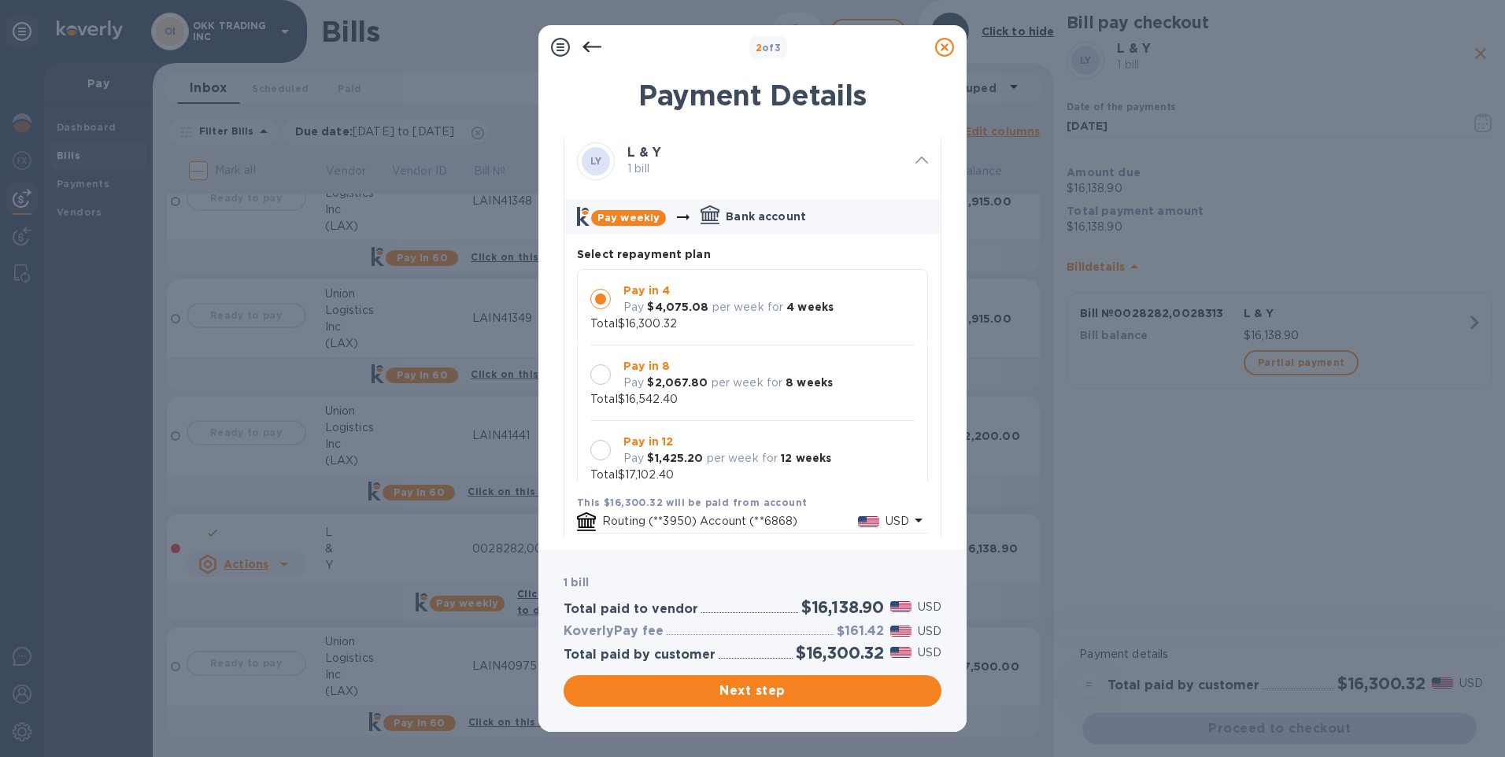
scroll to position [0, 0]
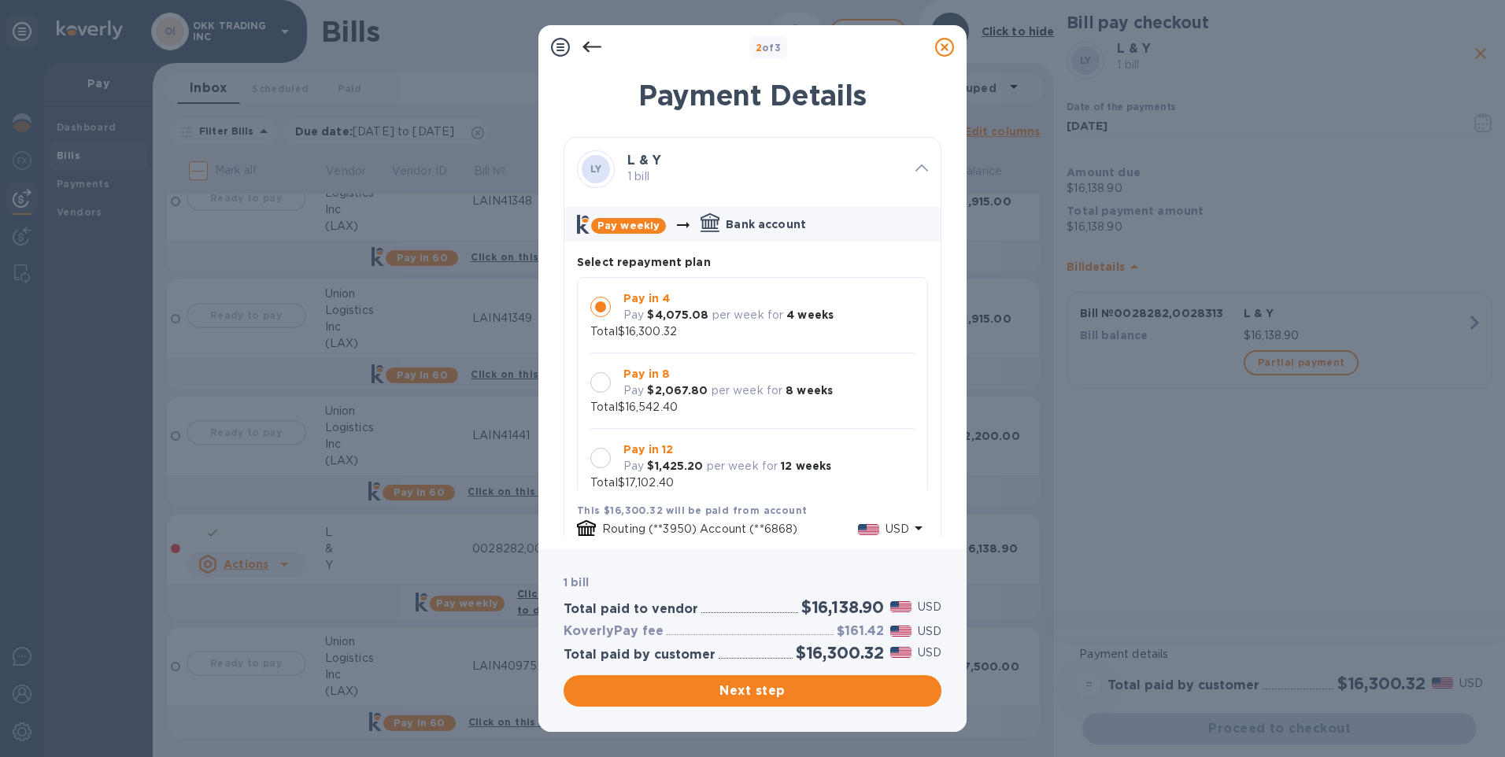
click at [604, 389] on div at bounding box center [600, 382] width 20 height 20
click at [600, 456] on div at bounding box center [600, 458] width 20 height 20
click at [607, 311] on div at bounding box center [600, 307] width 20 height 20
click at [823, 696] on span "Next step" at bounding box center [752, 690] width 353 height 19
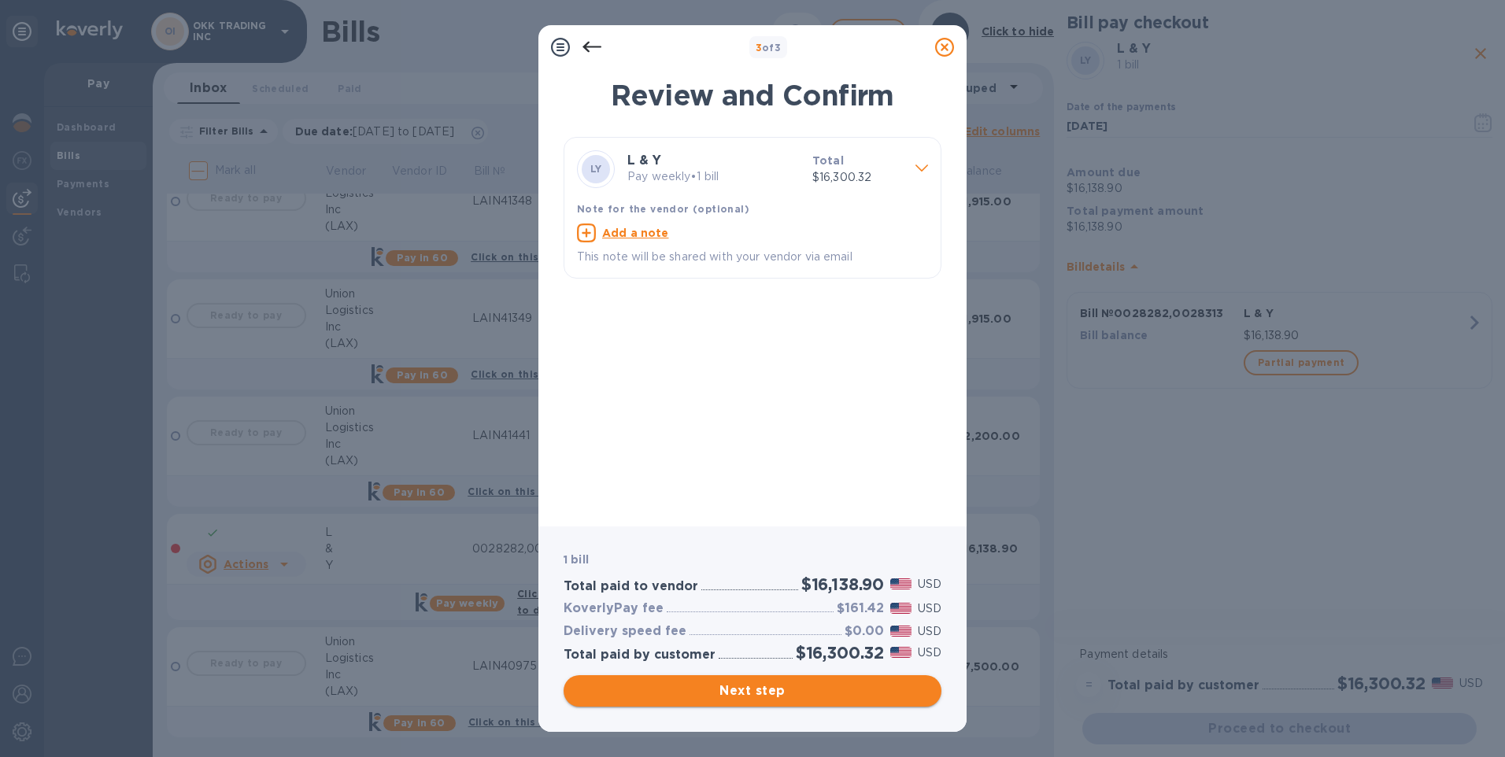
click at [781, 693] on span "Next step" at bounding box center [752, 690] width 353 height 19
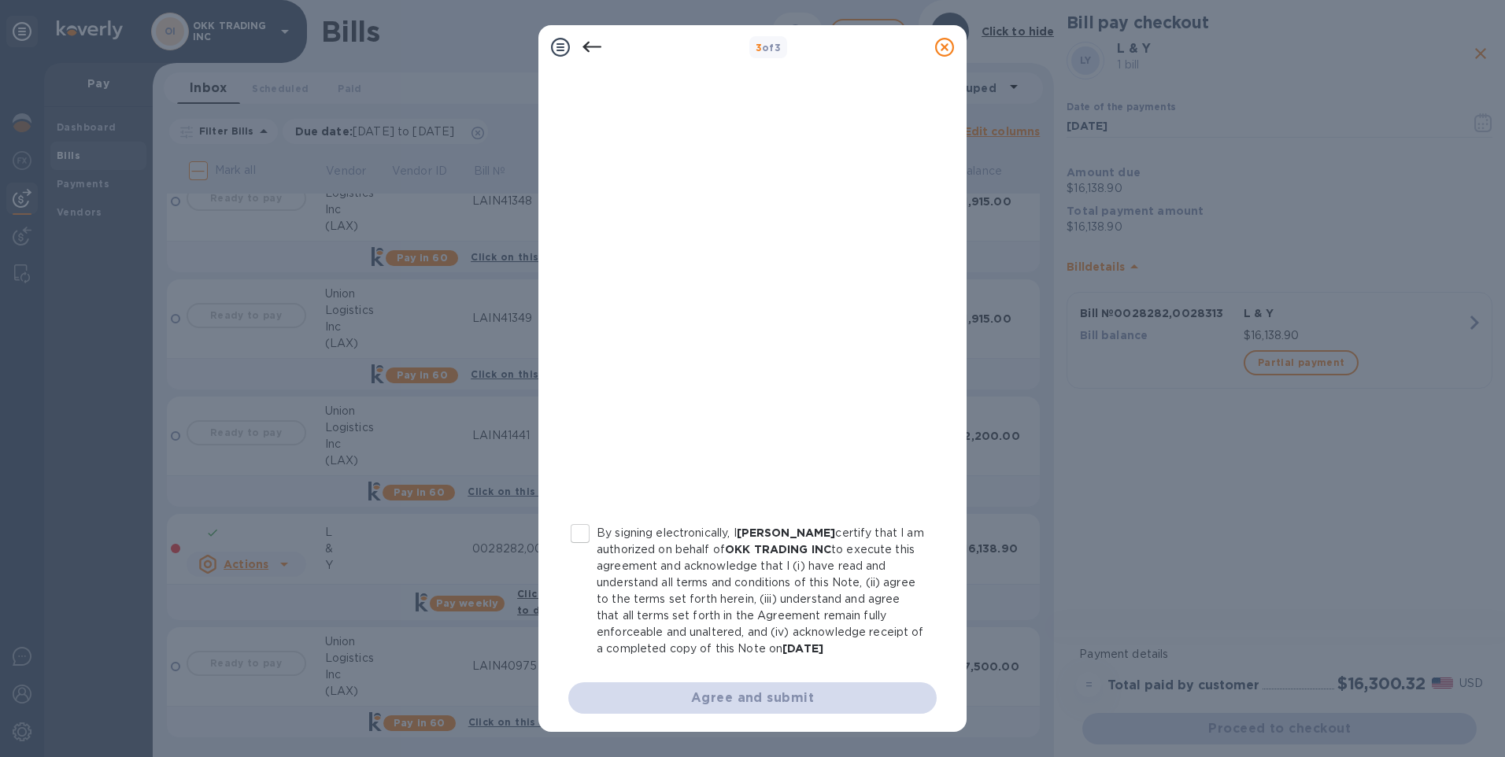
scroll to position [123, 0]
click at [585, 526] on input "By signing electronically, I [PERSON_NAME] certify that I am authorized on beha…" at bounding box center [579, 529] width 33 height 33
checkbox input "true"
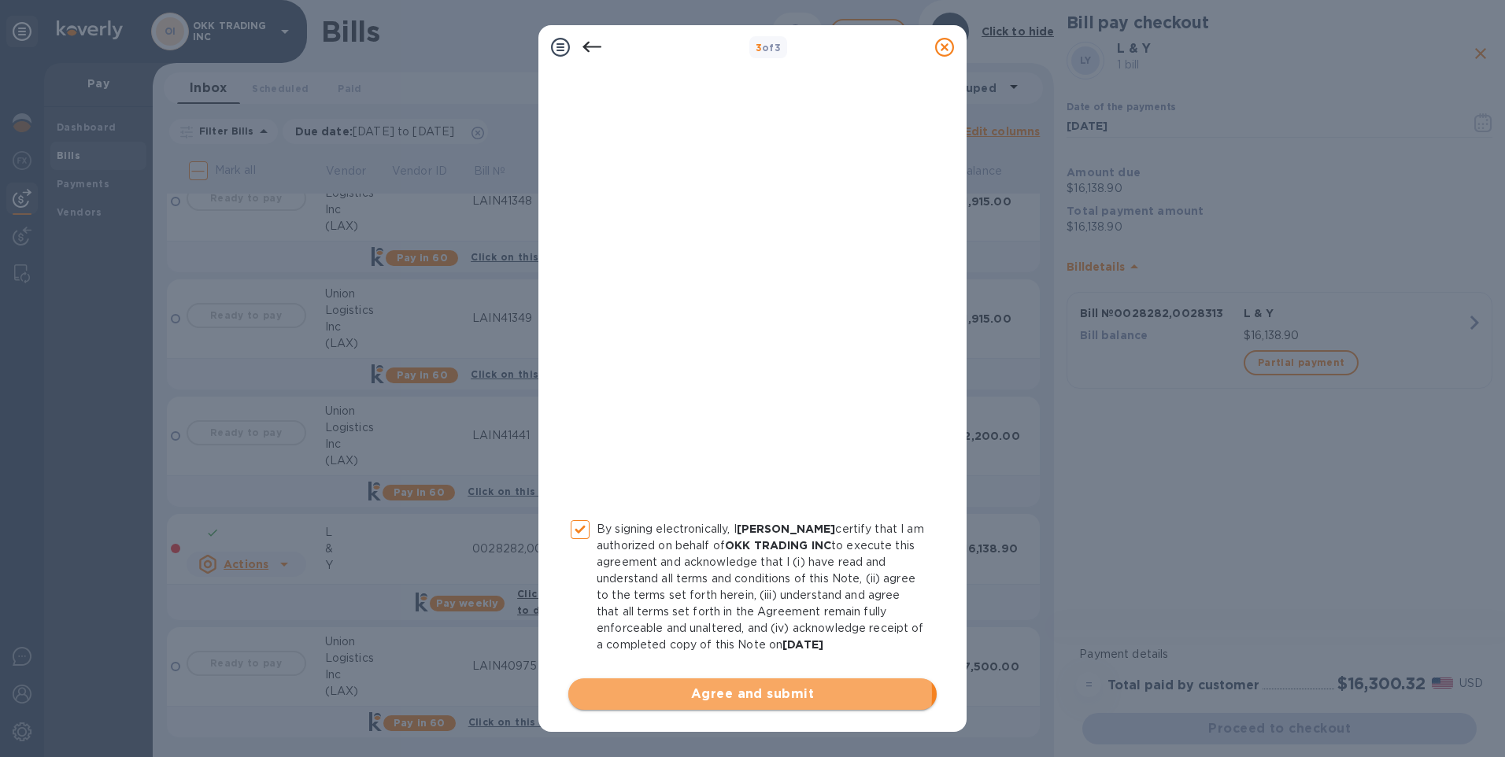
click at [747, 693] on span "Agree and submit" at bounding box center [752, 694] width 343 height 19
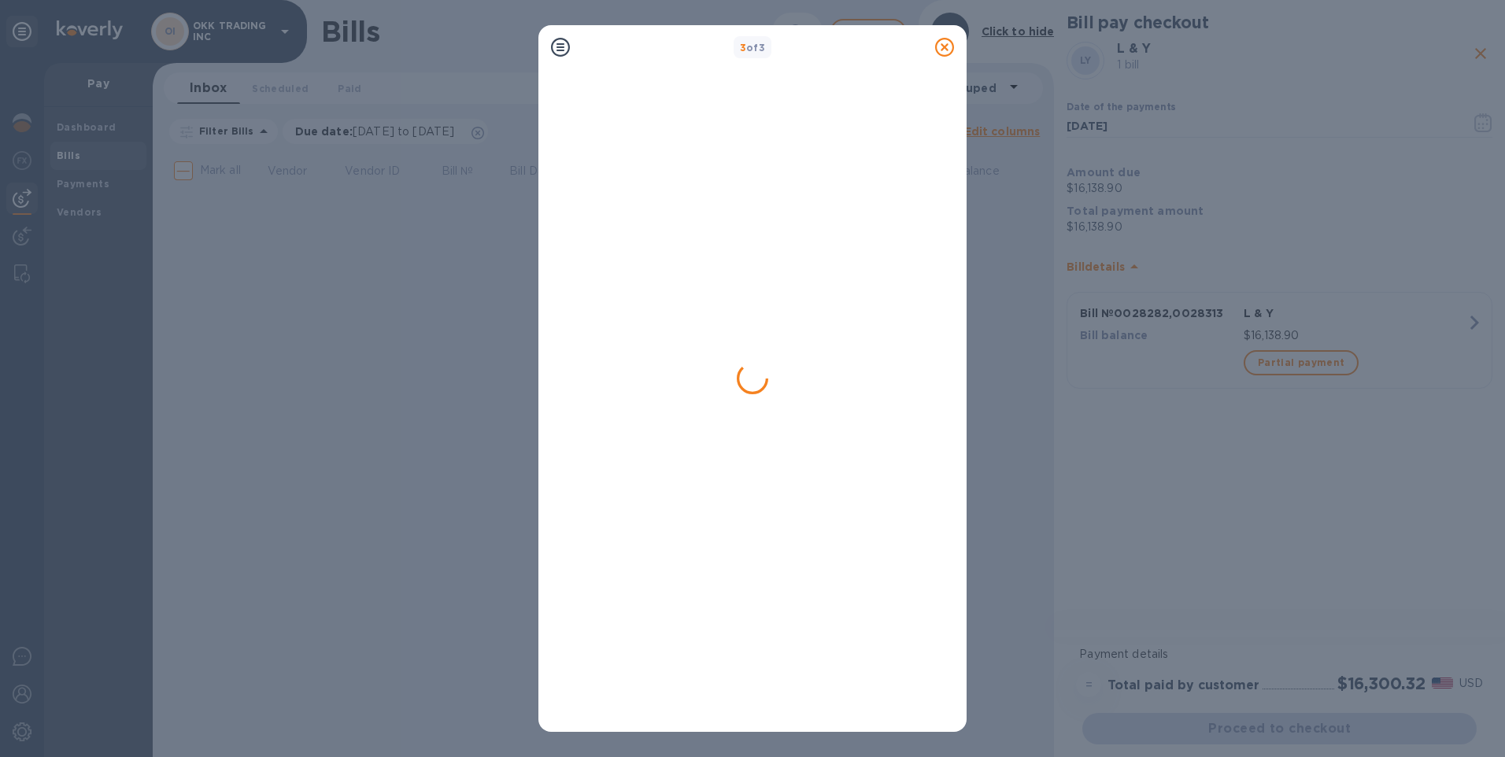
scroll to position [0, 0]
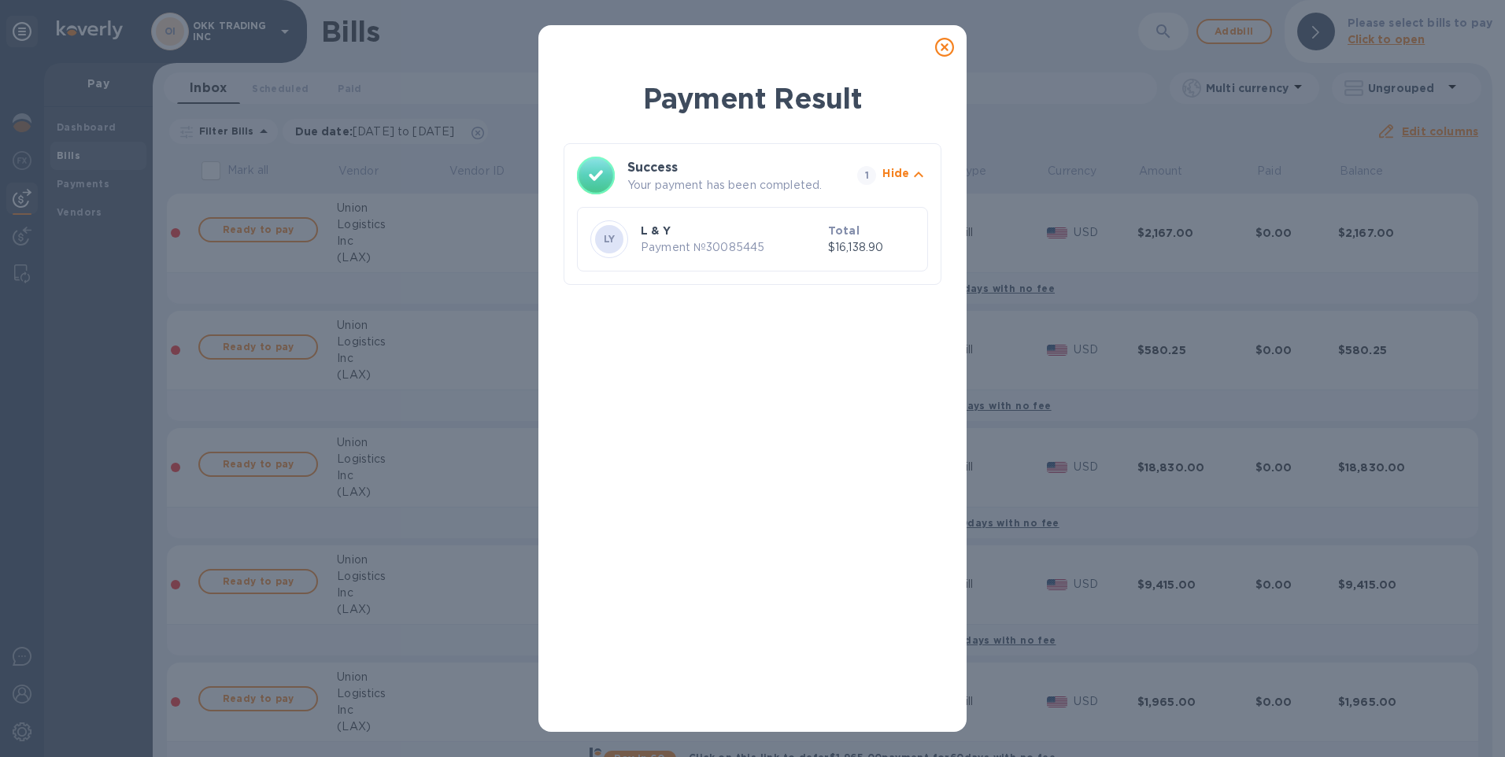
click at [895, 176] on p "Hide" at bounding box center [895, 173] width 27 height 16
click at [895, 176] on p "Show" at bounding box center [893, 173] width 32 height 16
click at [950, 47] on icon at bounding box center [944, 47] width 19 height 19
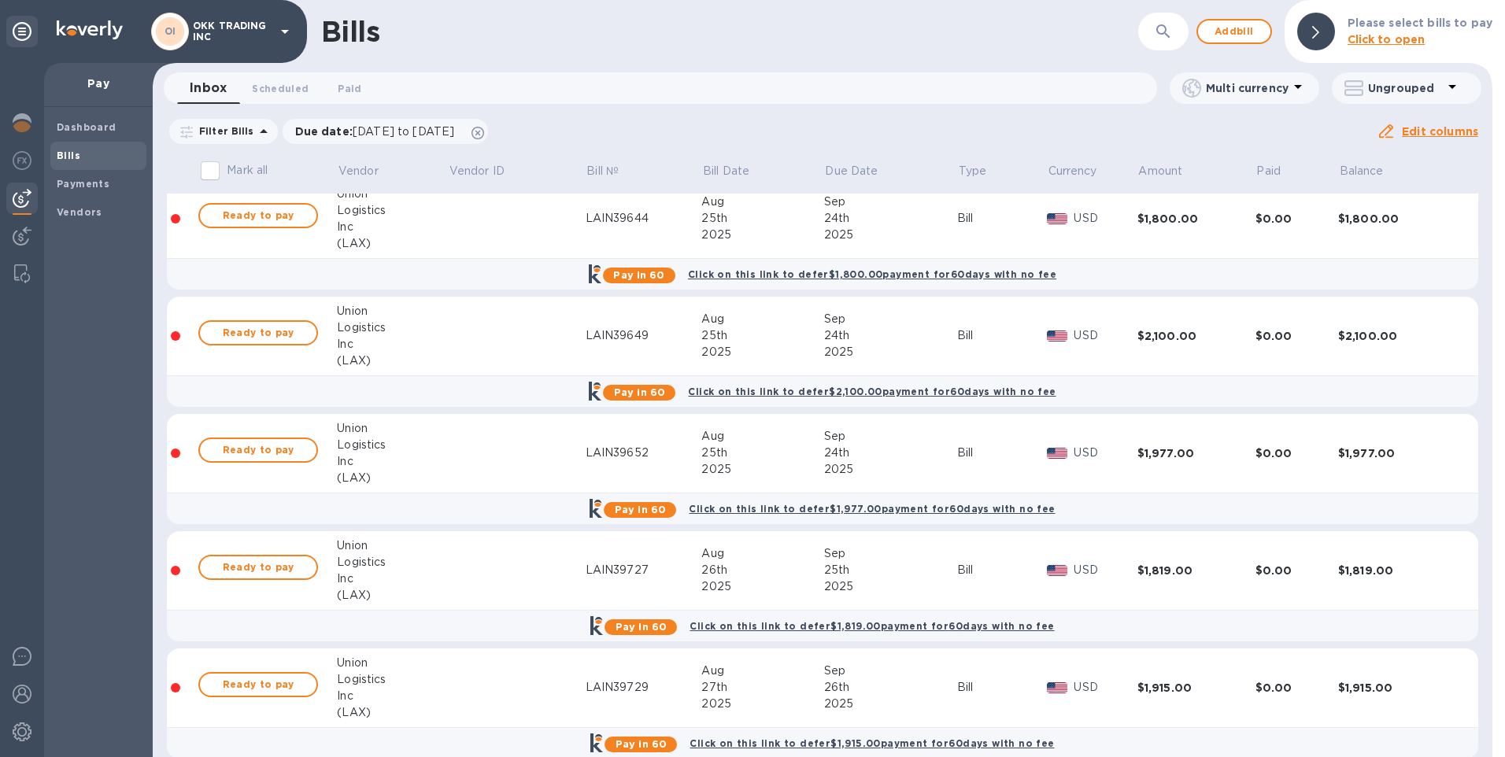
scroll to position [1023, 0]
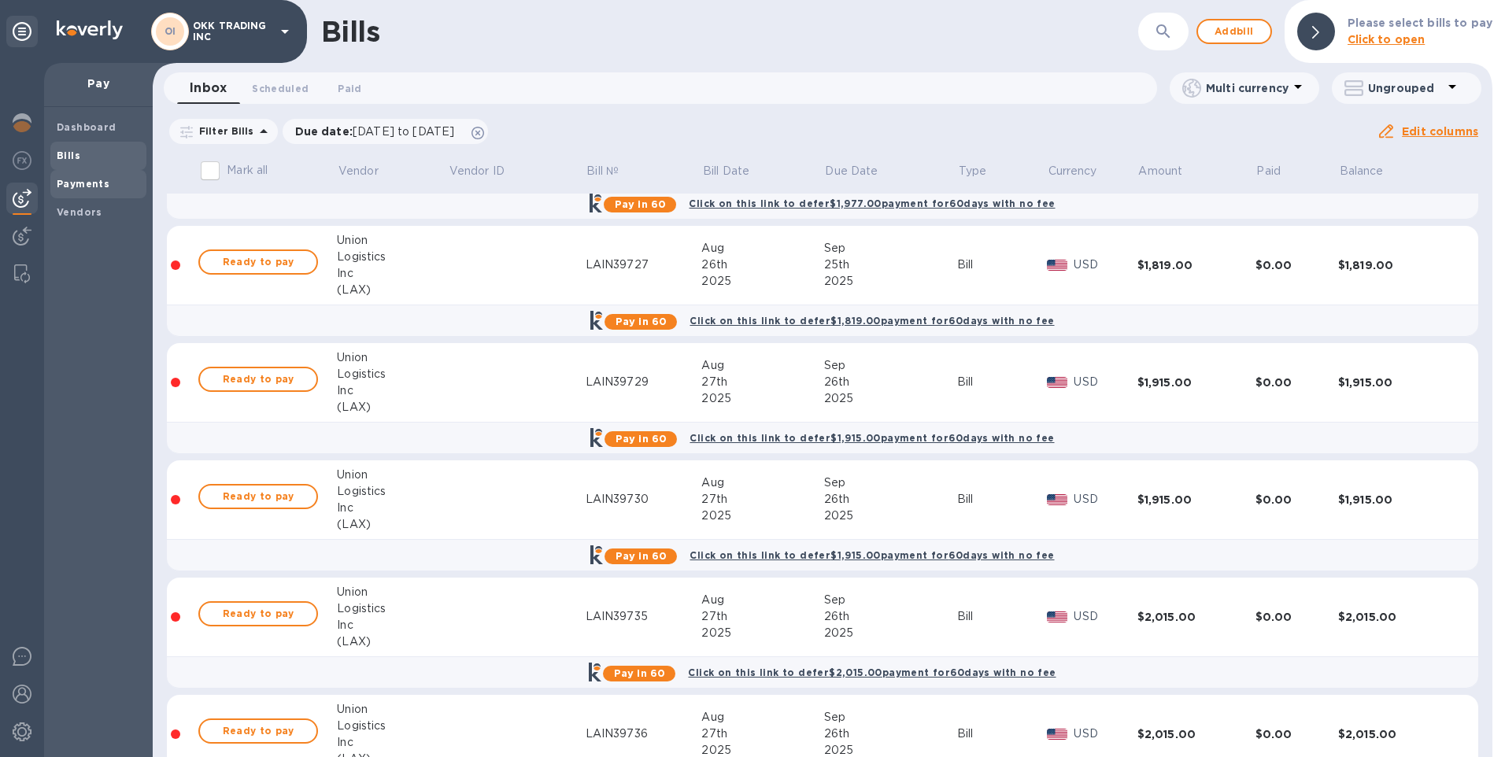
click at [99, 187] on b "Payments" at bounding box center [83, 184] width 53 height 12
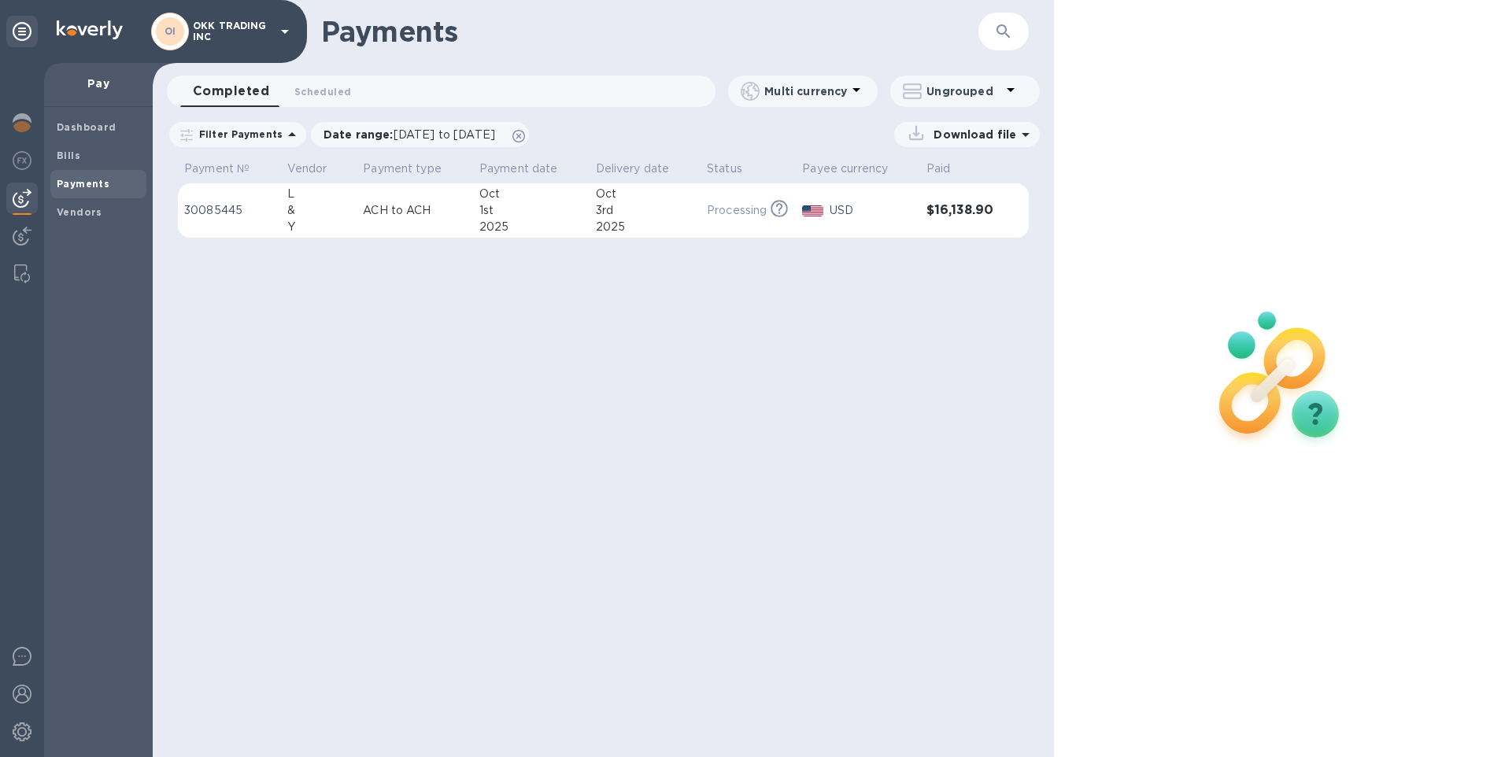
click at [694, 205] on td "[DATE]" at bounding box center [645, 210] width 112 height 55
click at [88, 211] on b "Vendors" at bounding box center [80, 212] width 46 height 12
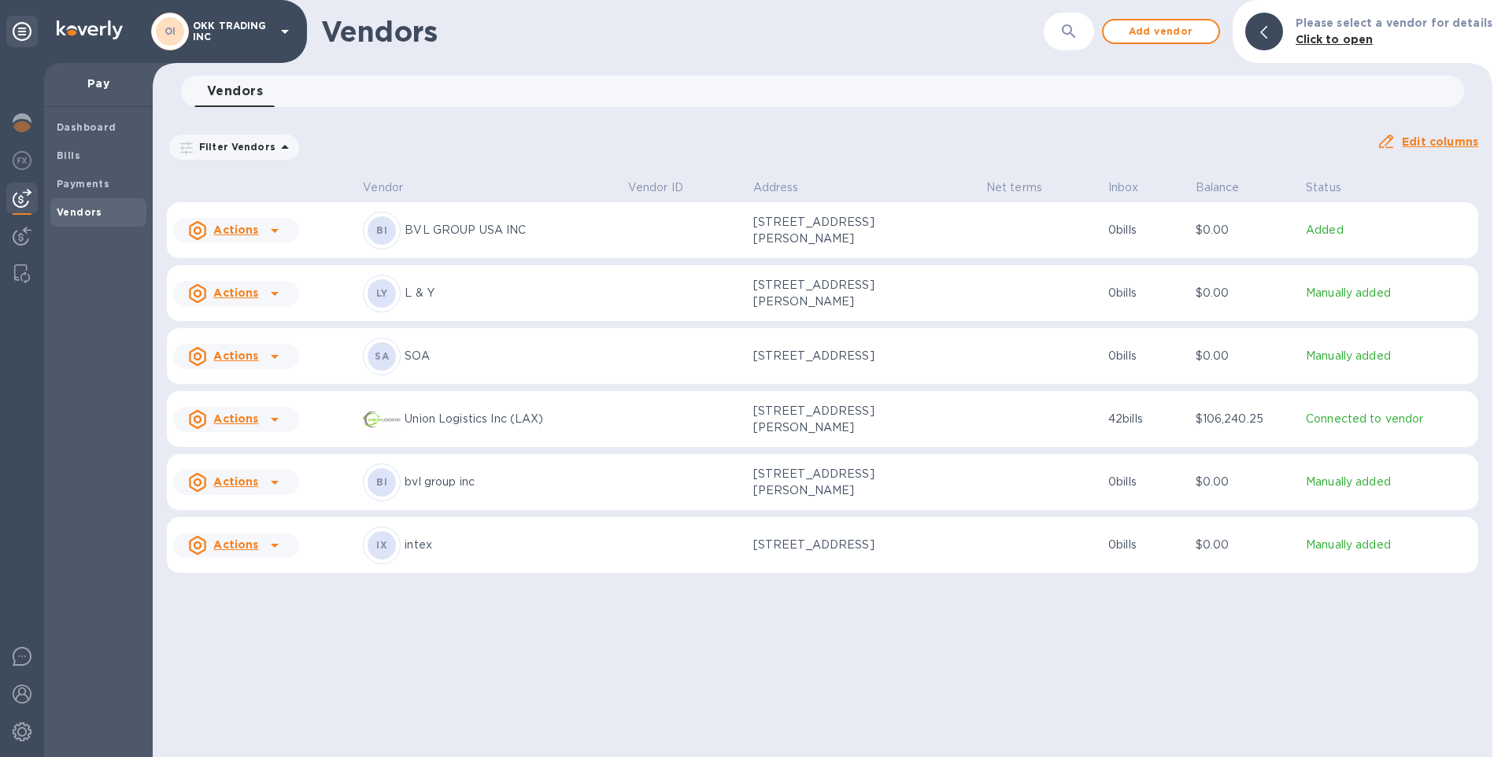
click at [270, 302] on icon at bounding box center [274, 293] width 19 height 19
click at [91, 186] on div at bounding box center [752, 378] width 1505 height 757
click at [91, 186] on b "Payments" at bounding box center [83, 184] width 53 height 12
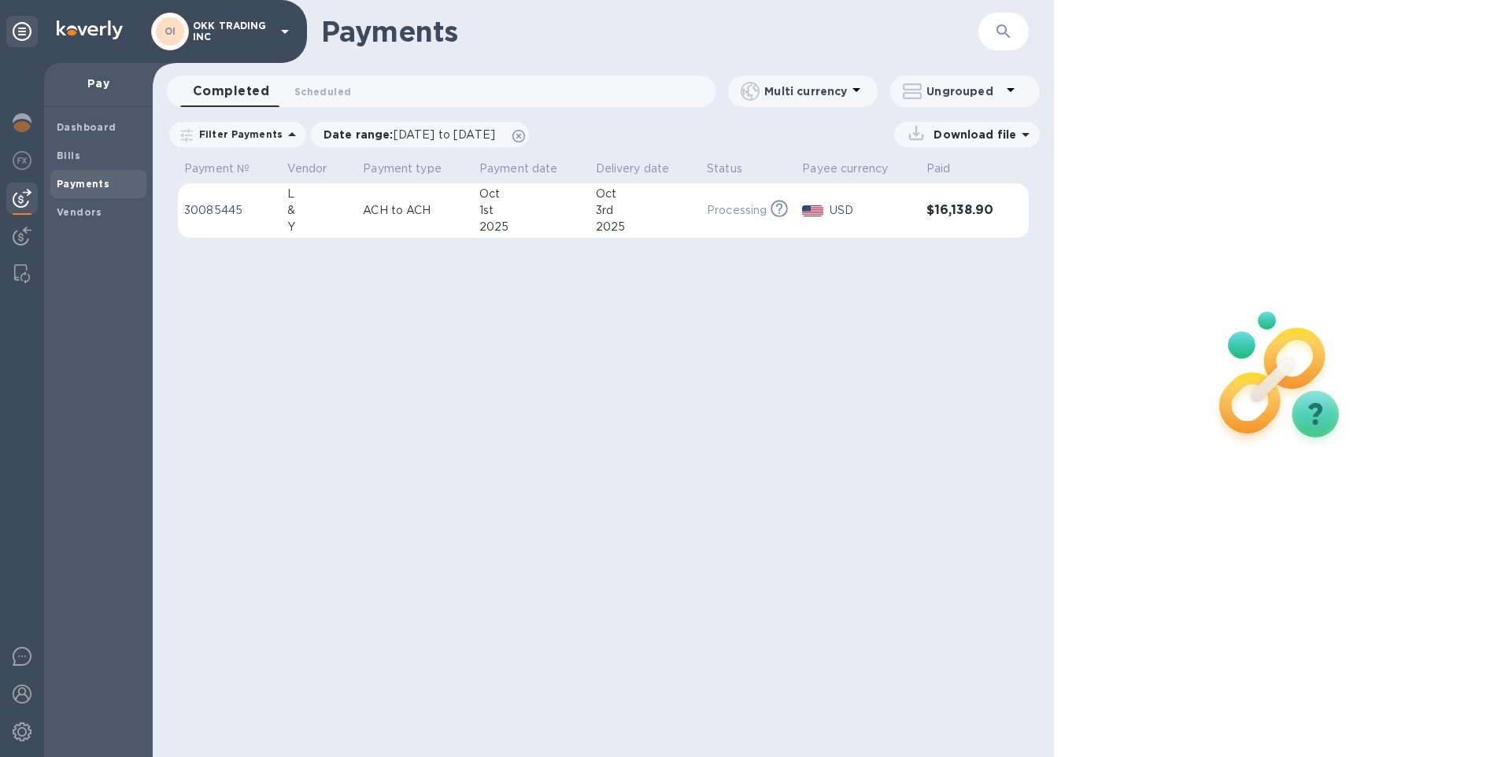
click at [222, 208] on p "30085445" at bounding box center [229, 210] width 90 height 17
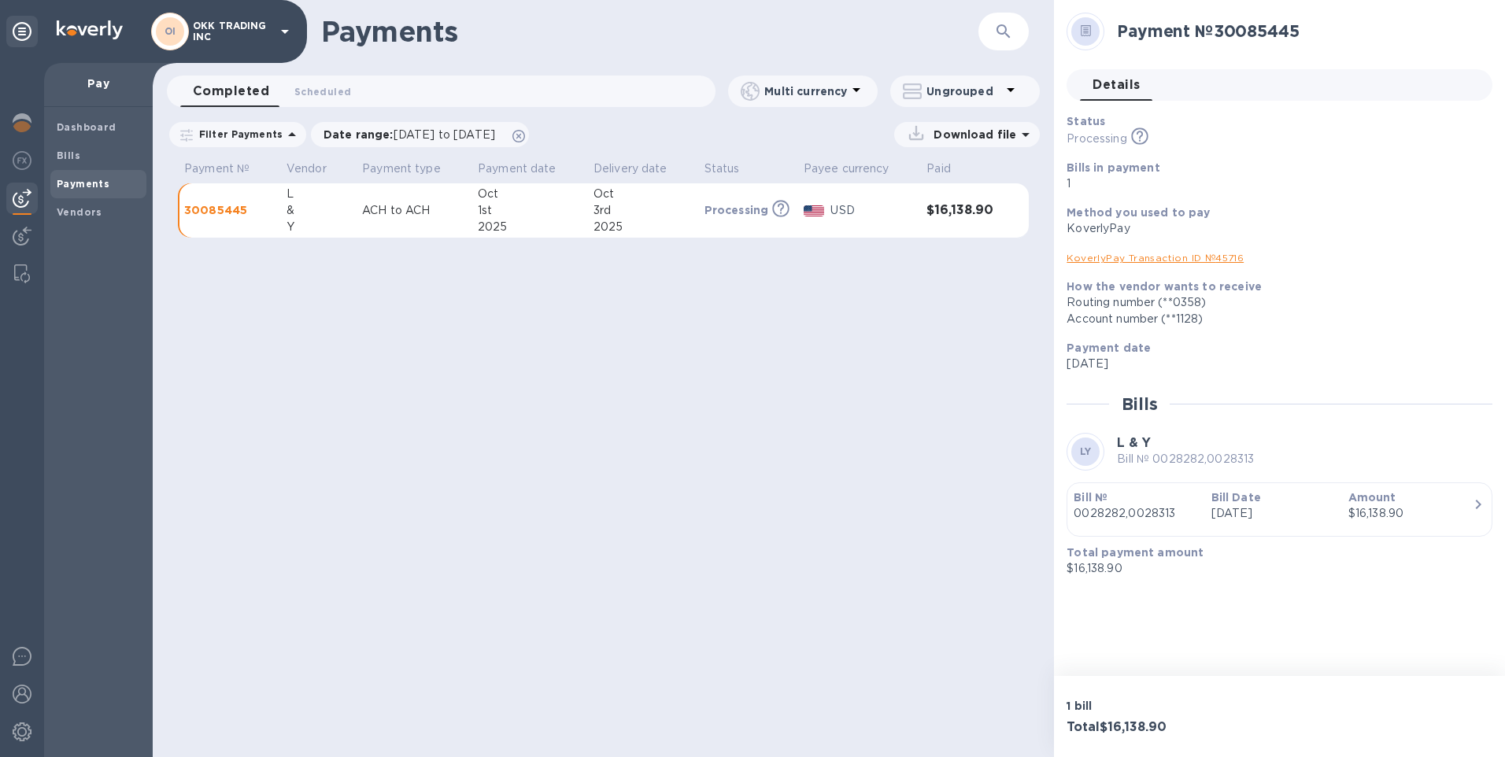
click at [1106, 85] on span "Details 0" at bounding box center [1115, 85] width 47 height 22
click at [1088, 28] on icon at bounding box center [1085, 31] width 11 height 12
click at [1021, 136] on icon at bounding box center [1025, 134] width 19 height 19
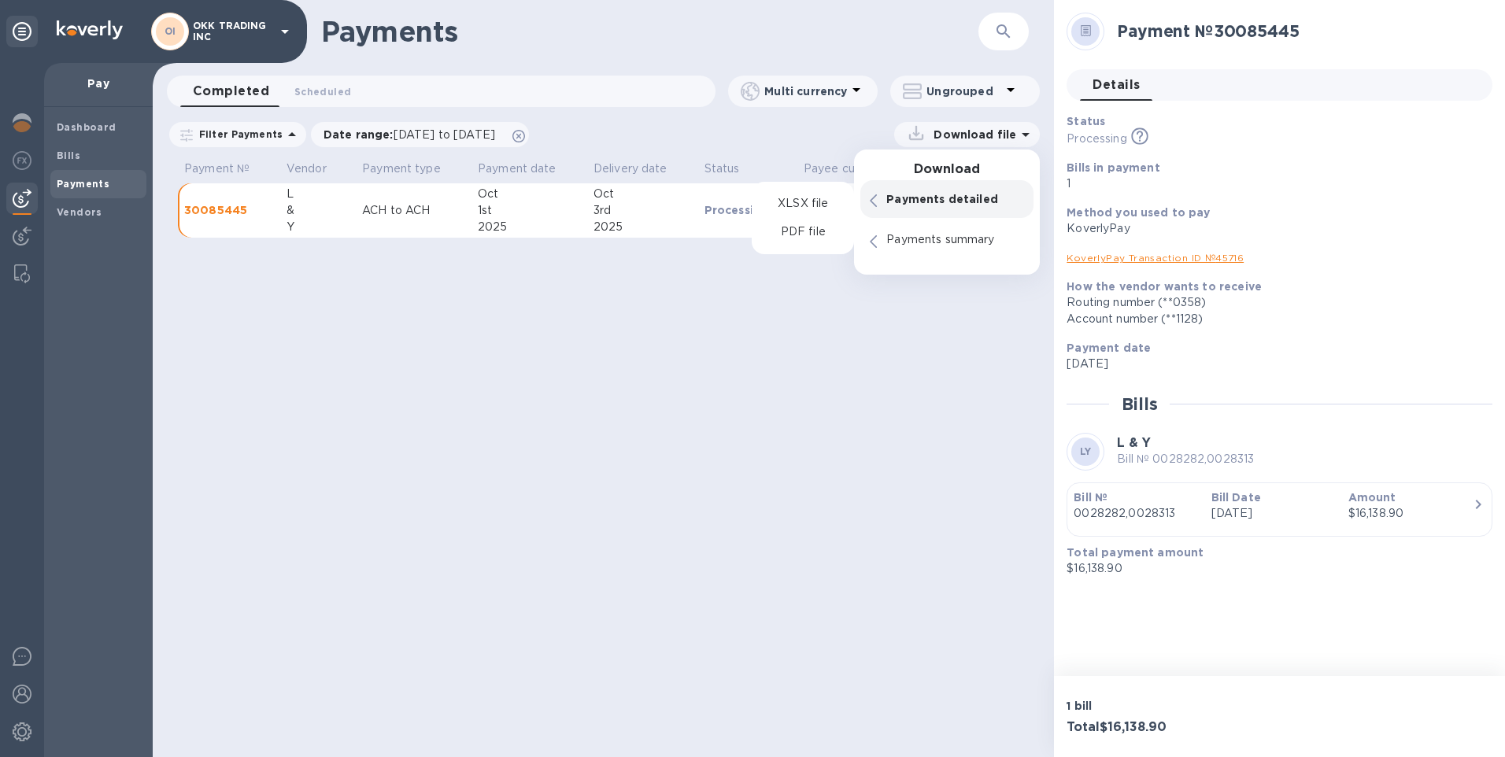
click at [943, 201] on p "Payments detailed" at bounding box center [955, 199] width 138 height 16
click at [942, 242] on p "Payments summary" at bounding box center [955, 240] width 138 height 16
click at [969, 196] on p "Payments detailed" at bounding box center [955, 199] width 138 height 16
click at [818, 229] on p "PDF file" at bounding box center [803, 232] width 46 height 16
click at [948, 238] on p "Payments summary" at bounding box center [955, 240] width 138 height 16
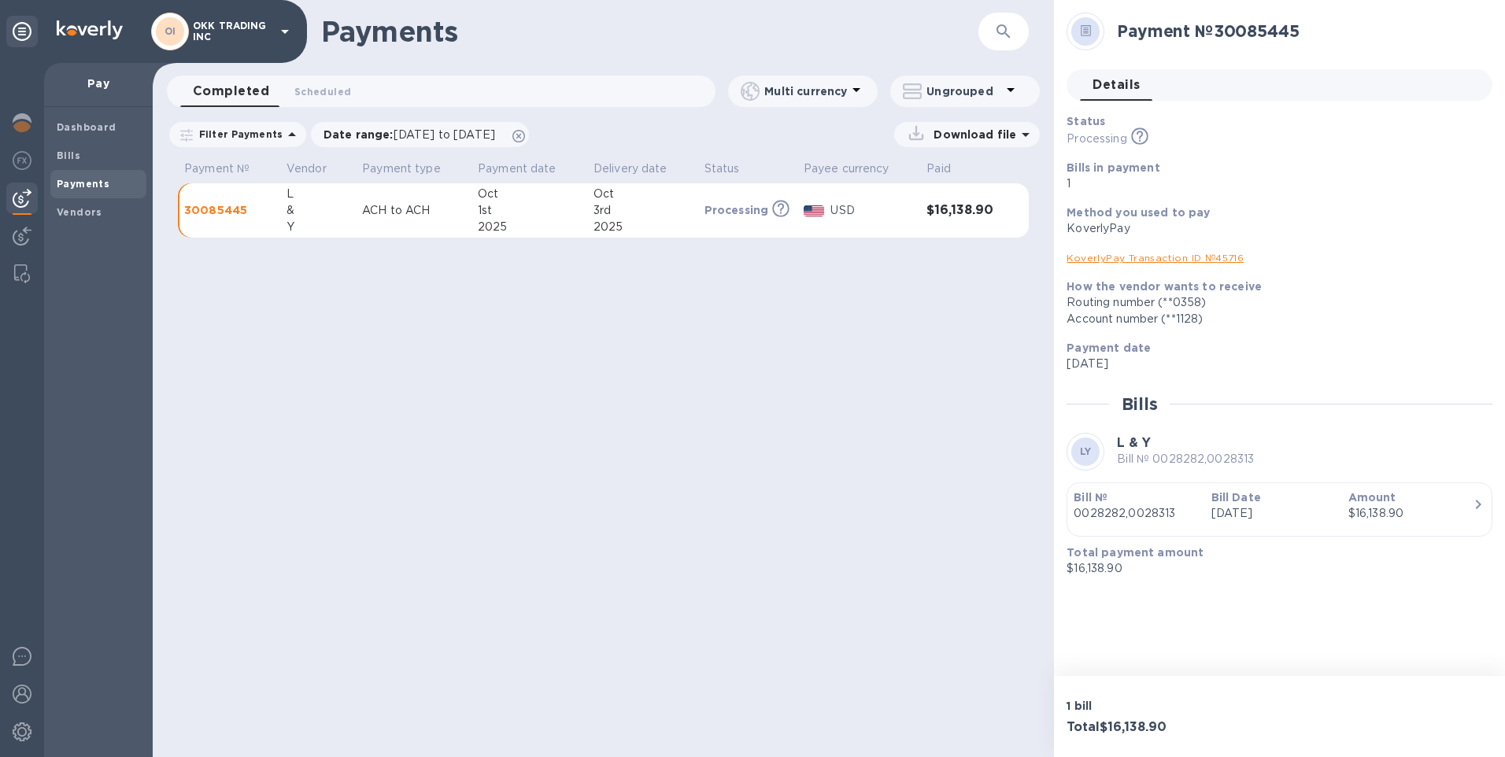
click at [862, 393] on div "Payments ​ Completed 0 Scheduled 0 Multi currency Ungrouped Filter Payments Dat…" at bounding box center [603, 378] width 901 height 757
click at [778, 207] on icon at bounding box center [780, 208] width 17 height 17
click at [1477, 500] on icon "button" at bounding box center [1477, 504] width 19 height 19
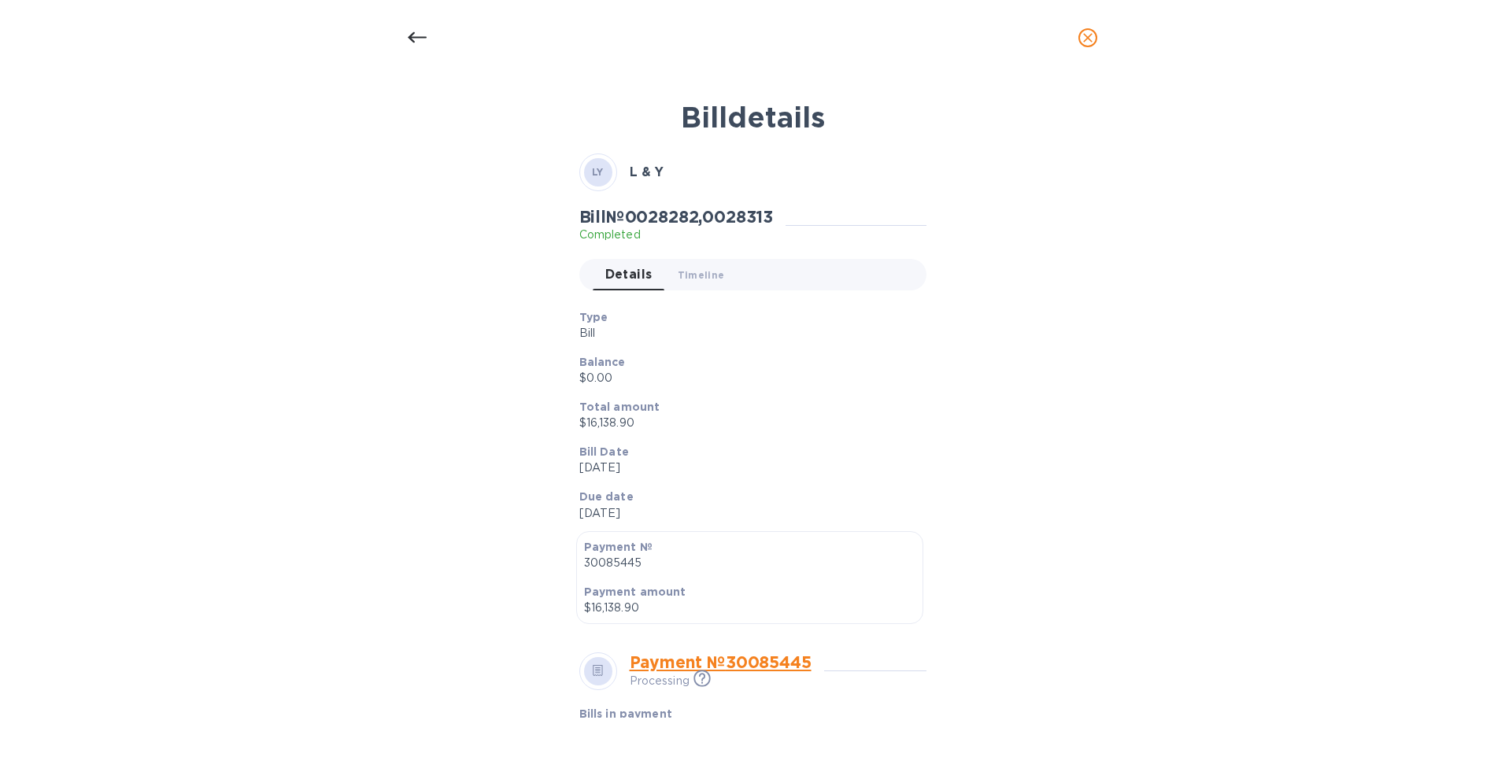
click at [414, 33] on icon at bounding box center [417, 37] width 19 height 11
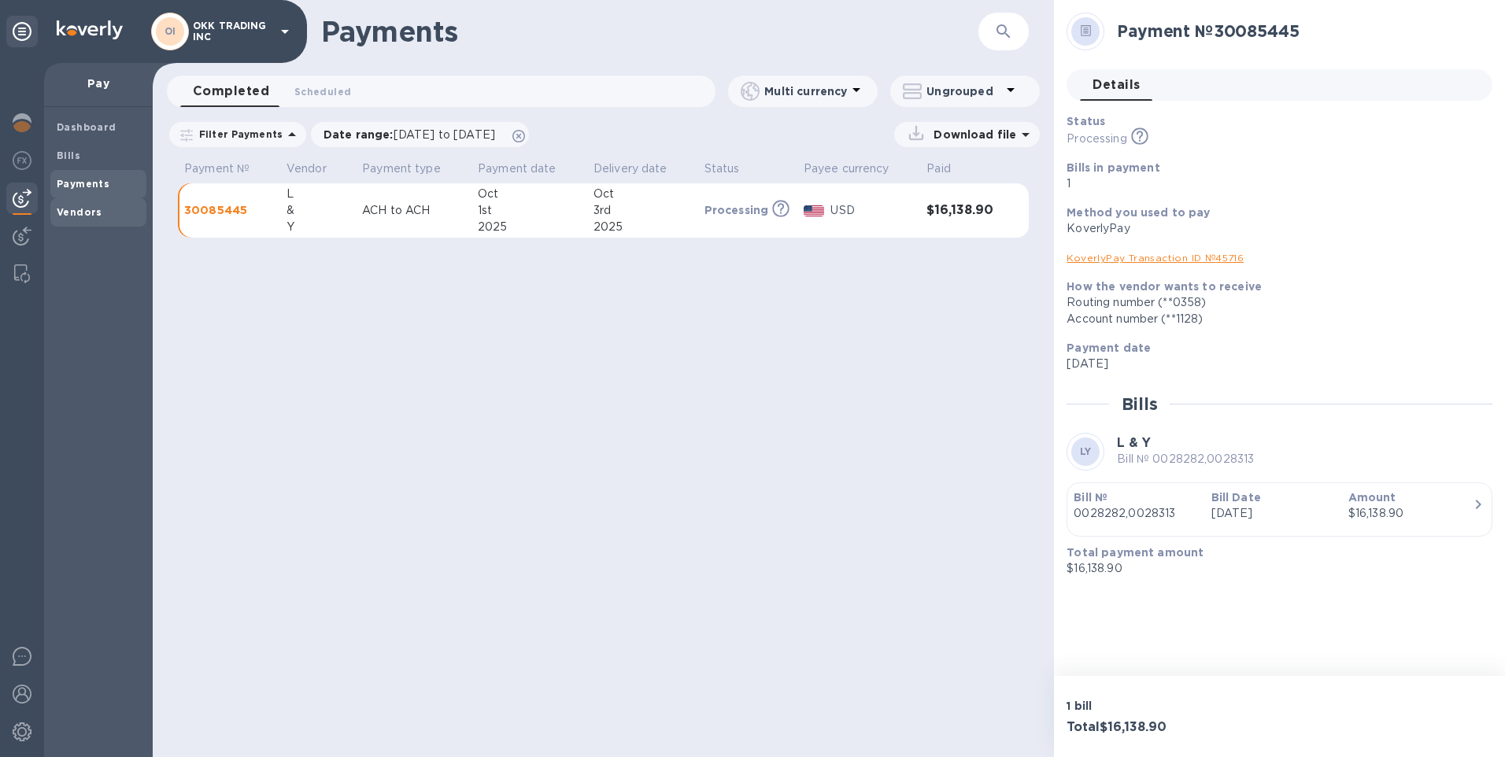
click at [76, 212] on b "Vendors" at bounding box center [80, 212] width 46 height 12
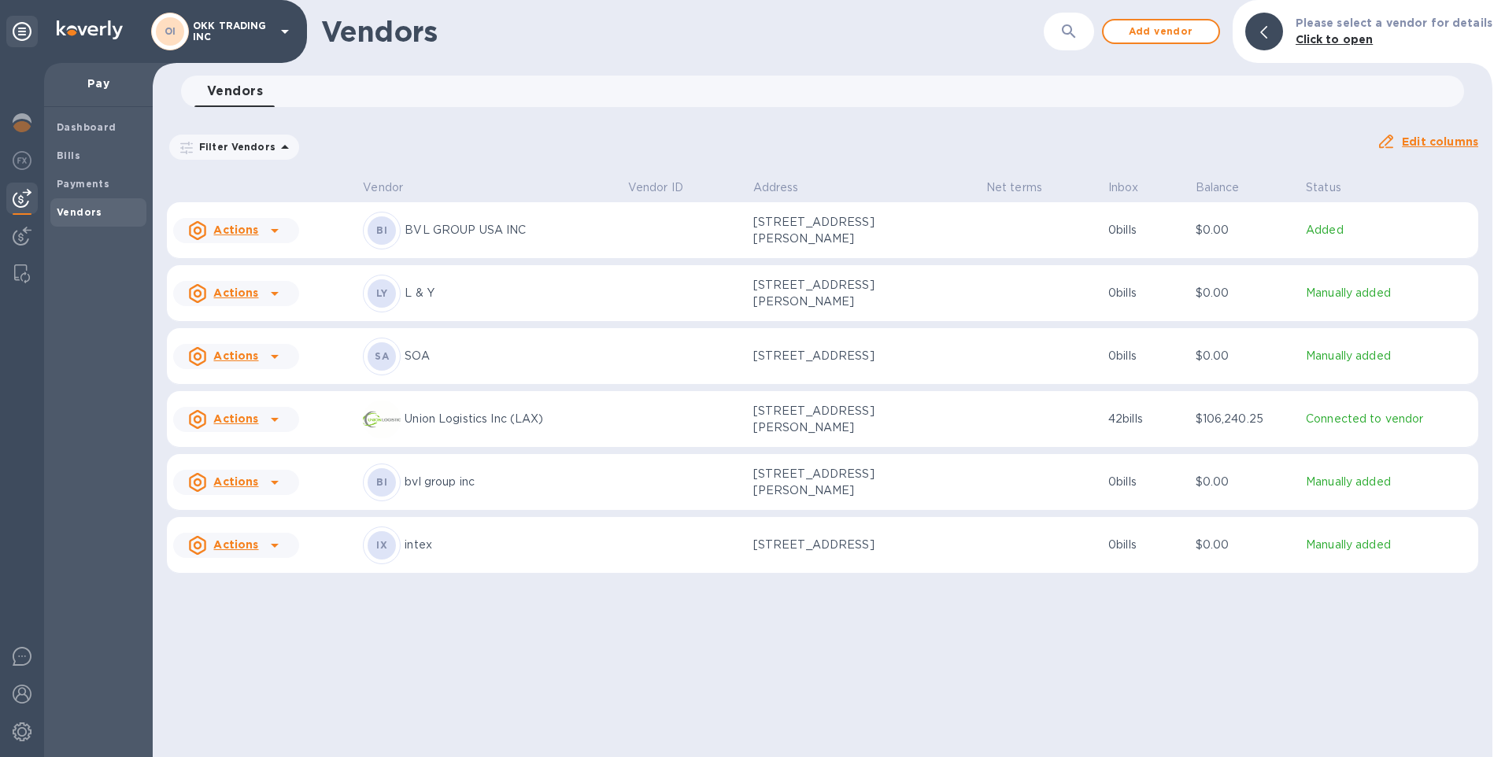
click at [273, 294] on icon at bounding box center [274, 293] width 19 height 19
click at [94, 177] on div at bounding box center [752, 378] width 1505 height 757
click at [93, 183] on b "Payments" at bounding box center [83, 184] width 53 height 12
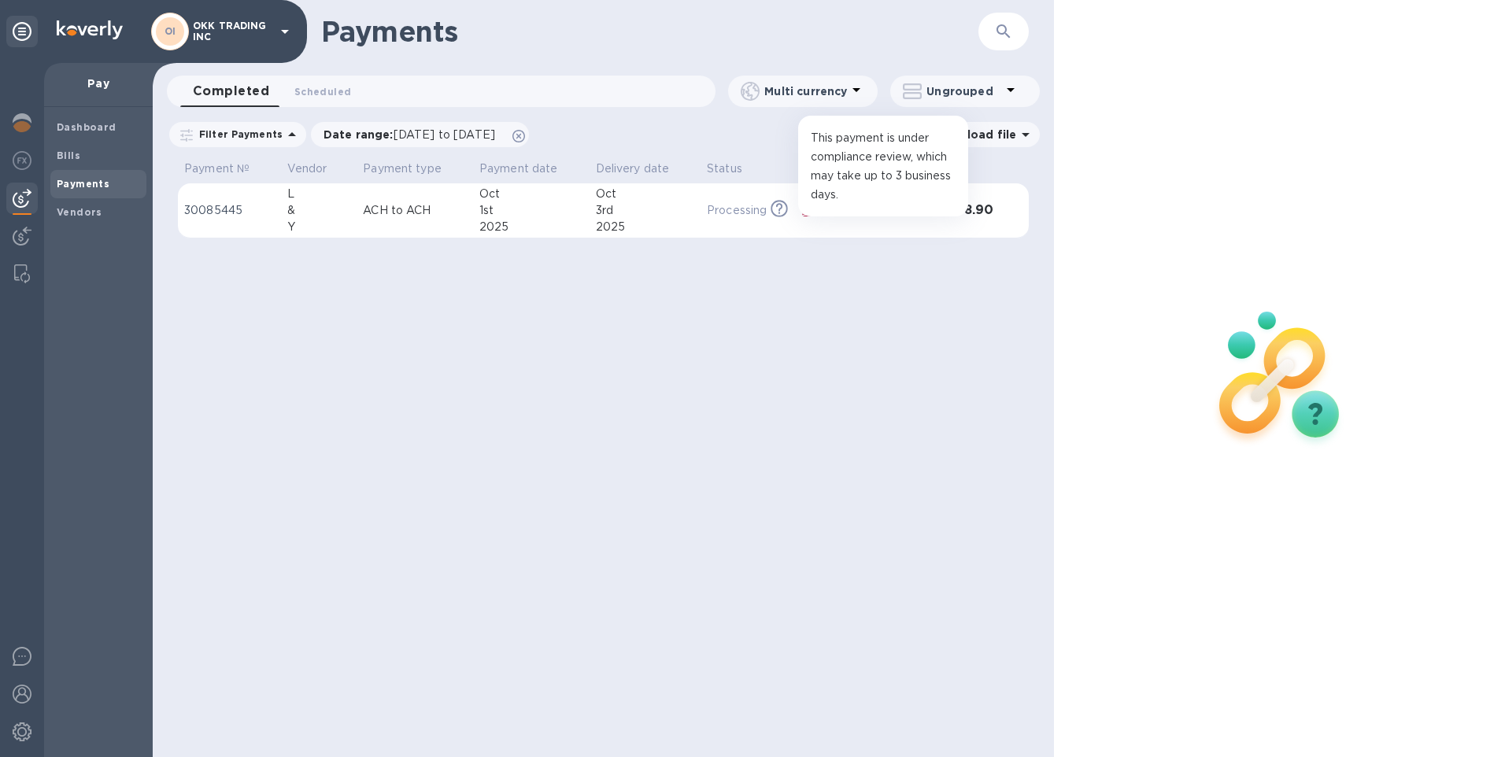
click at [778, 205] on icon at bounding box center [779, 208] width 17 height 17
